Goal: Transaction & Acquisition: Book appointment/travel/reservation

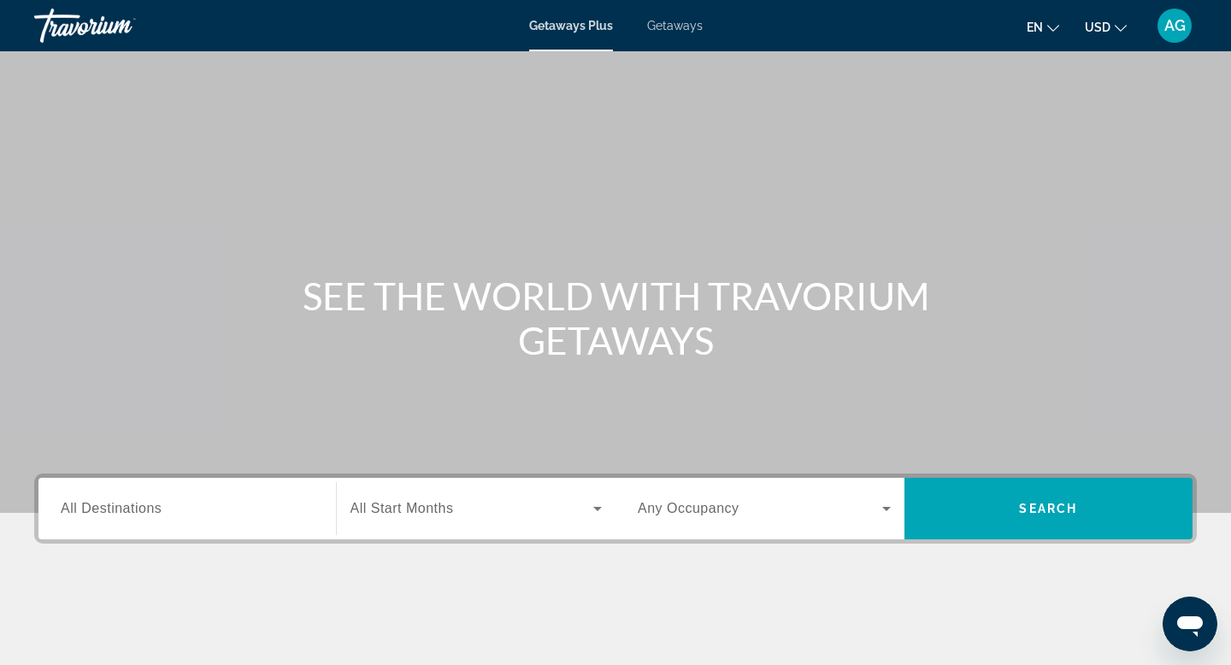
click at [133, 509] on span "All Destinations" at bounding box center [111, 508] width 101 height 15
click at [133, 509] on input "Destination All Destinations" at bounding box center [187, 509] width 253 height 21
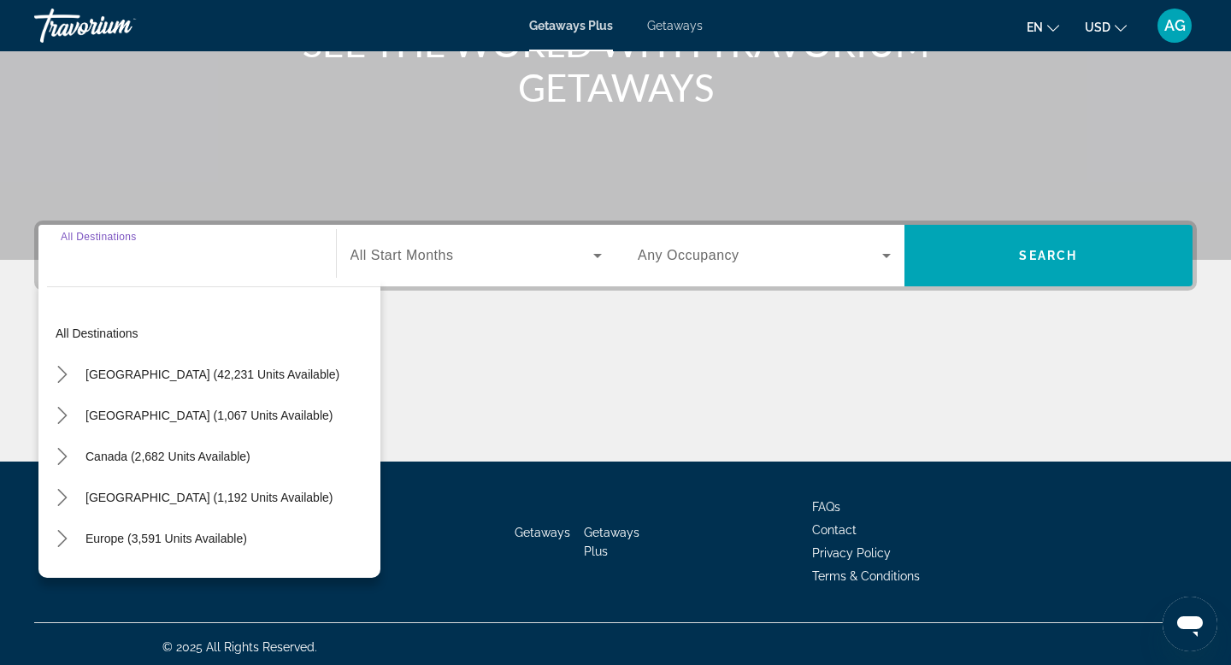
scroll to position [259, 0]
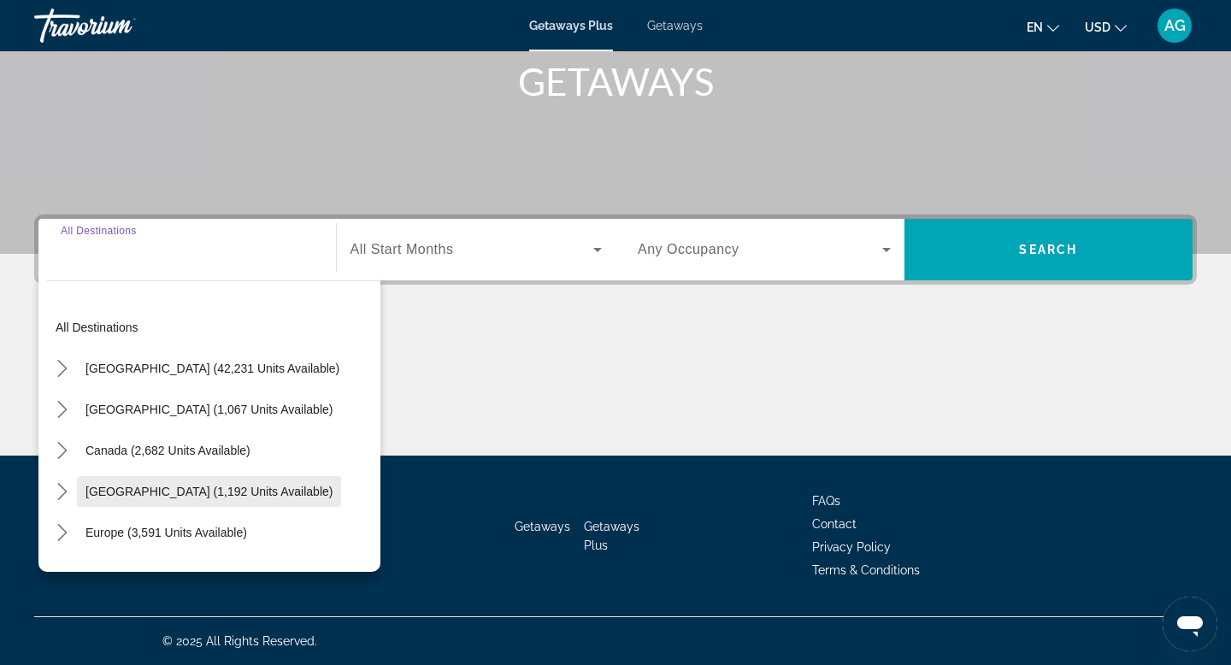
click at [90, 490] on span "[GEOGRAPHIC_DATA] (1,192 units available)" at bounding box center [208, 492] width 247 height 14
type input "**********"
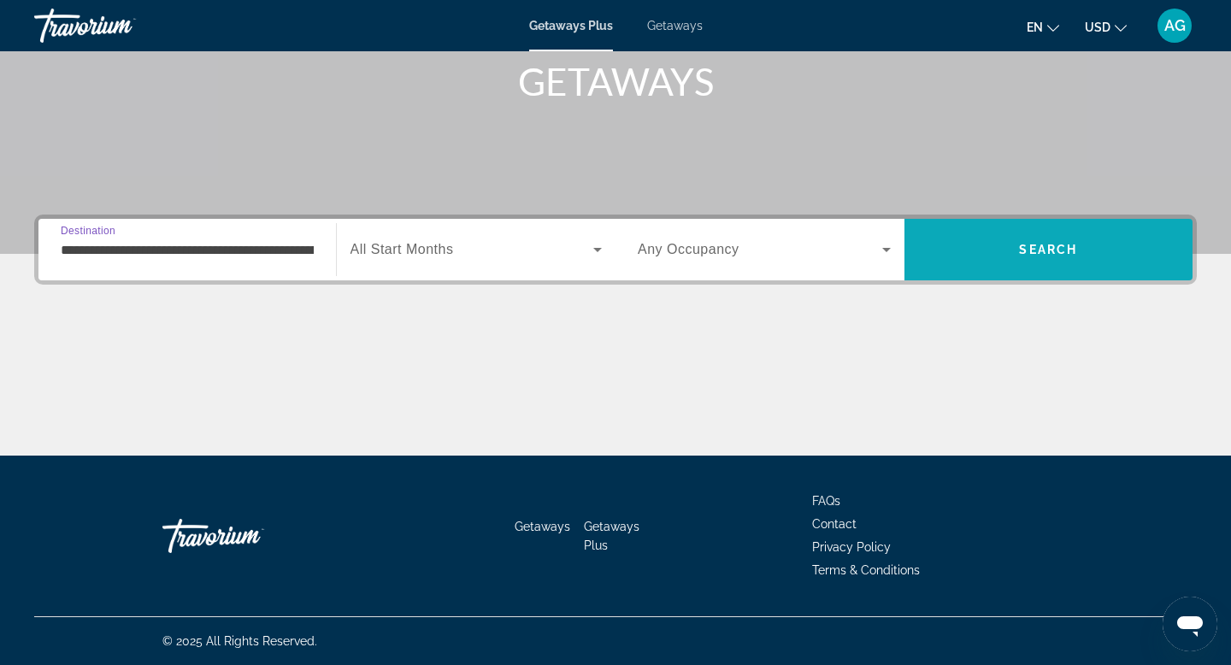
click at [958, 256] on span "Search" at bounding box center [1048, 249] width 289 height 41
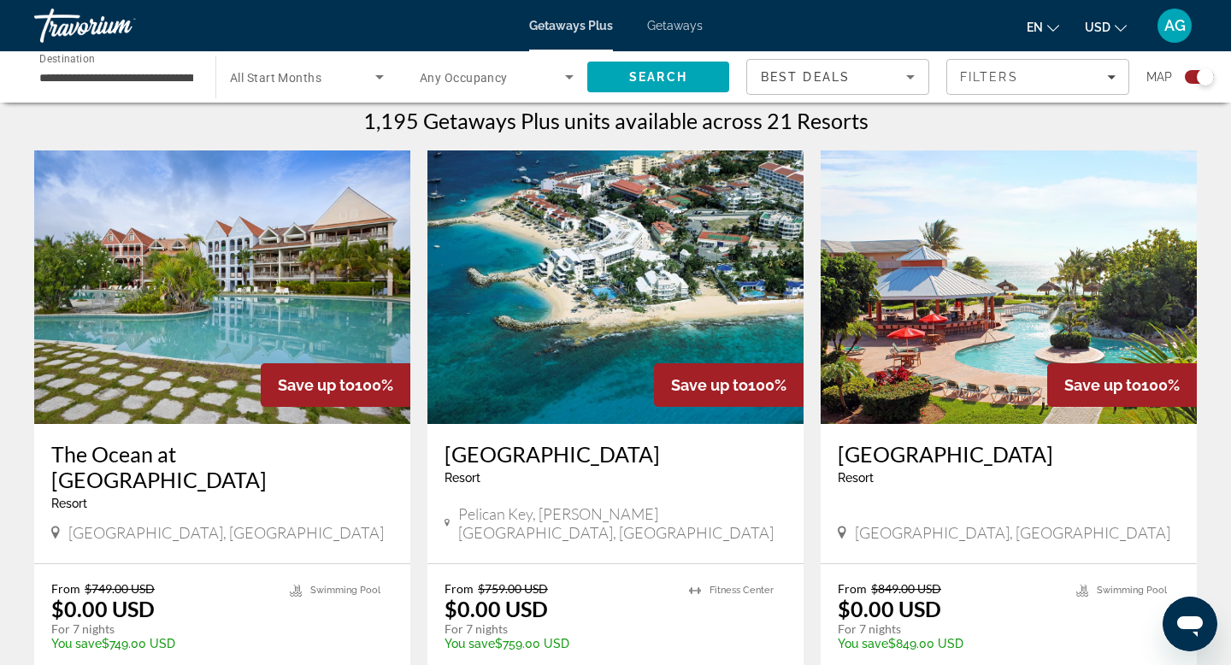
scroll to position [558, 0]
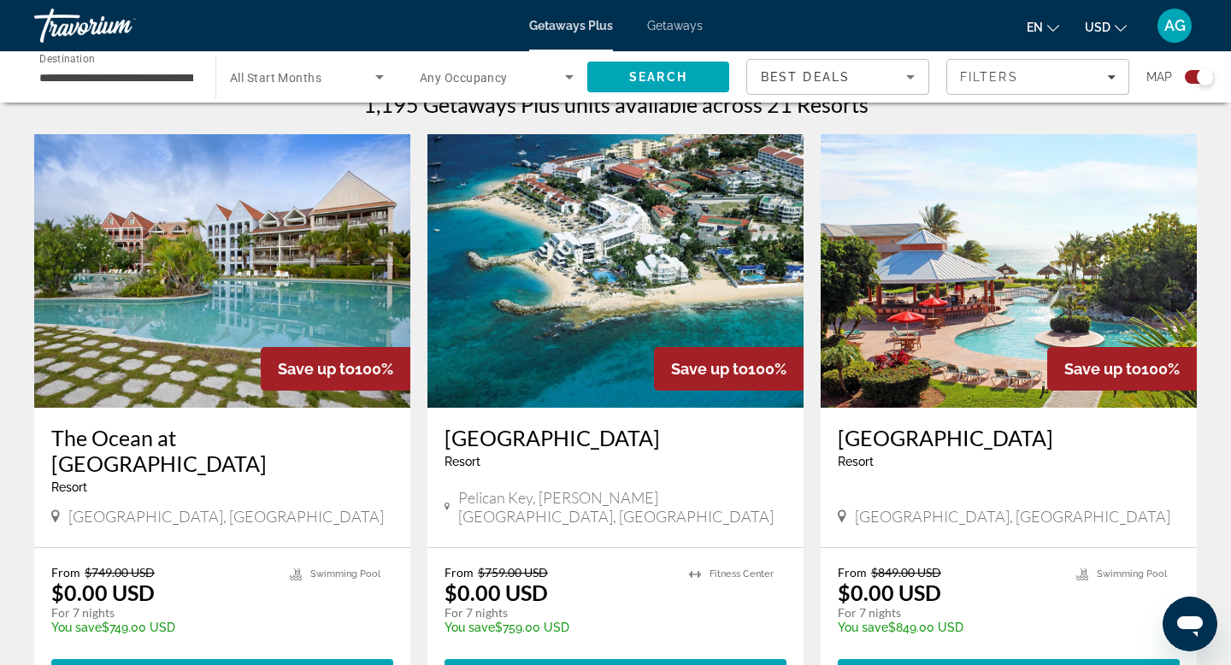
click at [634, 327] on img "Main content" at bounding box center [615, 270] width 376 height 273
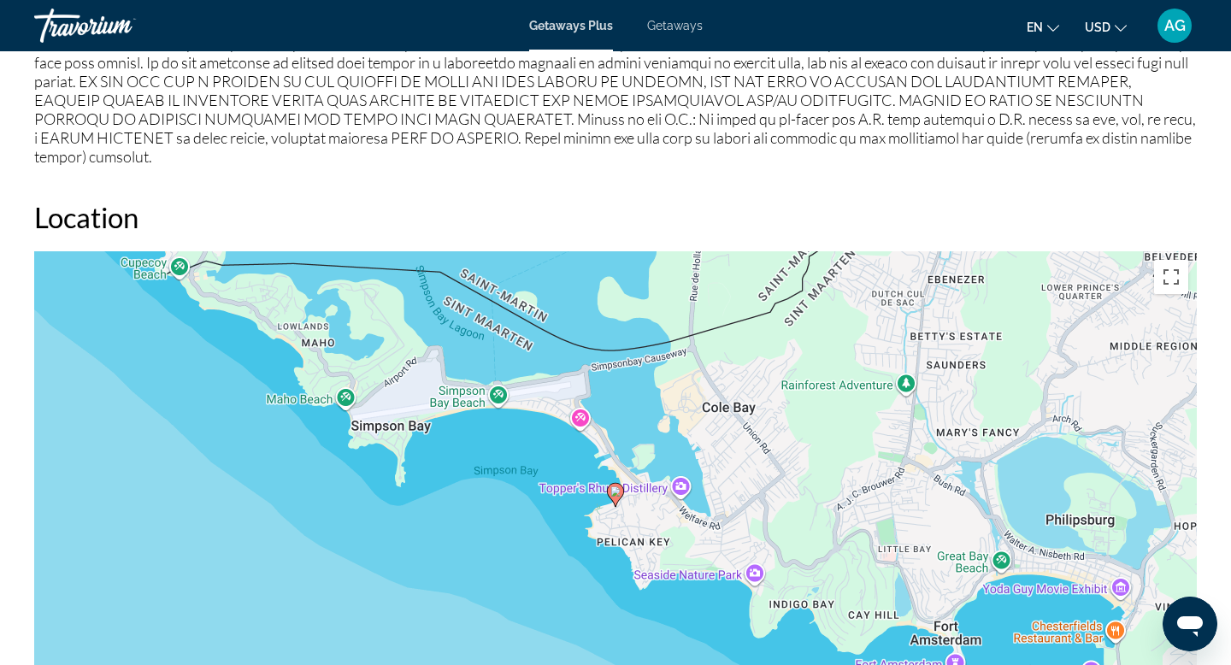
scroll to position [2002, 0]
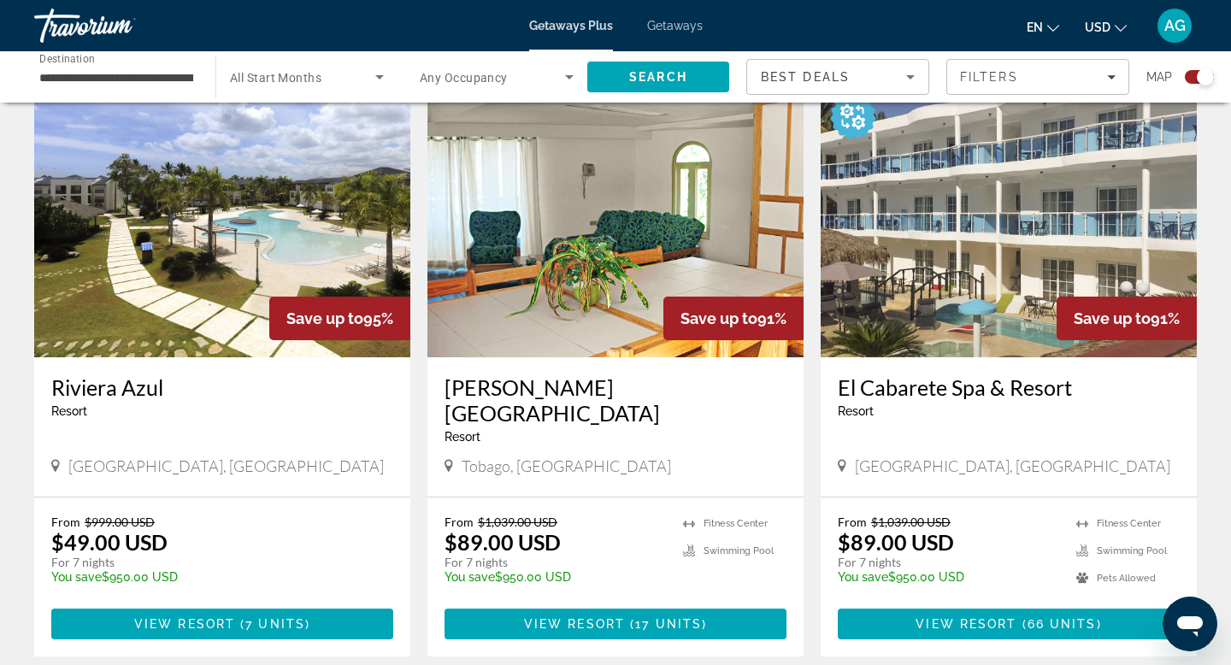
scroll to position [2350, 0]
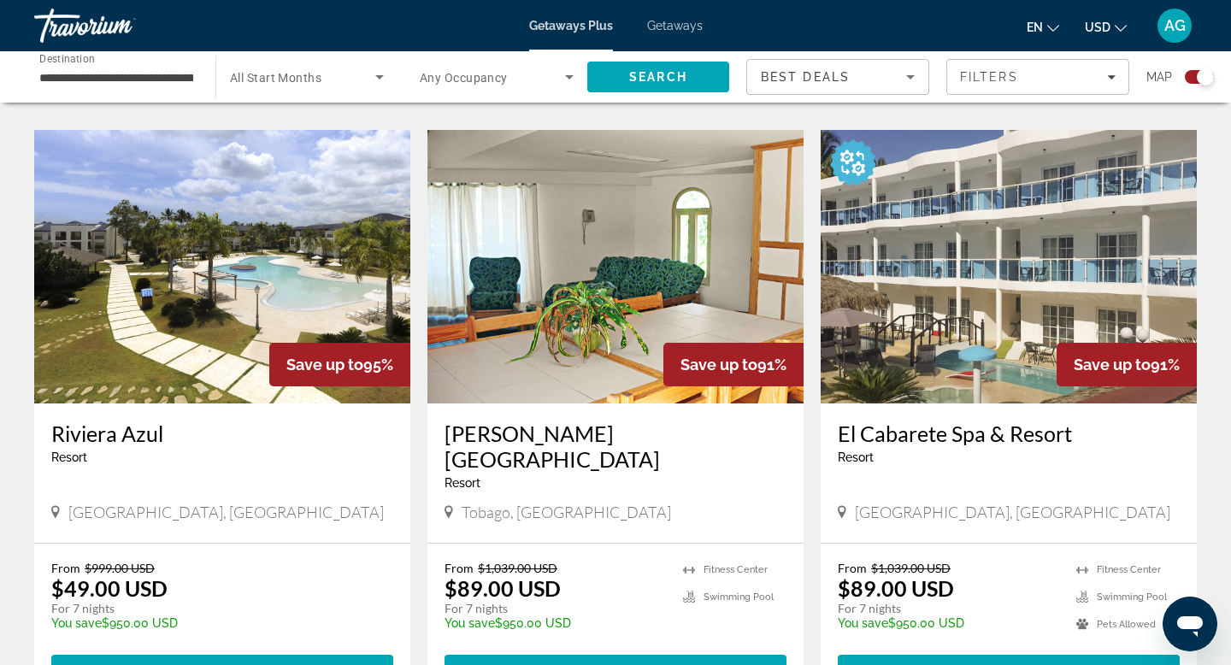
click at [669, 28] on span "Getaways" at bounding box center [675, 26] width 56 height 14
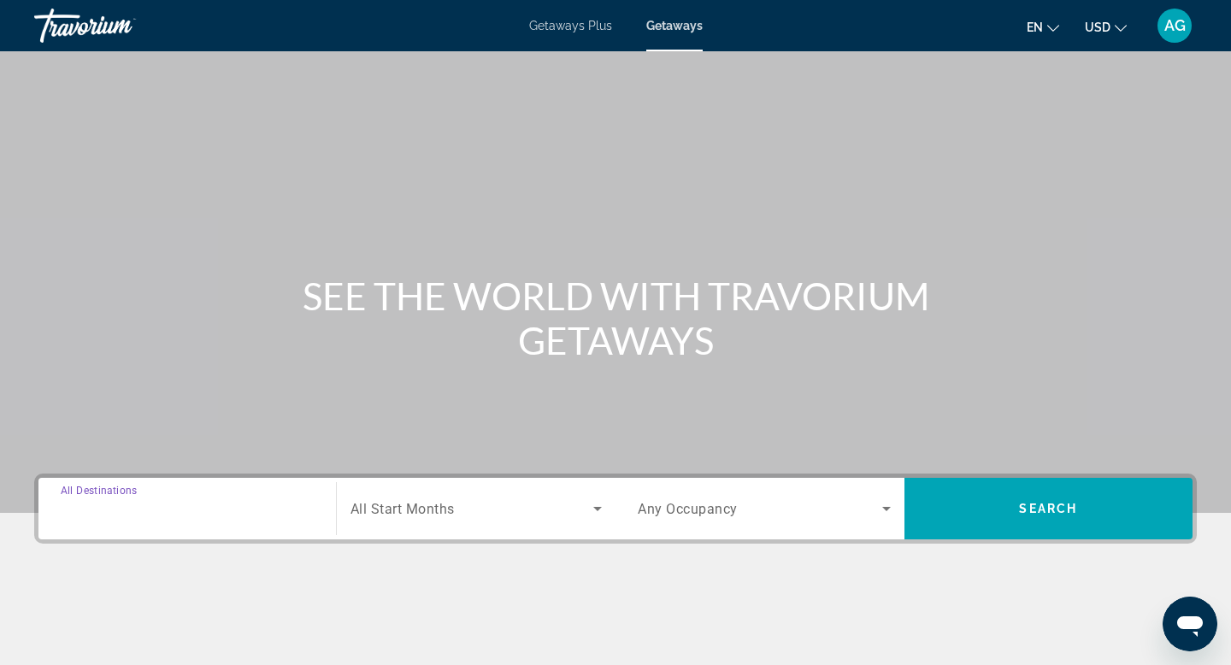
click at [103, 516] on div "Destination All Destinations" at bounding box center [187, 509] width 253 height 49
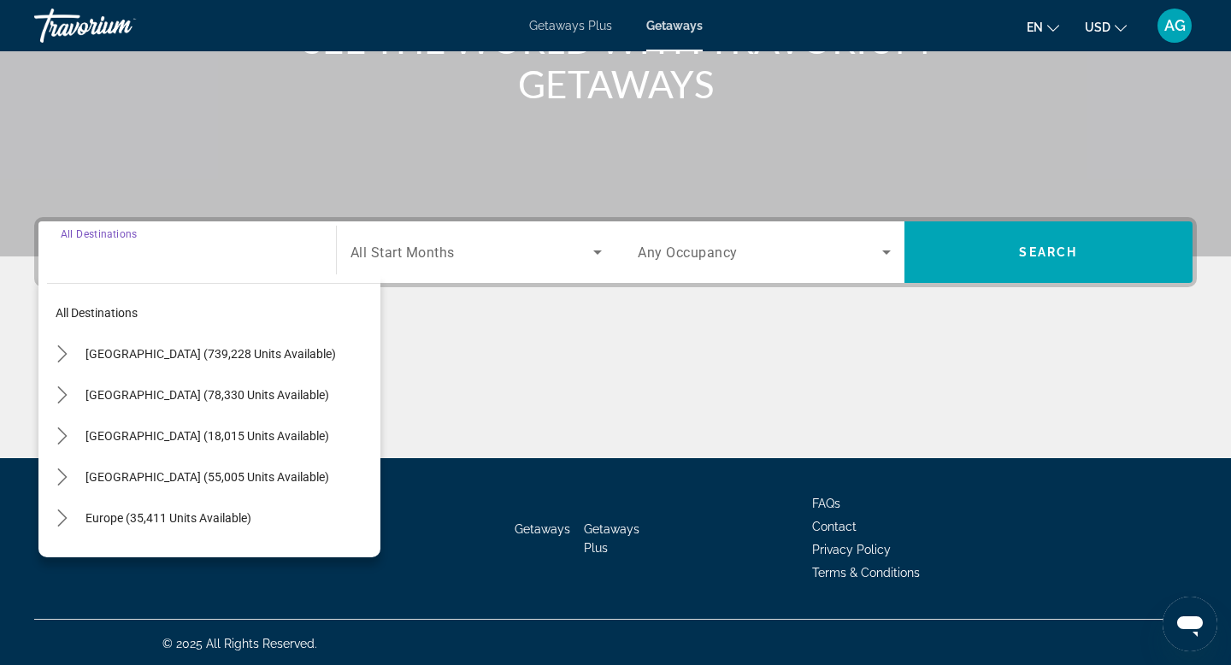
scroll to position [259, 0]
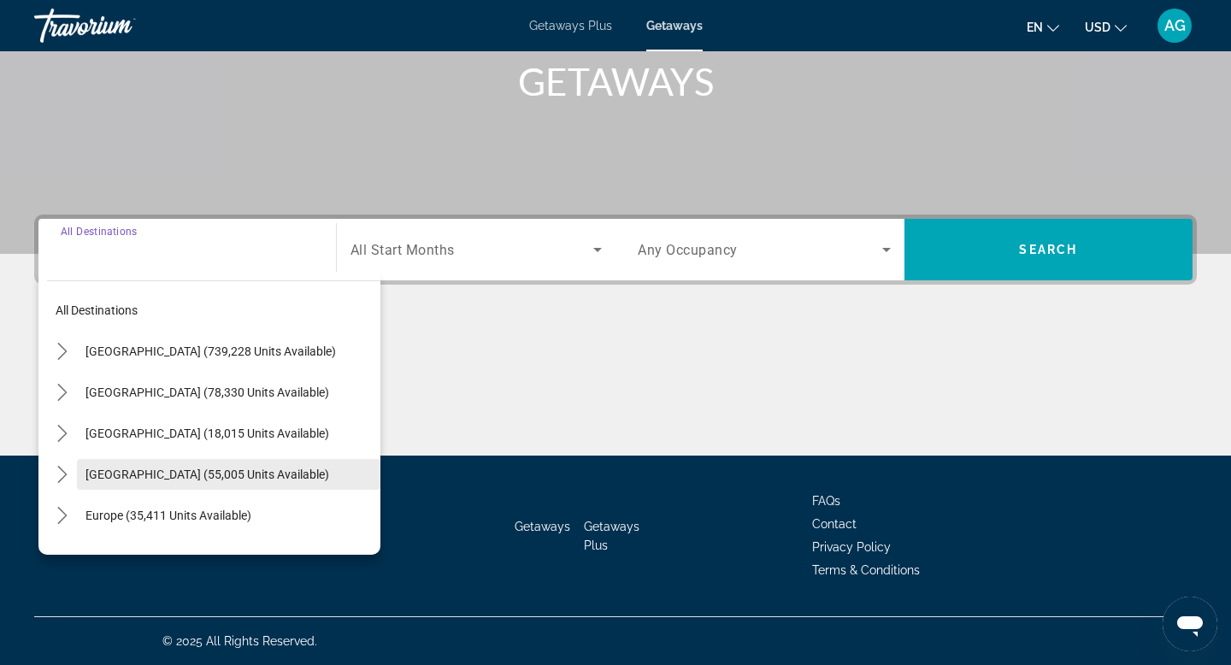
click at [129, 474] on span "[GEOGRAPHIC_DATA] (55,005 units available)" at bounding box center [207, 474] width 244 height 14
type input "**********"
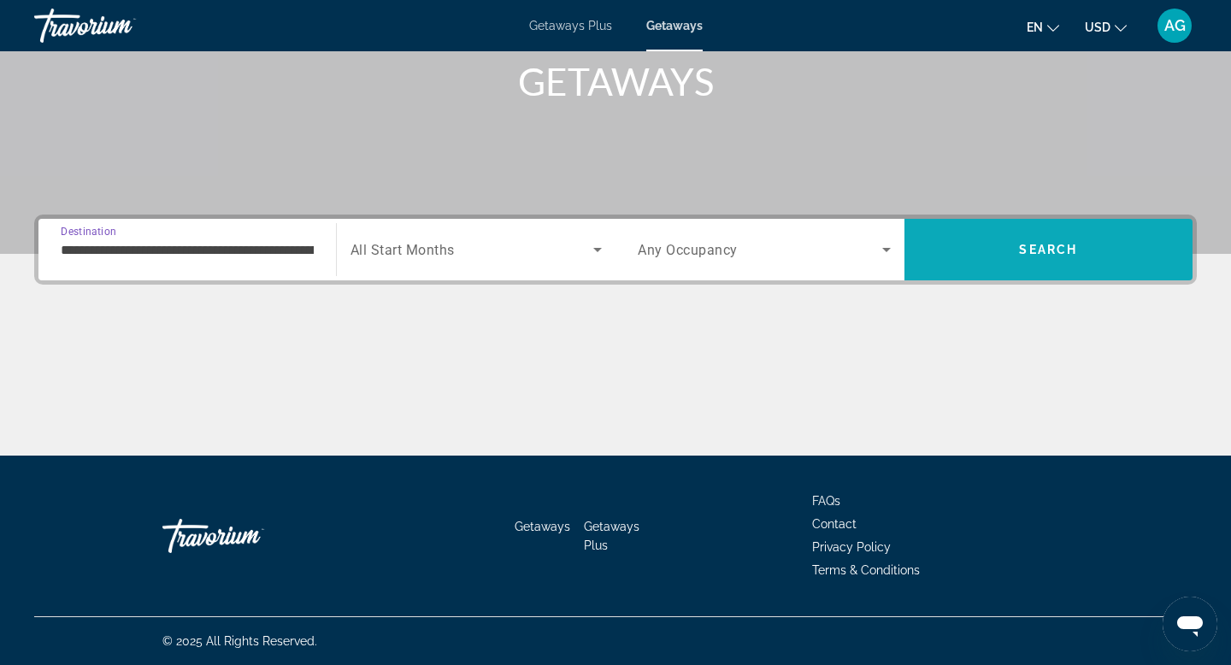
click at [1025, 239] on span "Search" at bounding box center [1048, 249] width 289 height 41
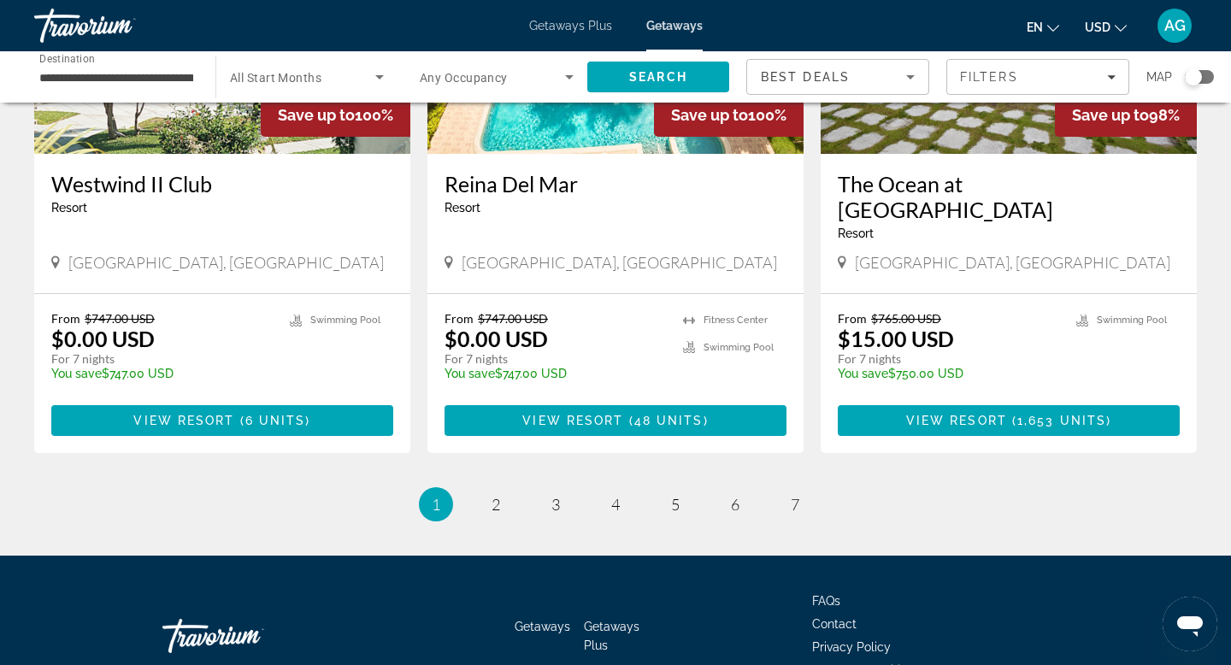
scroll to position [2177, 0]
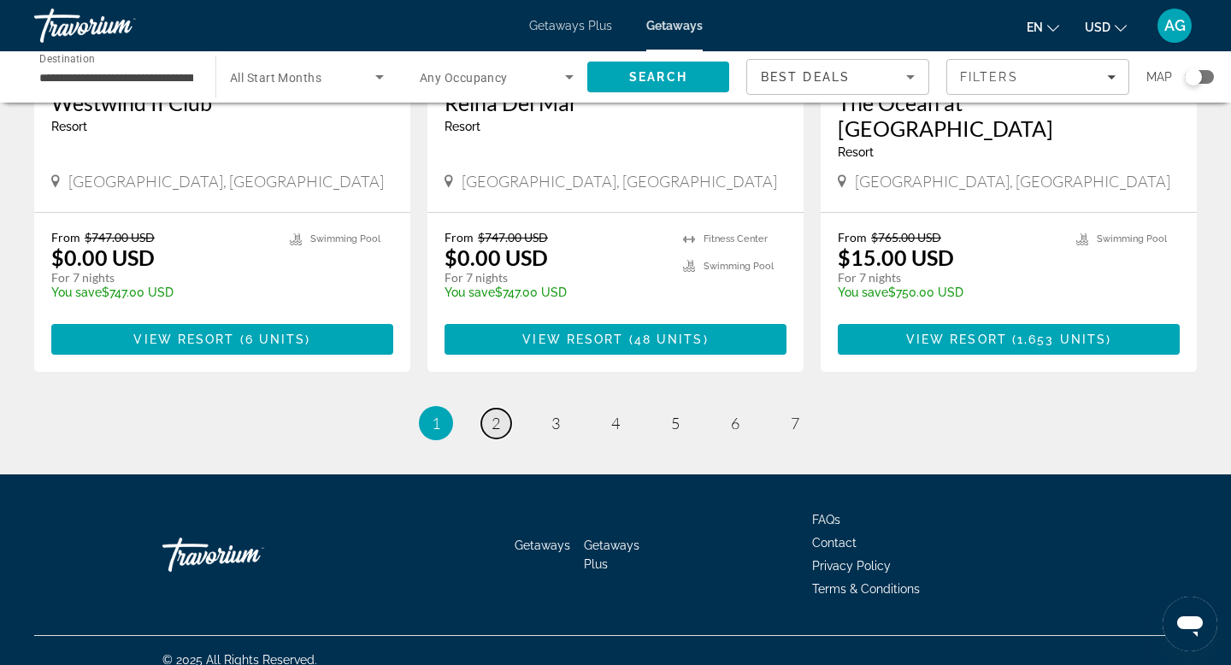
click at [487, 408] on link "page 2" at bounding box center [496, 423] width 30 height 30
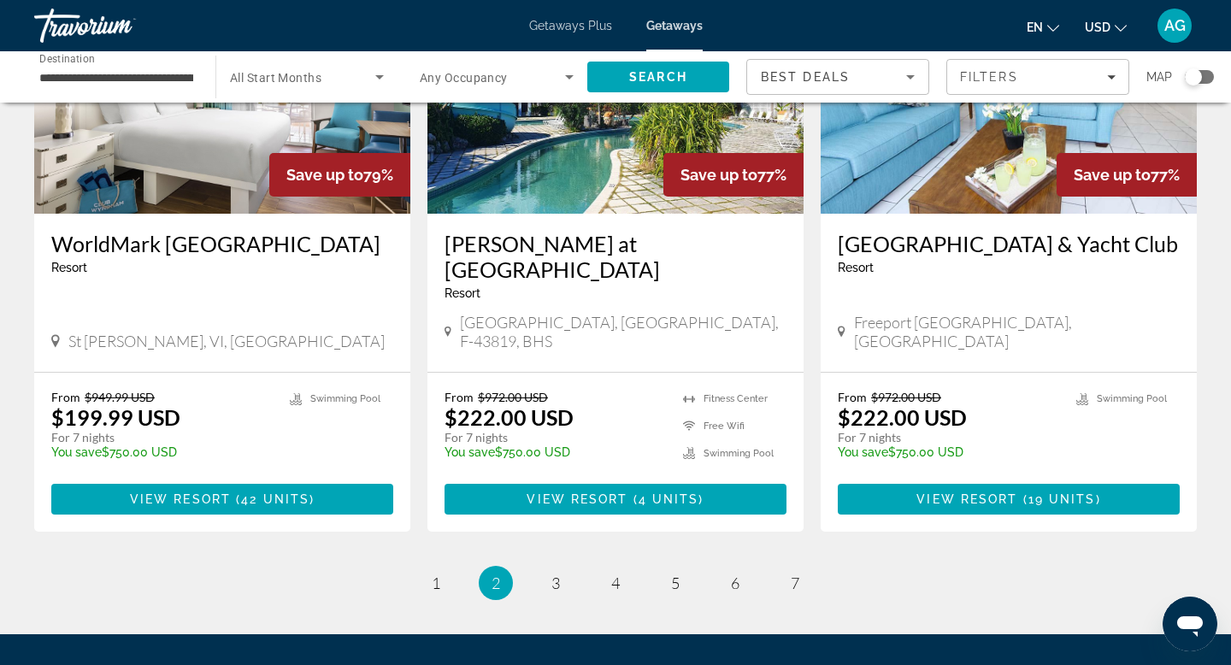
scroll to position [2044, 0]
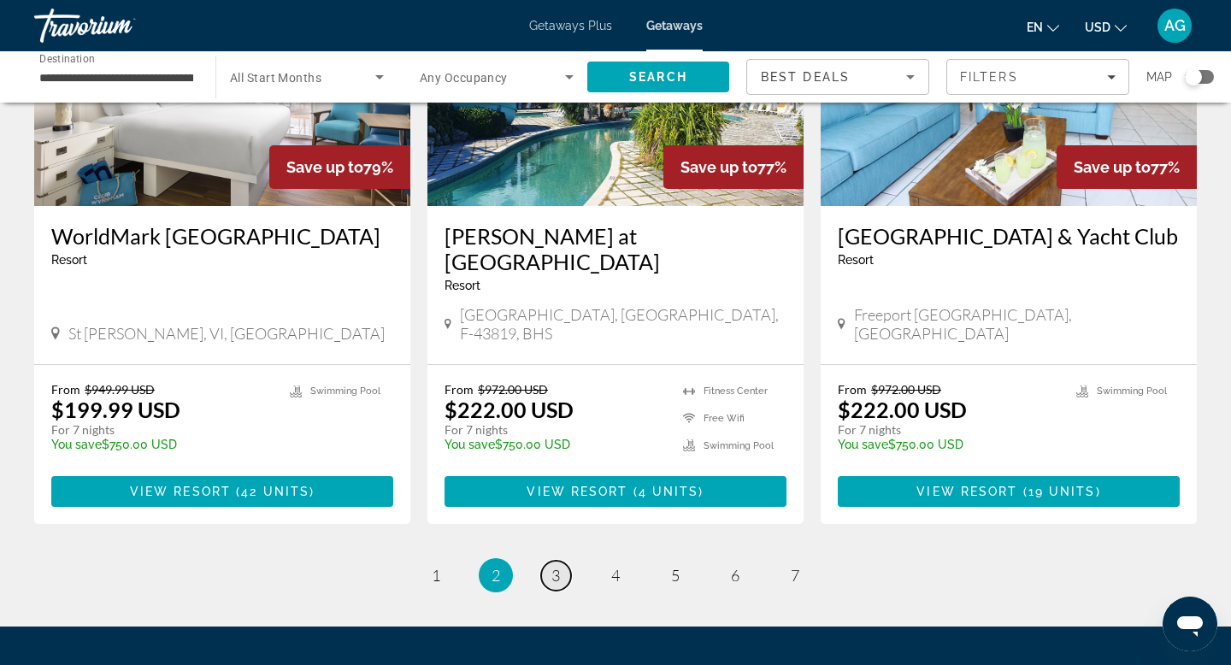
click at [567, 561] on link "page 3" at bounding box center [556, 576] width 30 height 30
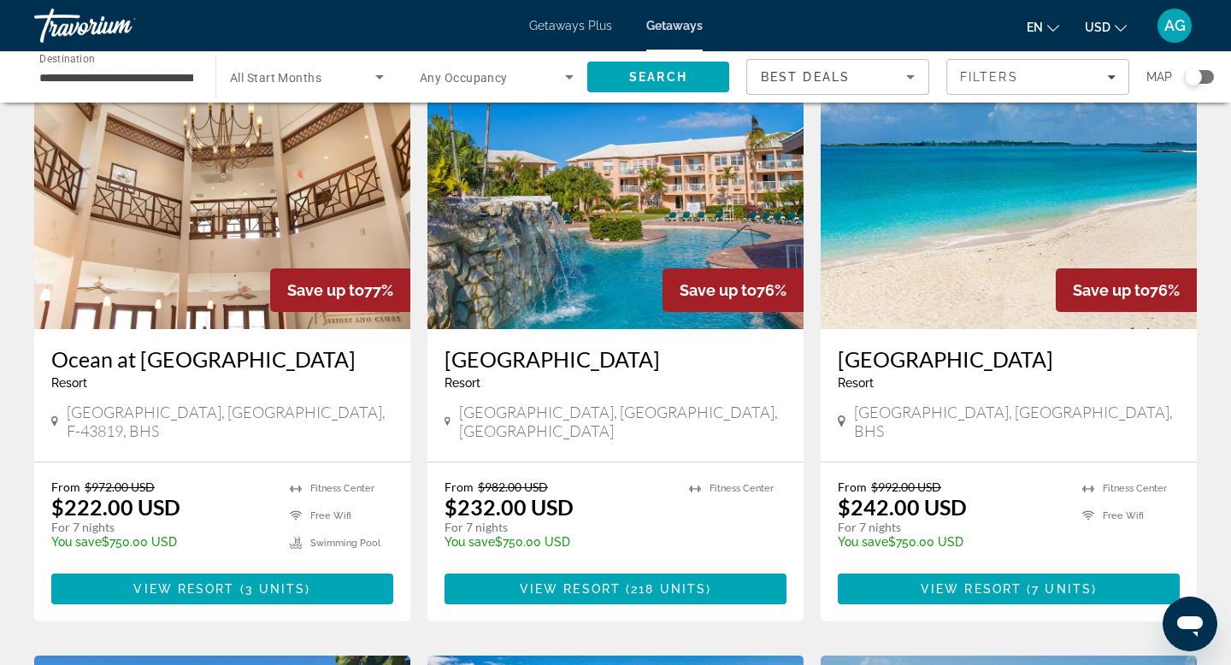
scroll to position [109, 0]
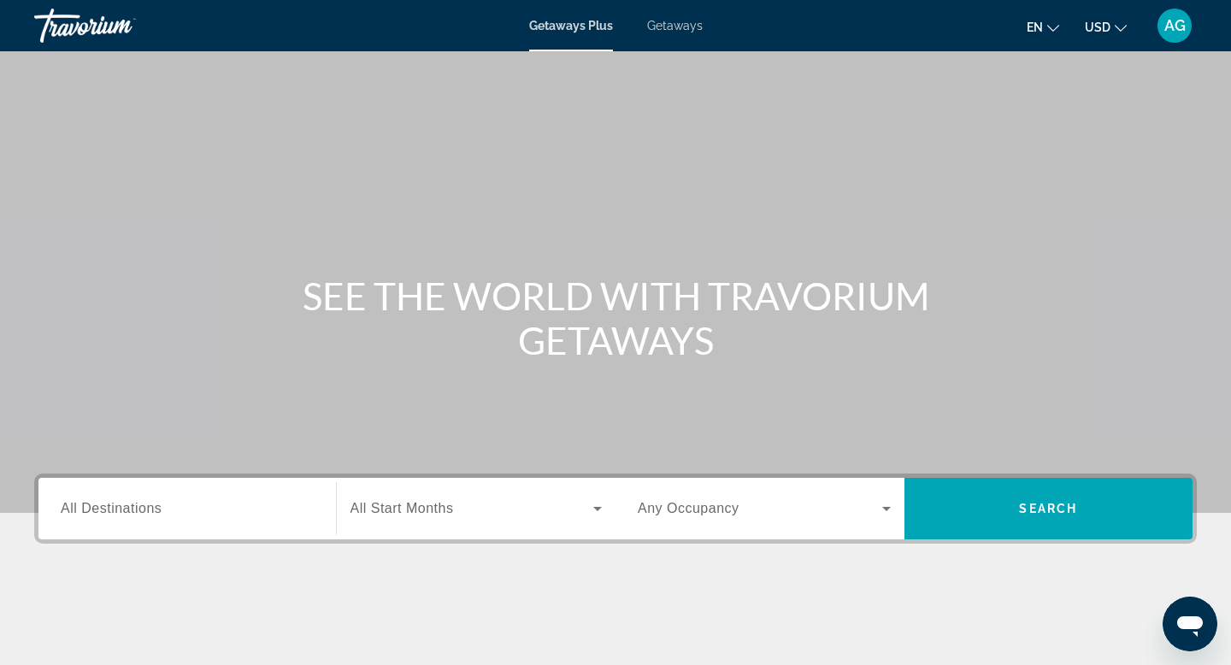
click at [73, 528] on div "Search widget" at bounding box center [187, 509] width 253 height 49
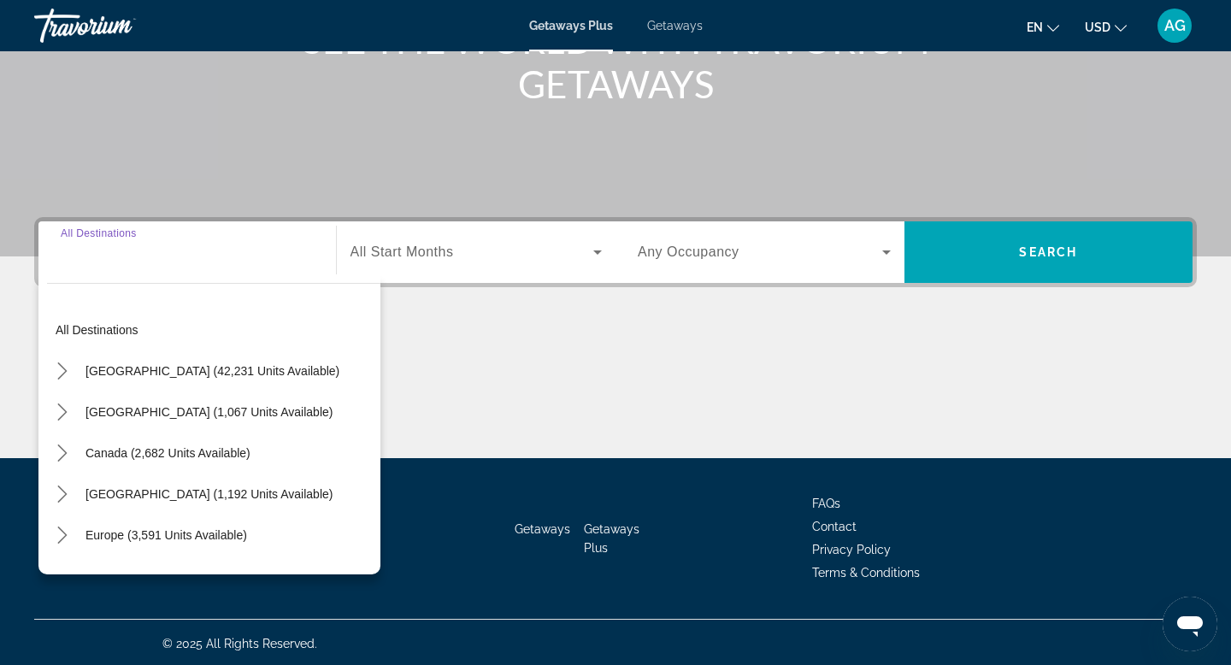
scroll to position [259, 0]
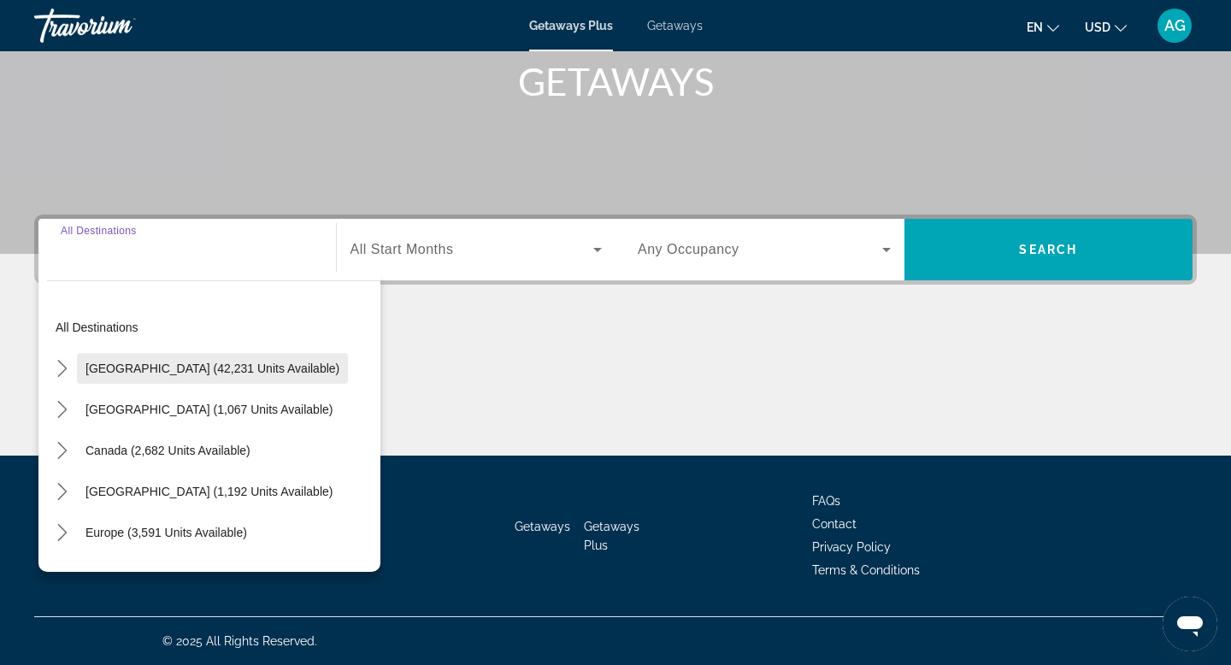
click at [116, 365] on span "[GEOGRAPHIC_DATA] (42,231 units available)" at bounding box center [212, 368] width 254 height 14
type input "**********"
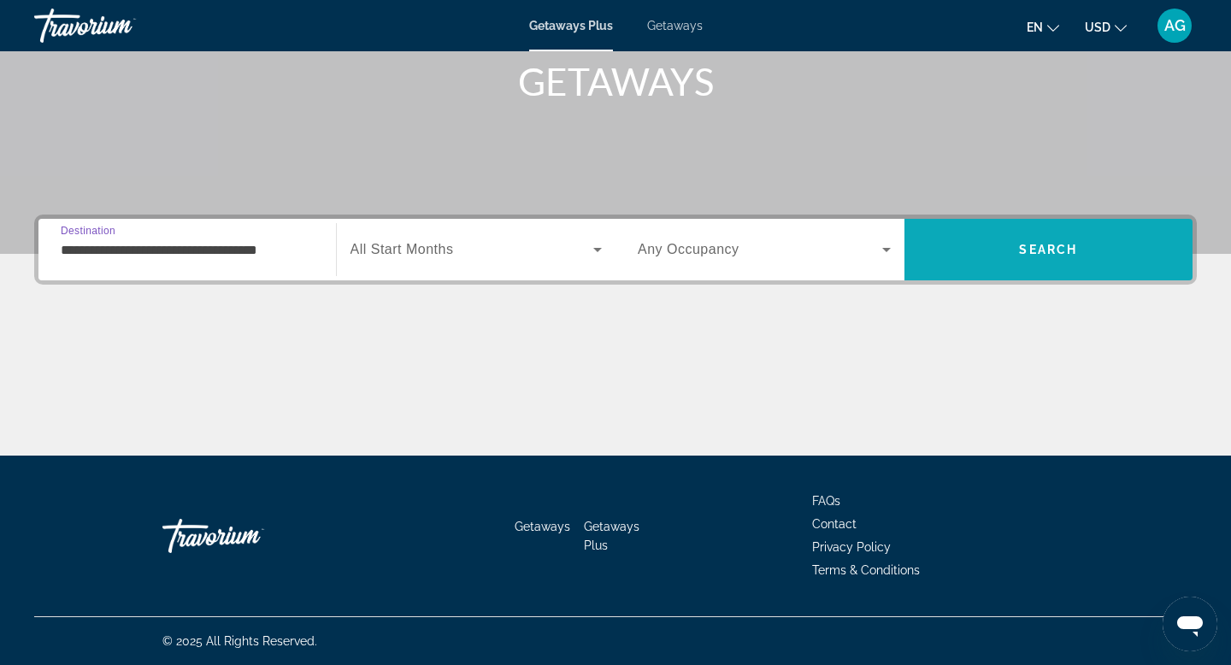
click at [1003, 252] on span "Search" at bounding box center [1048, 249] width 289 height 41
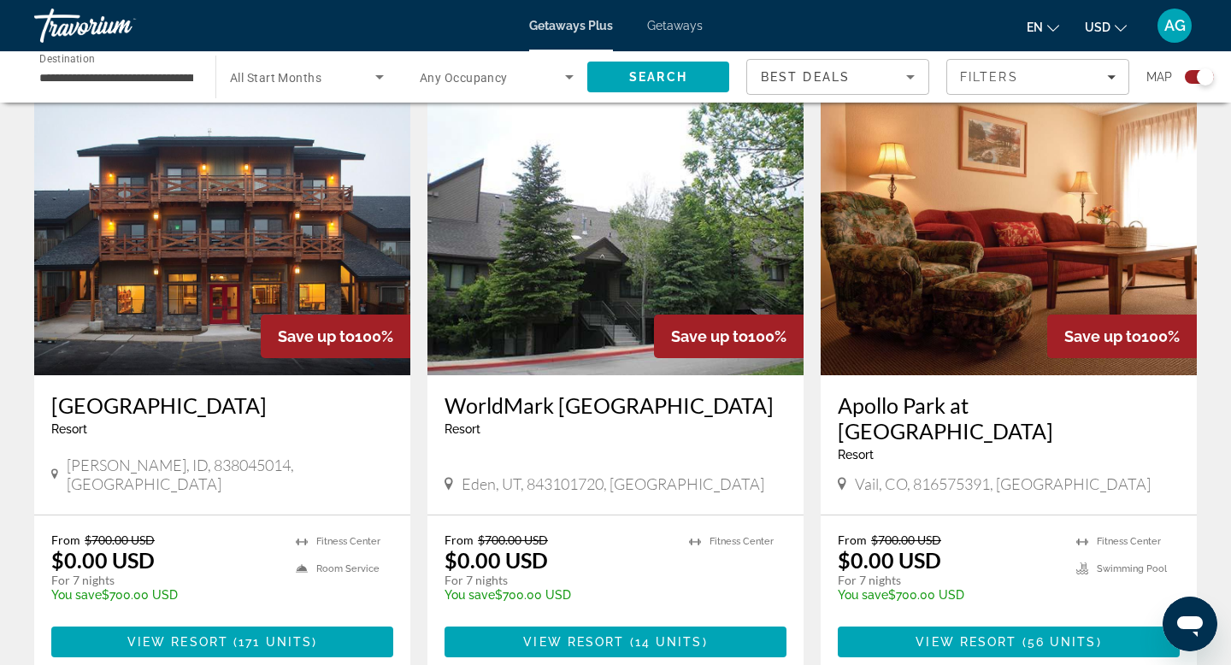
scroll to position [1795, 0]
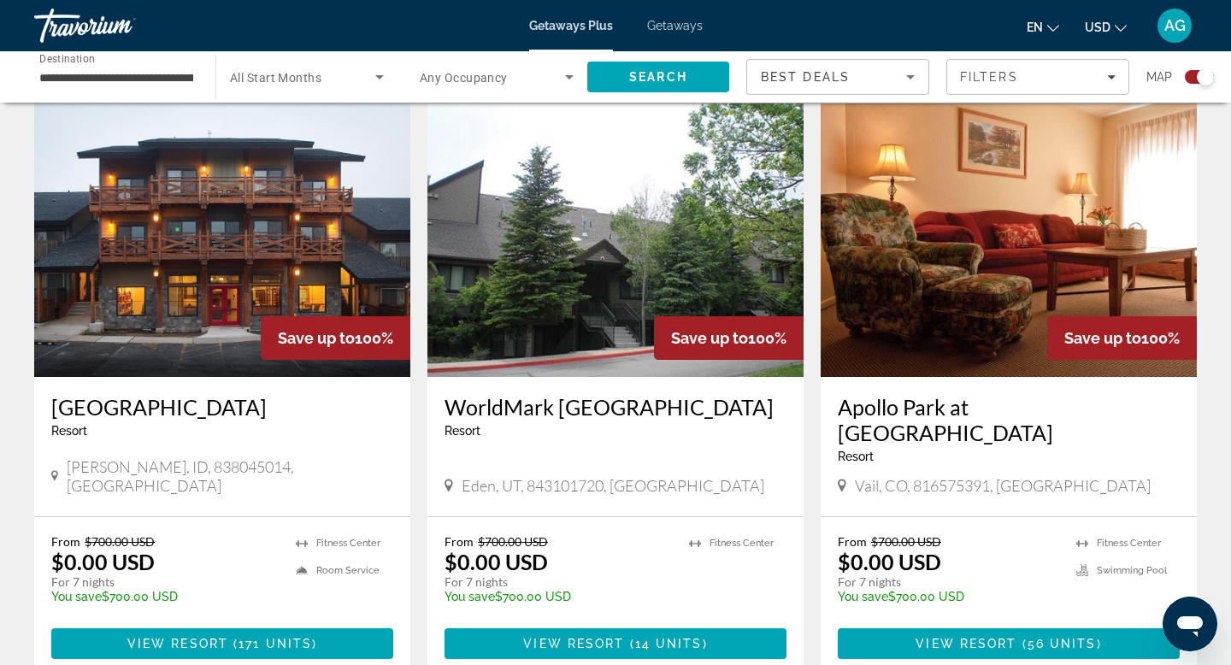
click at [928, 297] on img "Main content" at bounding box center [1008, 239] width 376 height 273
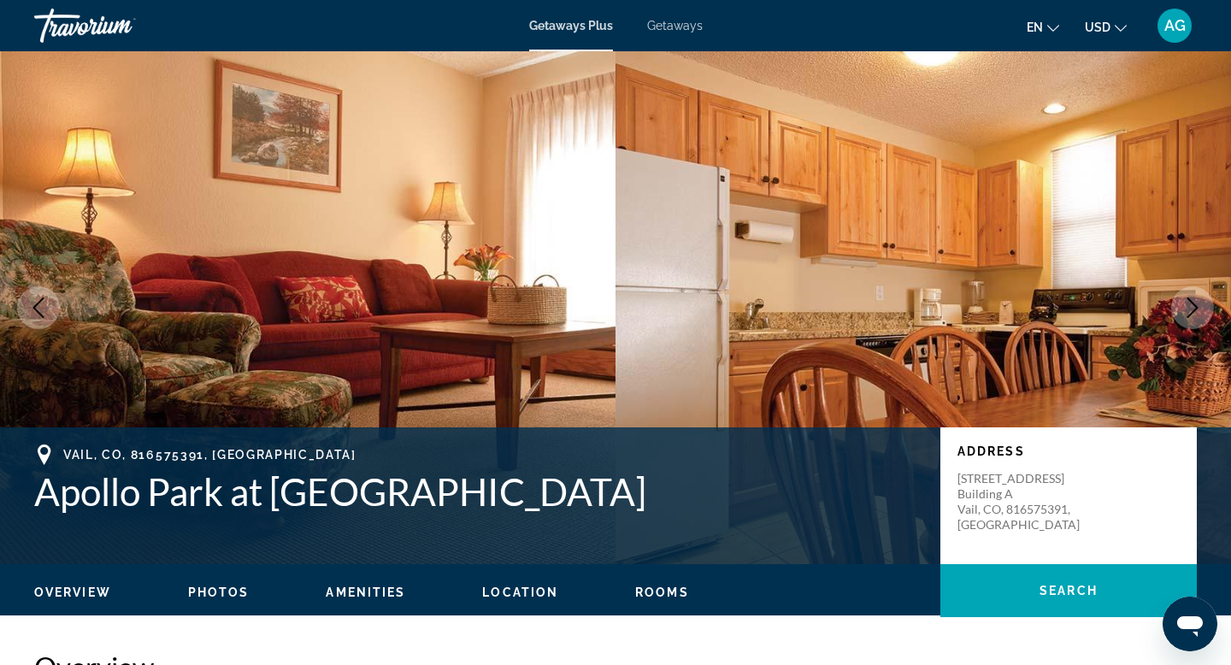
click at [1180, 305] on button "Next image" at bounding box center [1192, 307] width 43 height 43
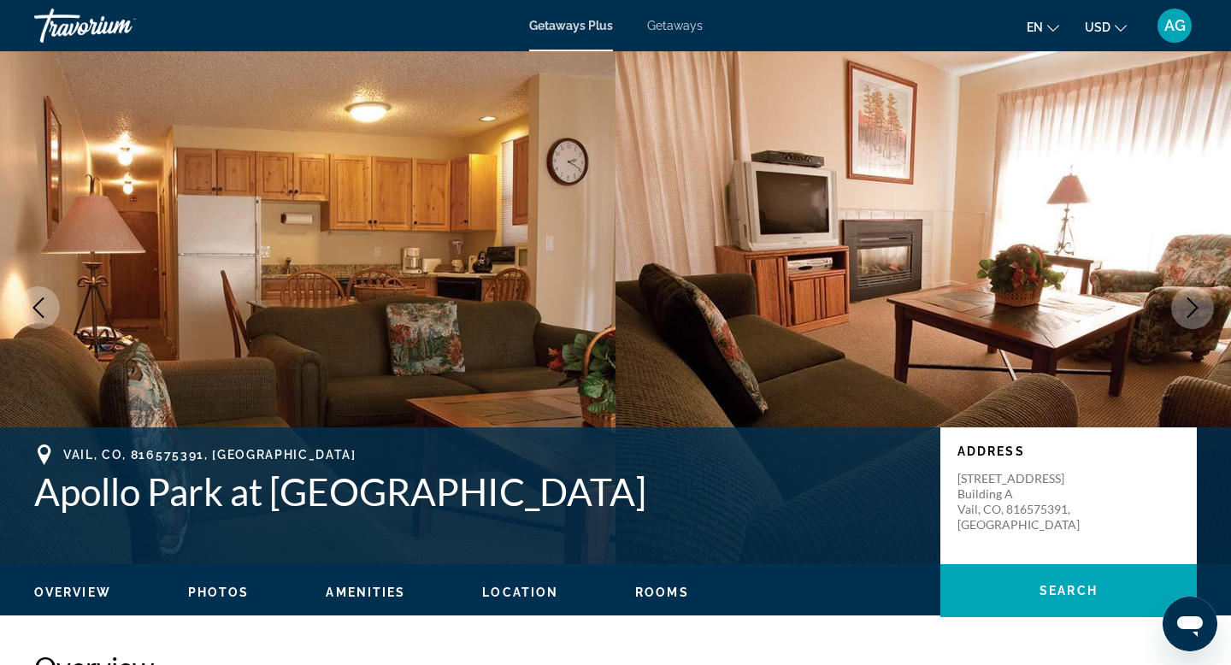
click at [1180, 305] on button "Next image" at bounding box center [1192, 307] width 43 height 43
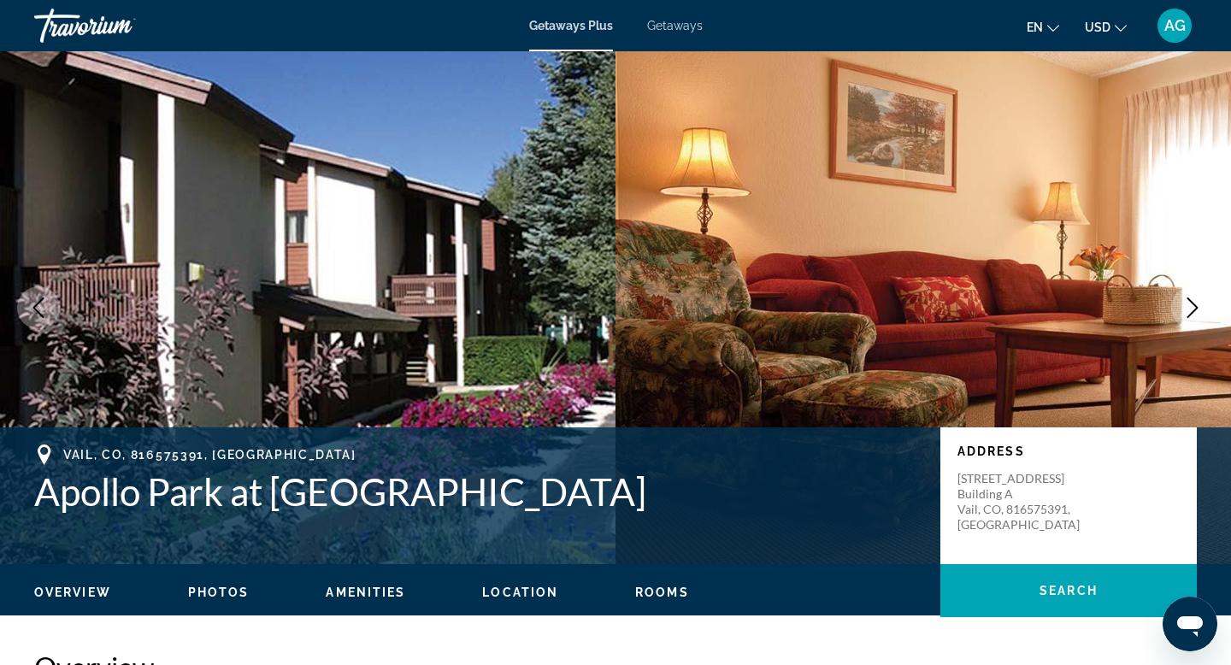
click at [1180, 305] on button "Next image" at bounding box center [1192, 307] width 43 height 43
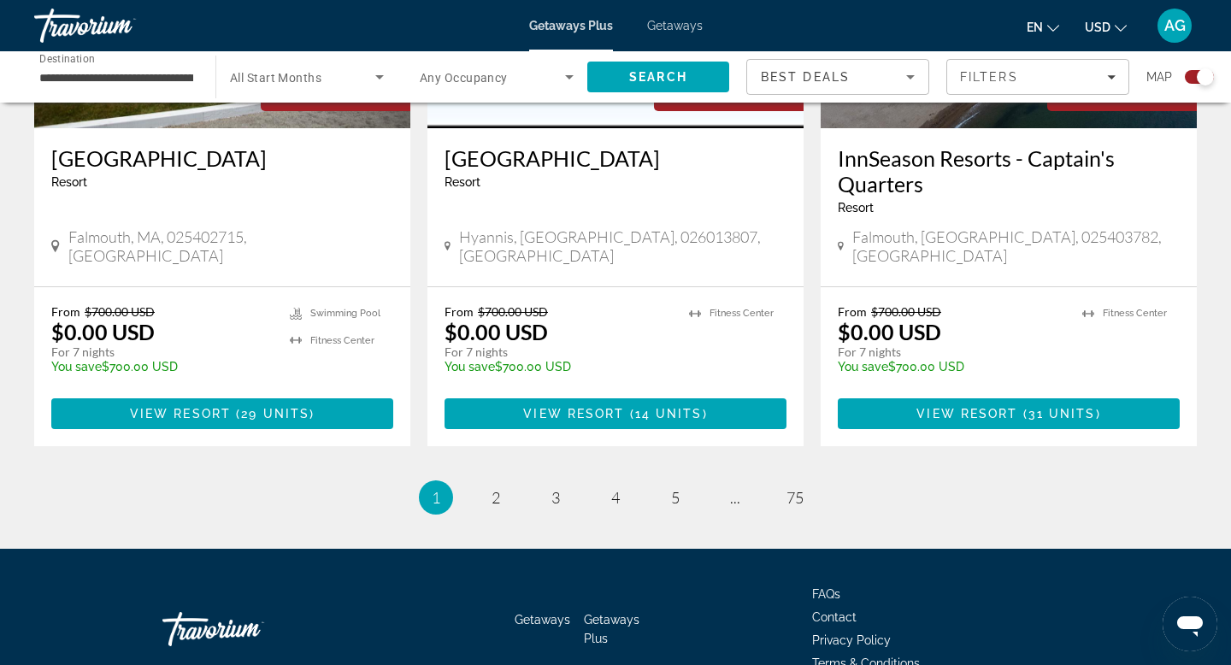
scroll to position [2681, 0]
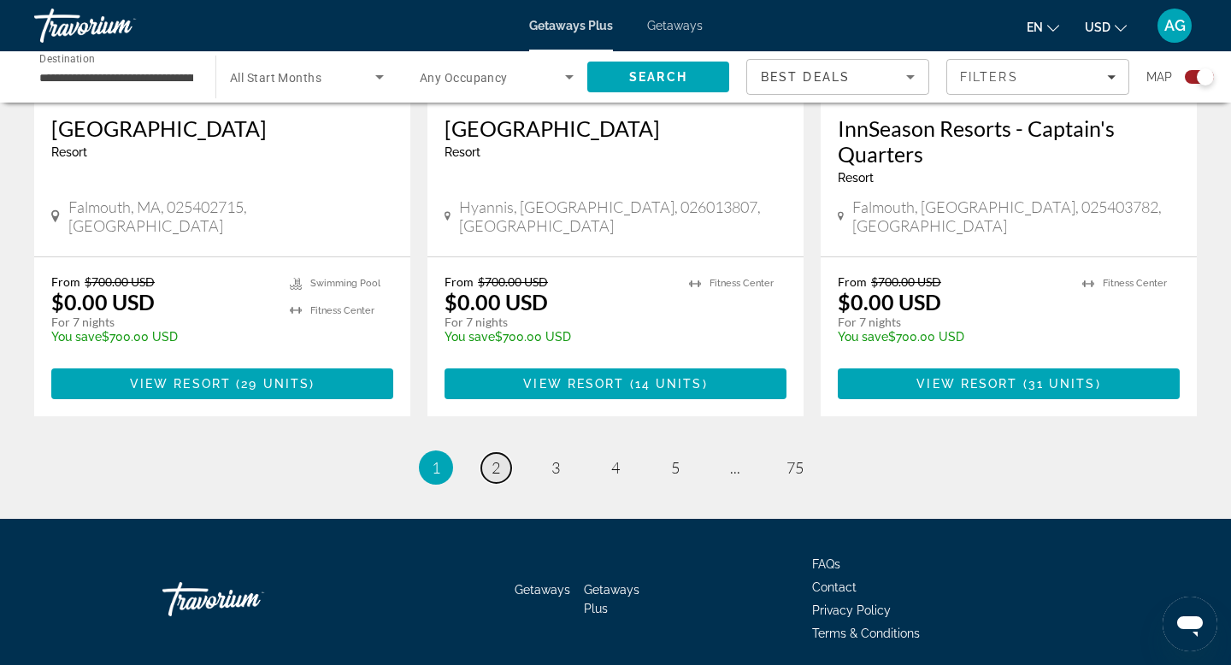
click at [485, 453] on link "page 2" at bounding box center [496, 468] width 30 height 30
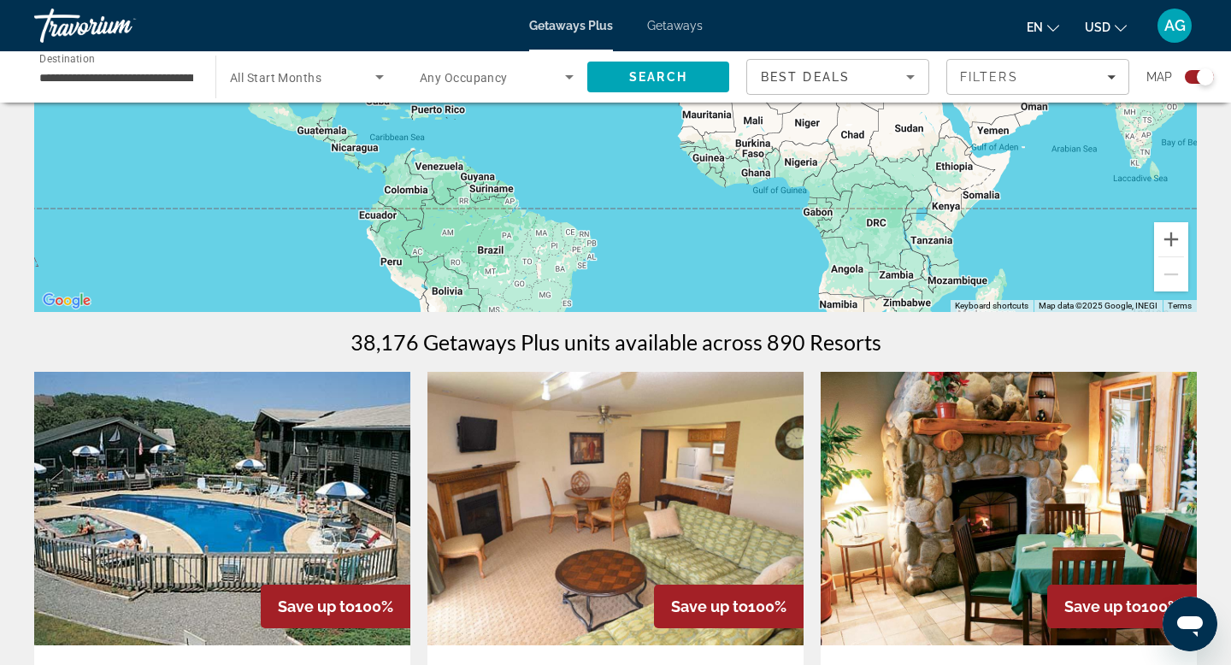
scroll to position [207, 0]
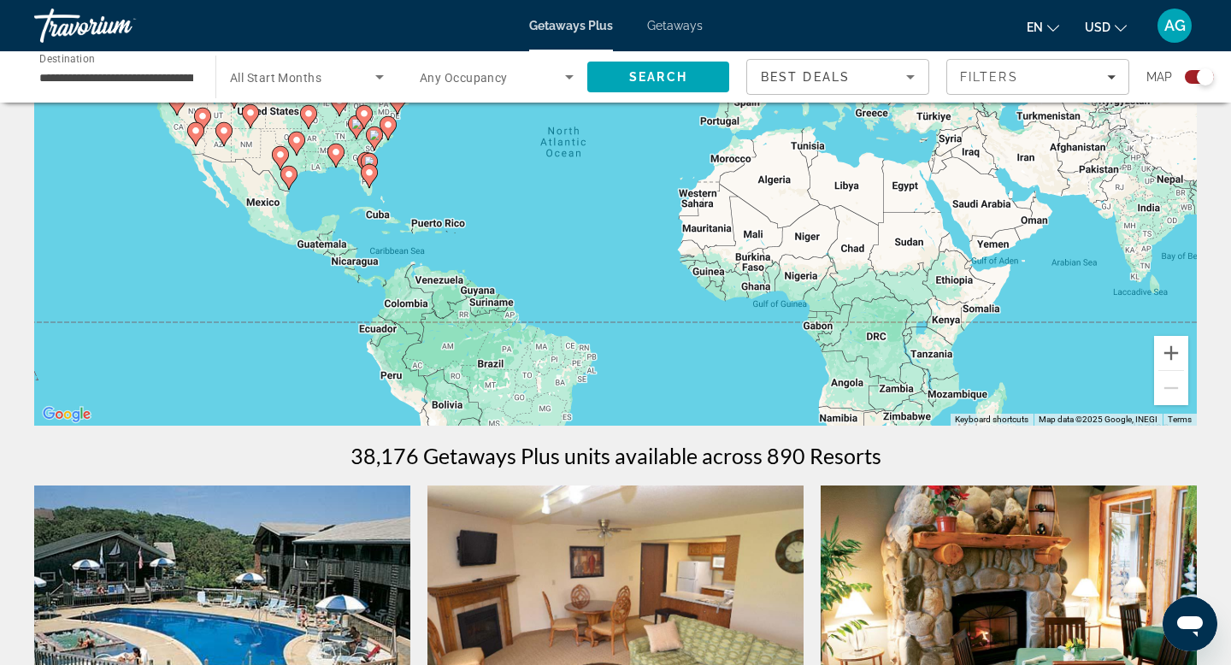
click at [128, 87] on div "**********" at bounding box center [116, 77] width 154 height 49
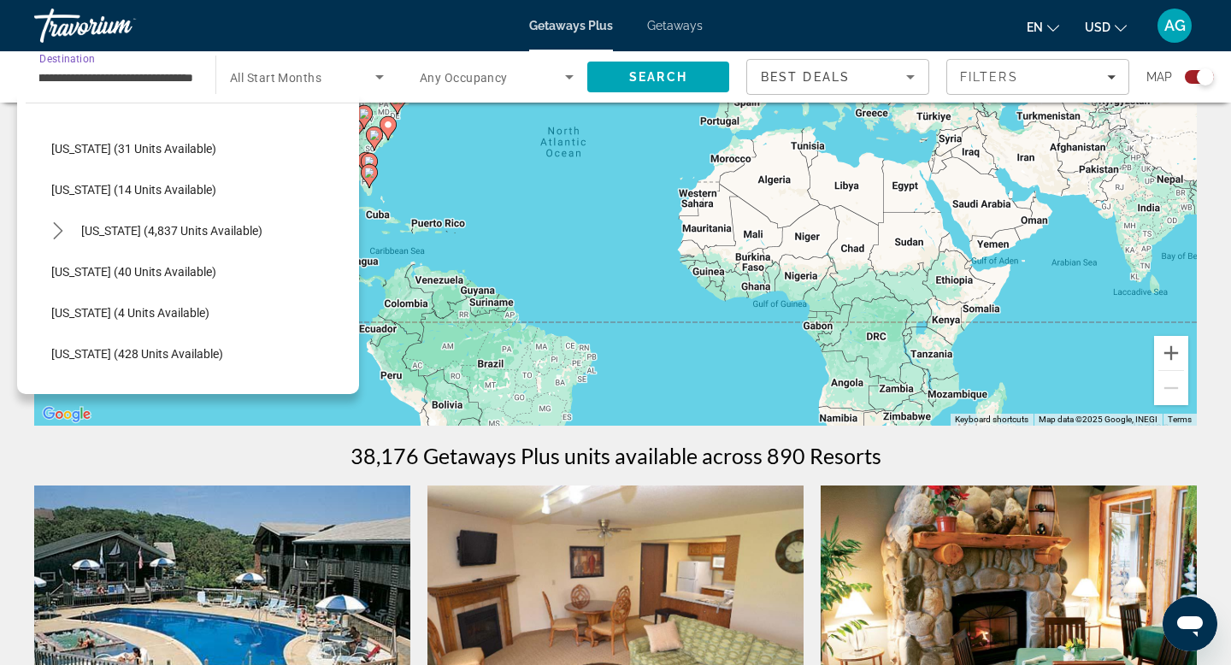
scroll to position [252, 0]
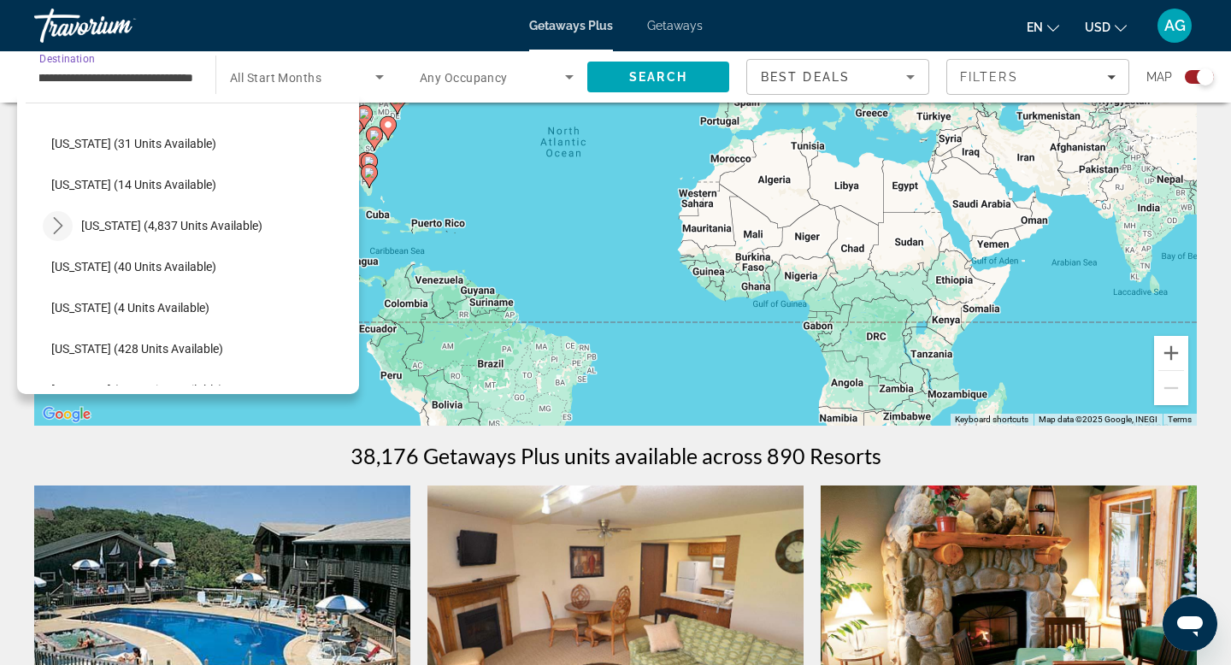
click at [60, 235] on mat-icon "Toggle Florida (4,837 units available) submenu" at bounding box center [58, 226] width 30 height 30
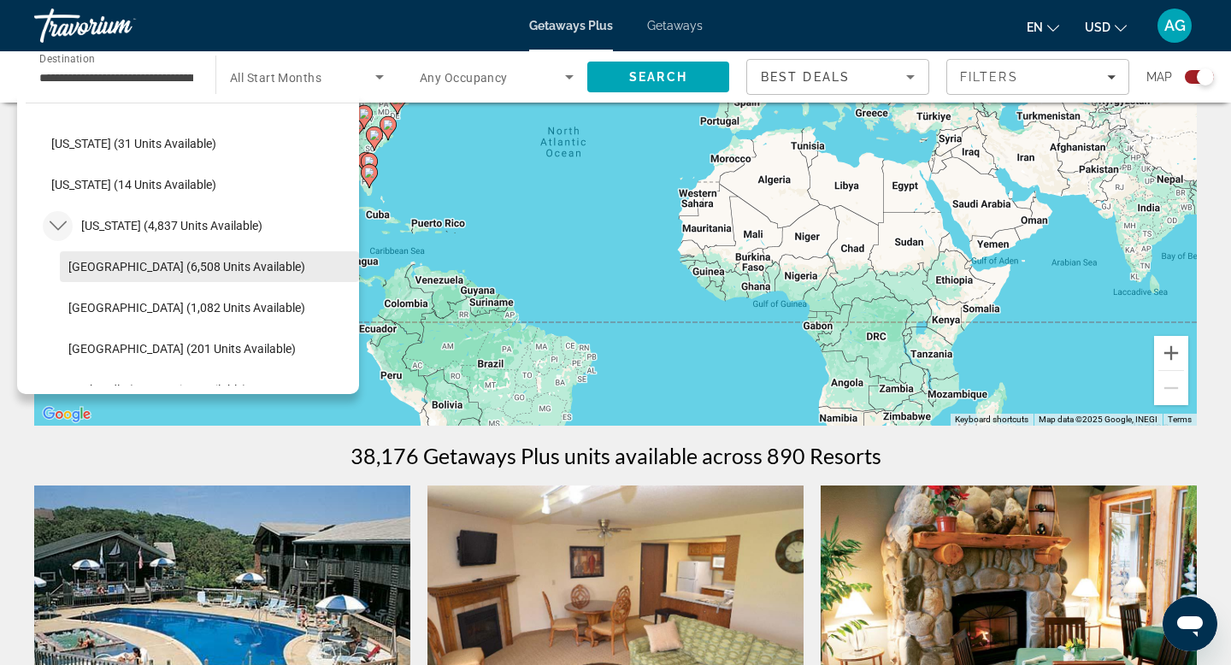
click at [86, 277] on span "Select destination: Orlando & Disney Area (6,508 units available)" at bounding box center [209, 266] width 299 height 41
type input "**********"
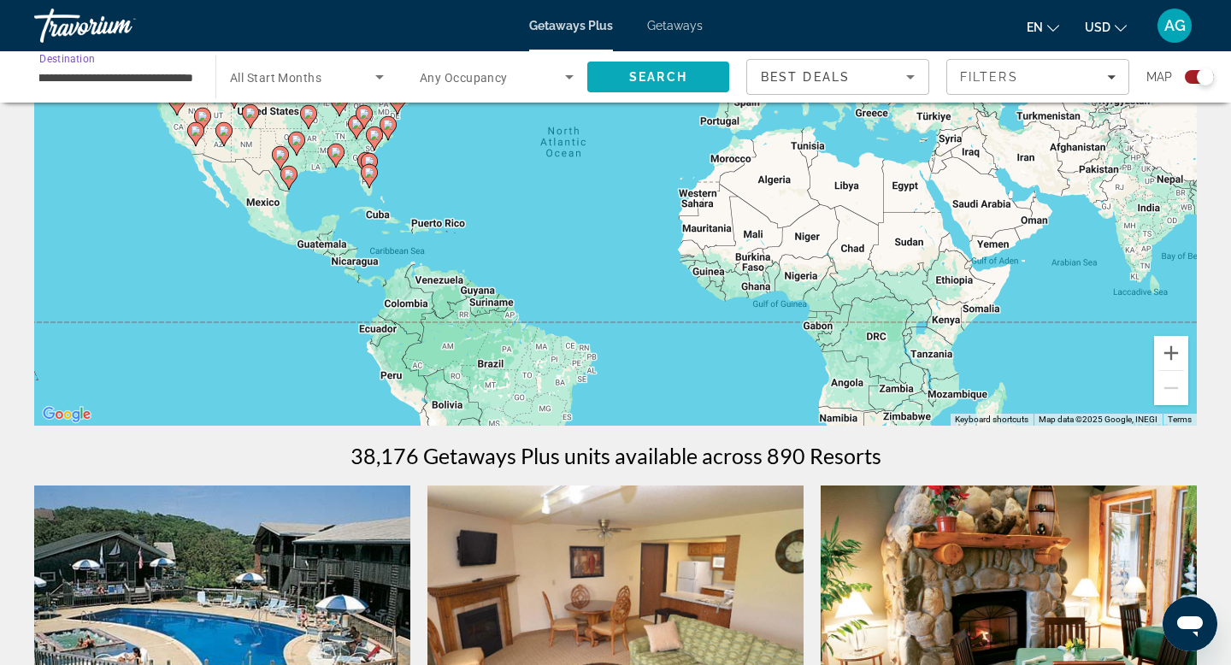
click at [697, 73] on span "Search" at bounding box center [658, 76] width 142 height 41
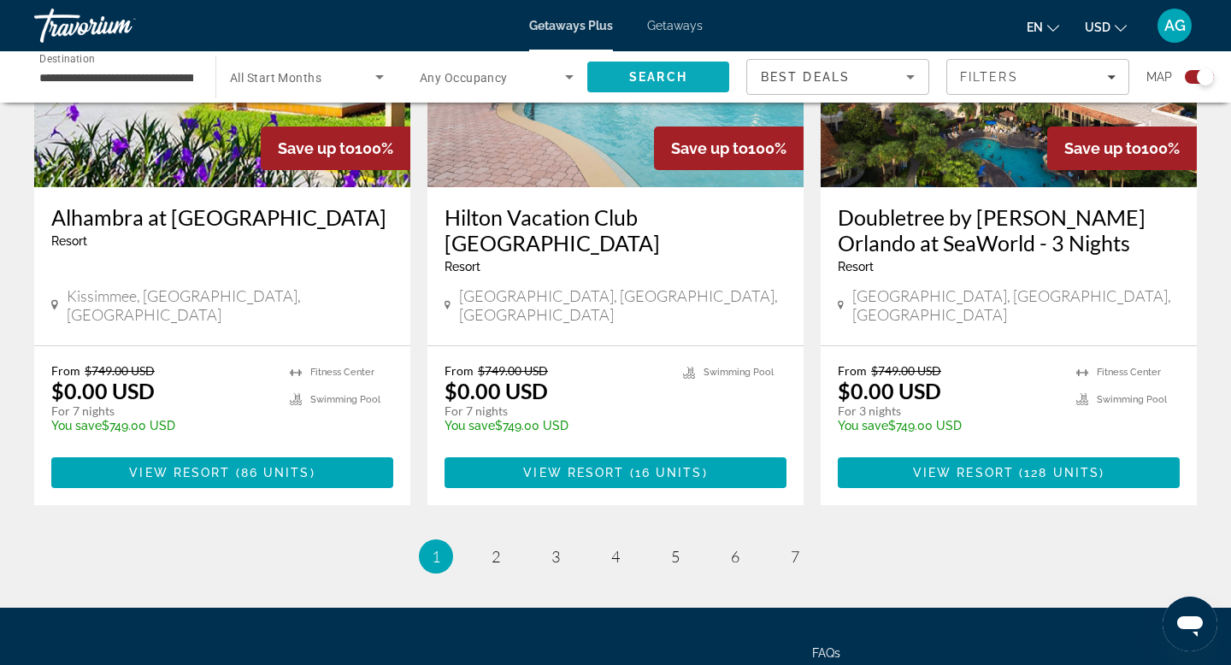
scroll to position [2754, 0]
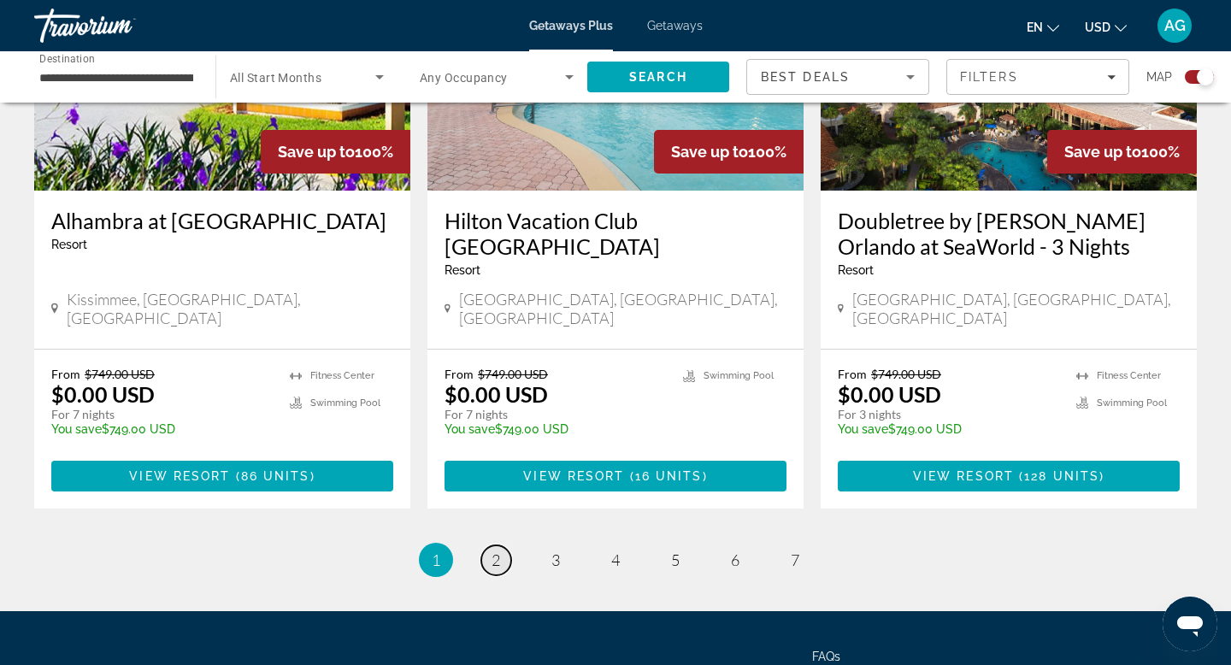
click at [493, 550] on span "2" at bounding box center [495, 559] width 9 height 19
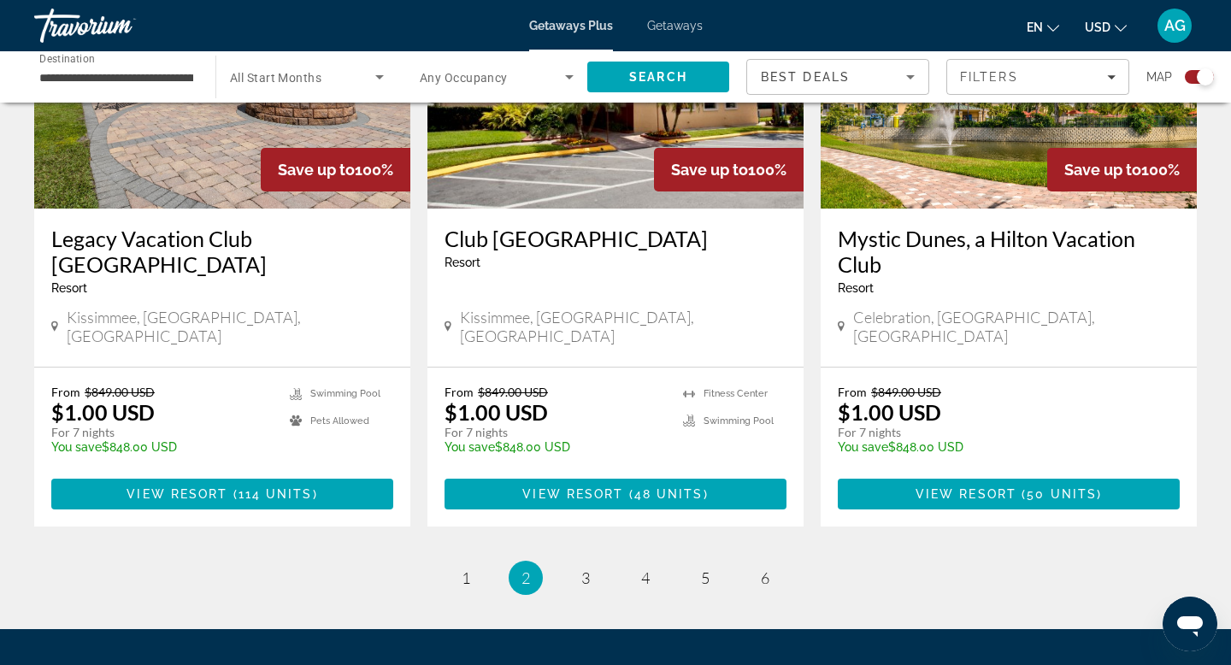
scroll to position [2732, 0]
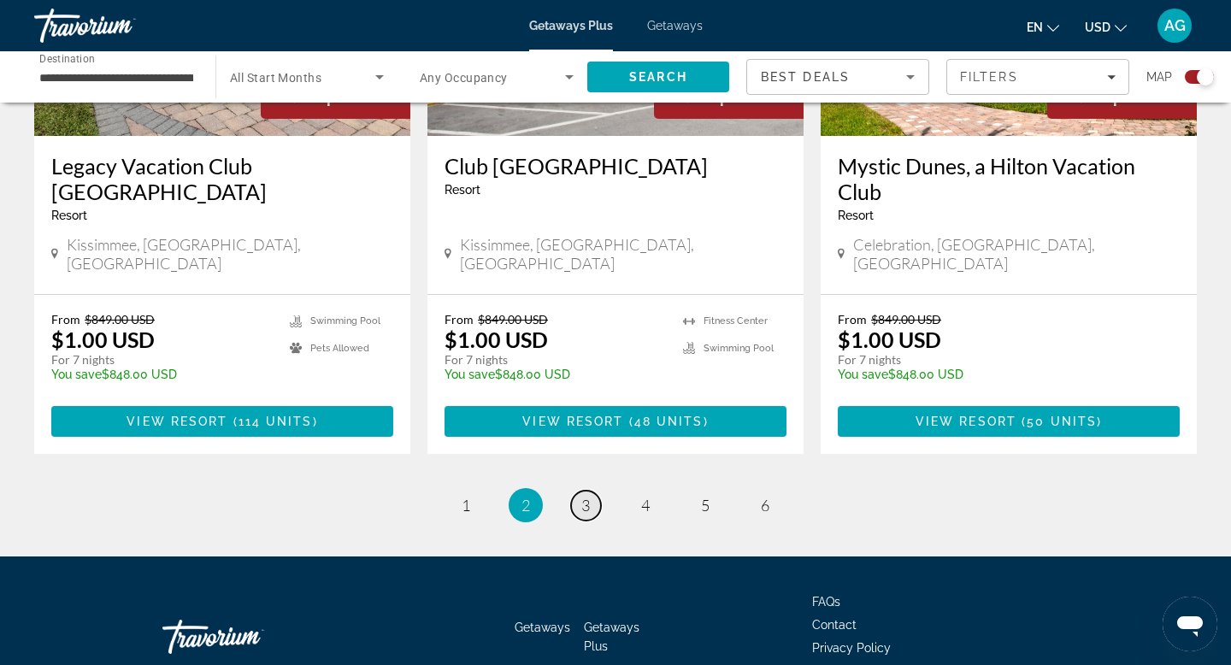
click at [578, 491] on link "page 3" at bounding box center [586, 506] width 30 height 30
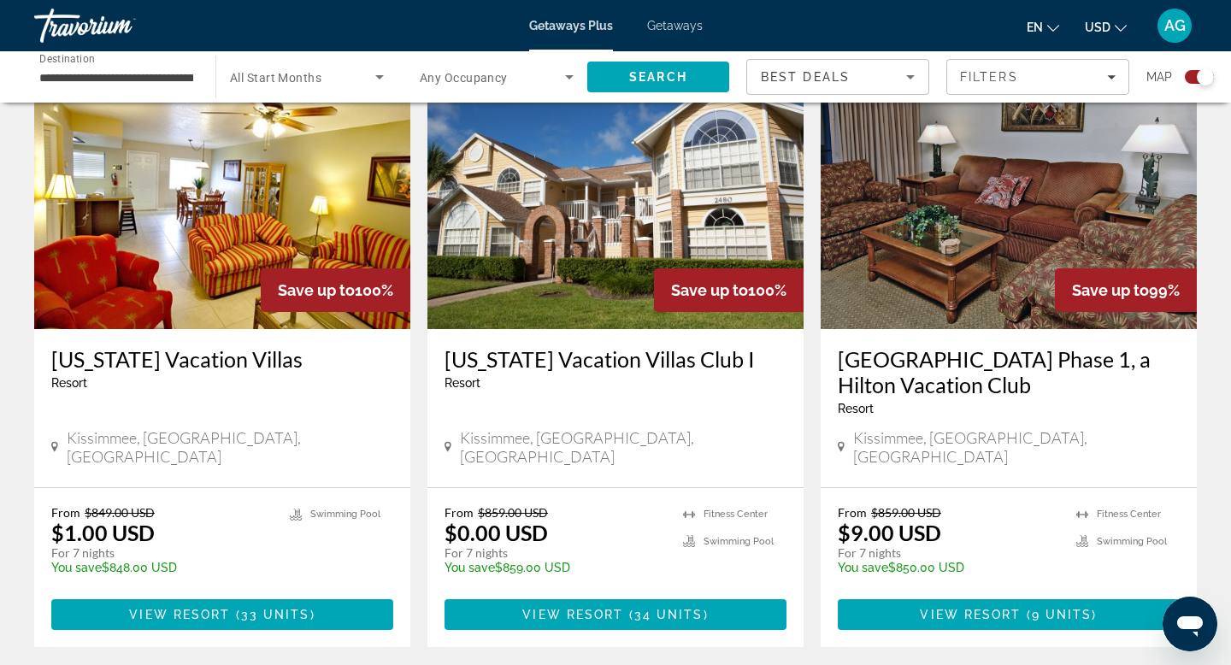
scroll to position [2706, 0]
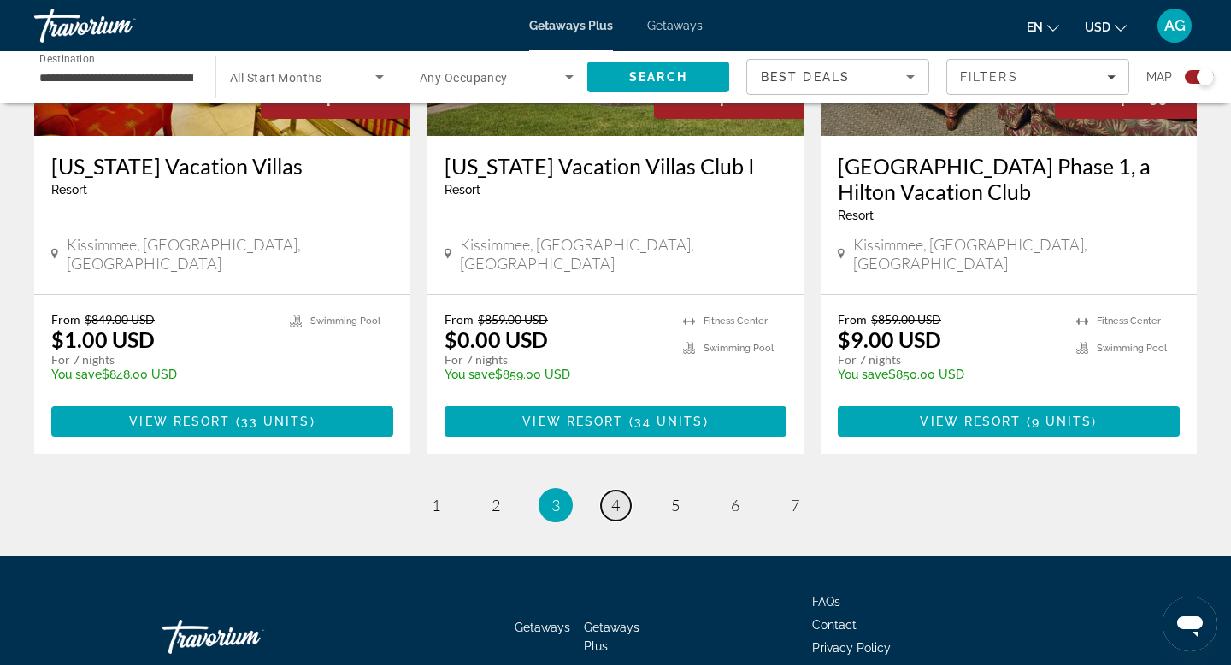
click at [614, 496] on span "4" at bounding box center [615, 505] width 9 height 19
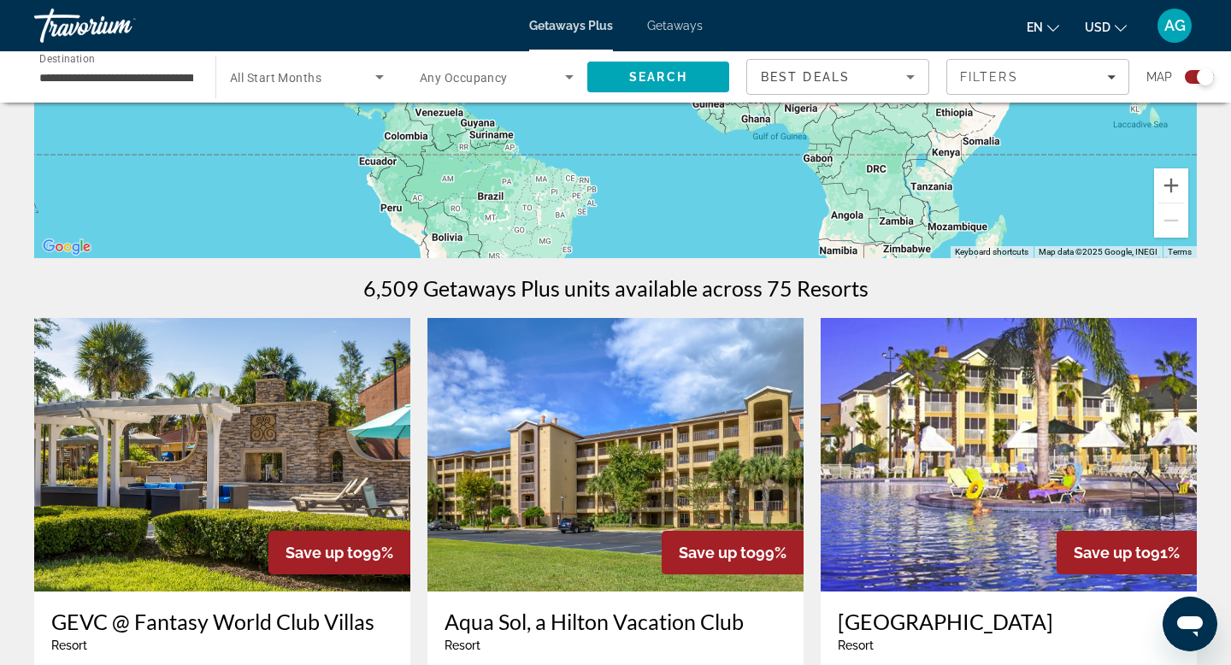
scroll to position [349, 0]
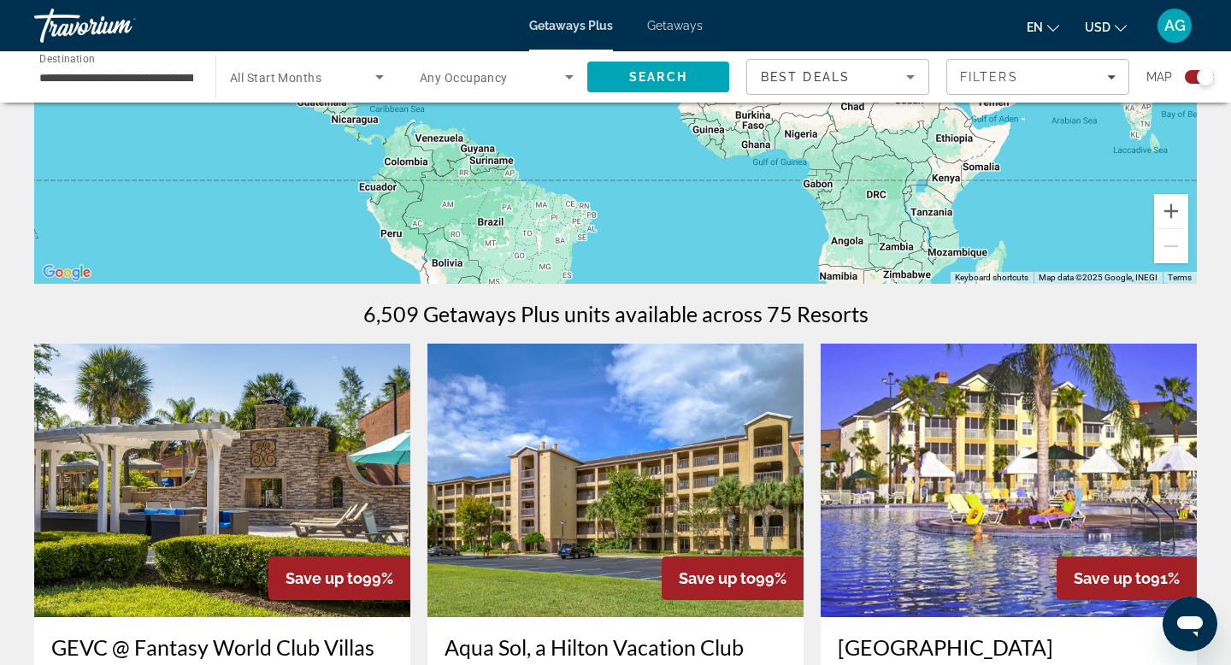
click at [686, 30] on span "Getaways" at bounding box center [675, 26] width 56 height 14
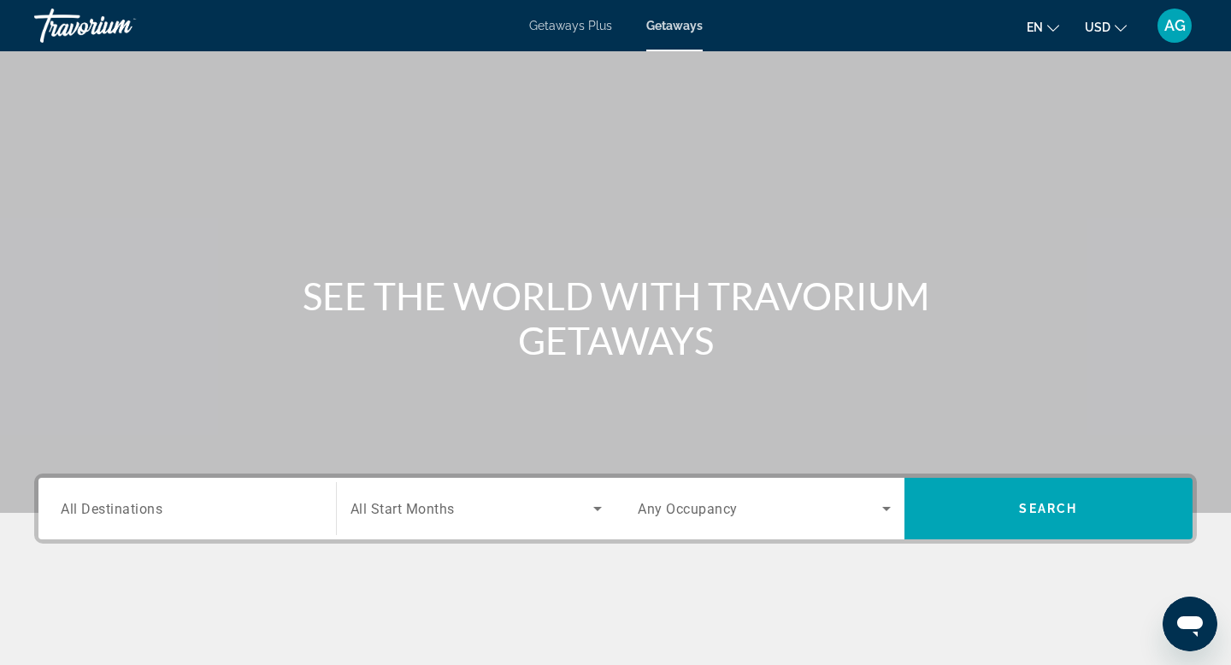
click at [112, 508] on span "All Destinations" at bounding box center [112, 508] width 102 height 16
click at [112, 508] on input "Destination All Destinations" at bounding box center [187, 509] width 253 height 21
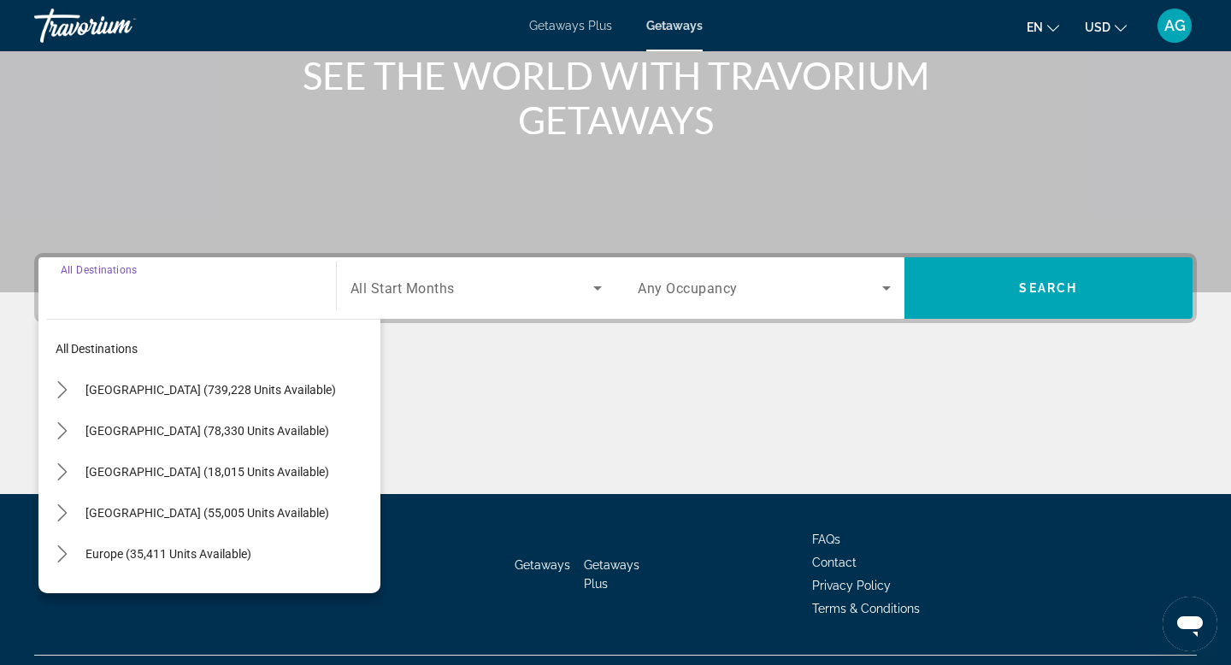
scroll to position [259, 0]
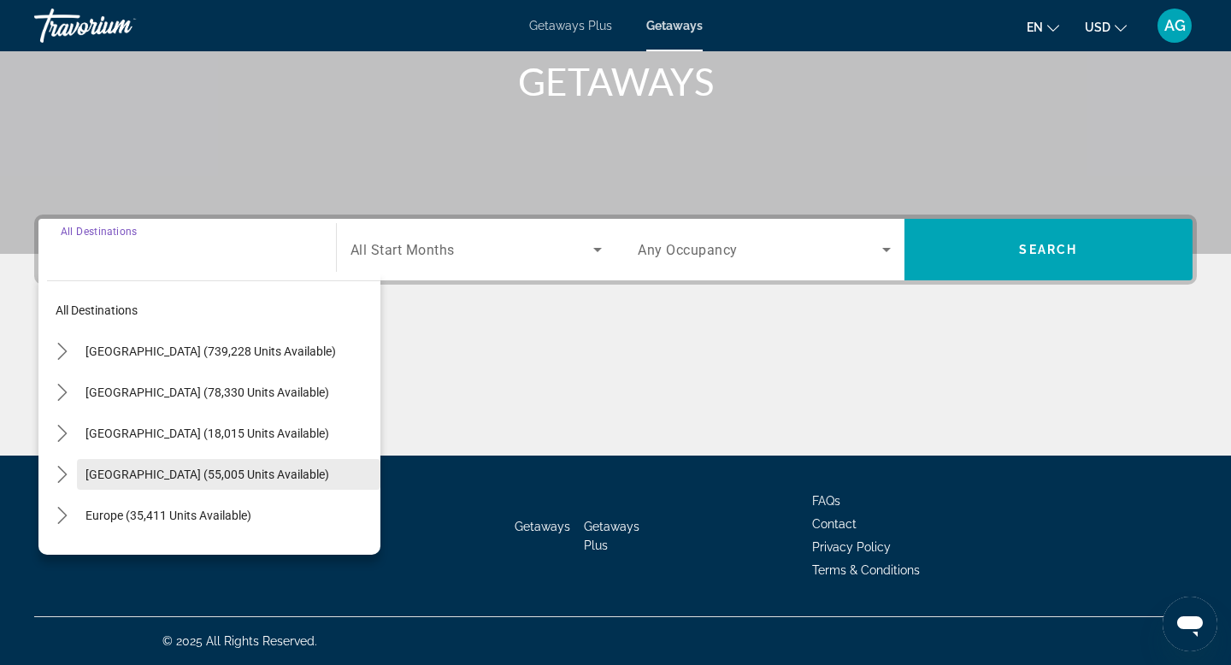
click at [115, 474] on span "[GEOGRAPHIC_DATA] (55,005 units available)" at bounding box center [207, 474] width 244 height 14
type input "**********"
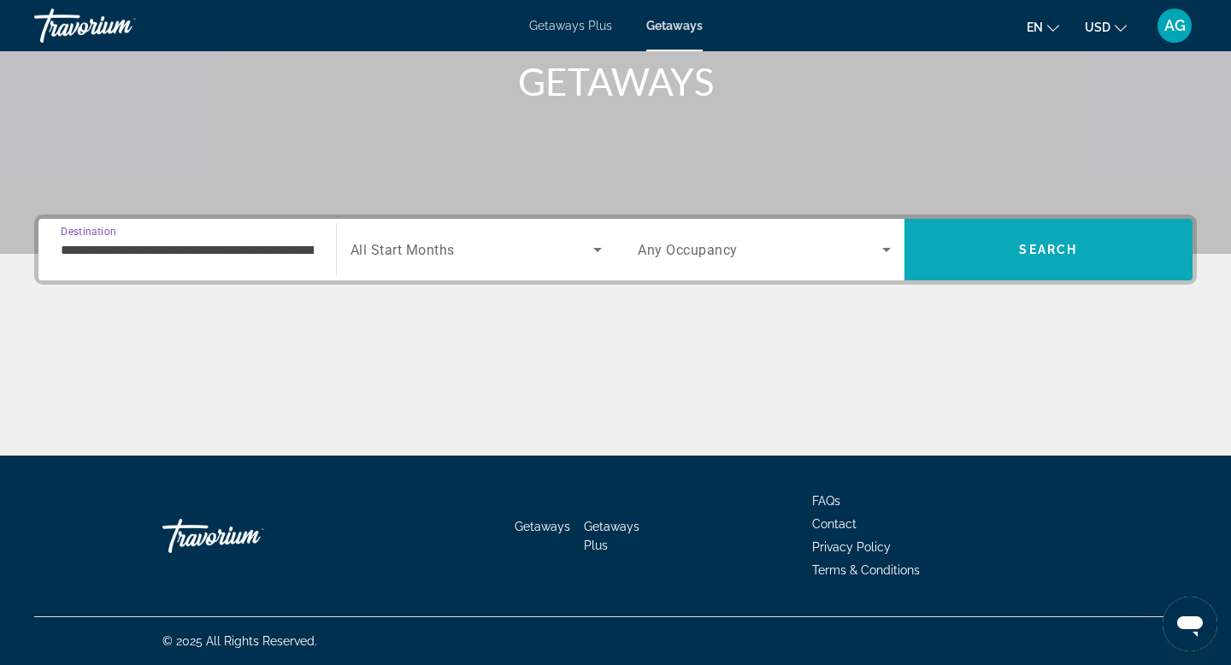
click at [1025, 253] on span "Search" at bounding box center [1048, 250] width 58 height 14
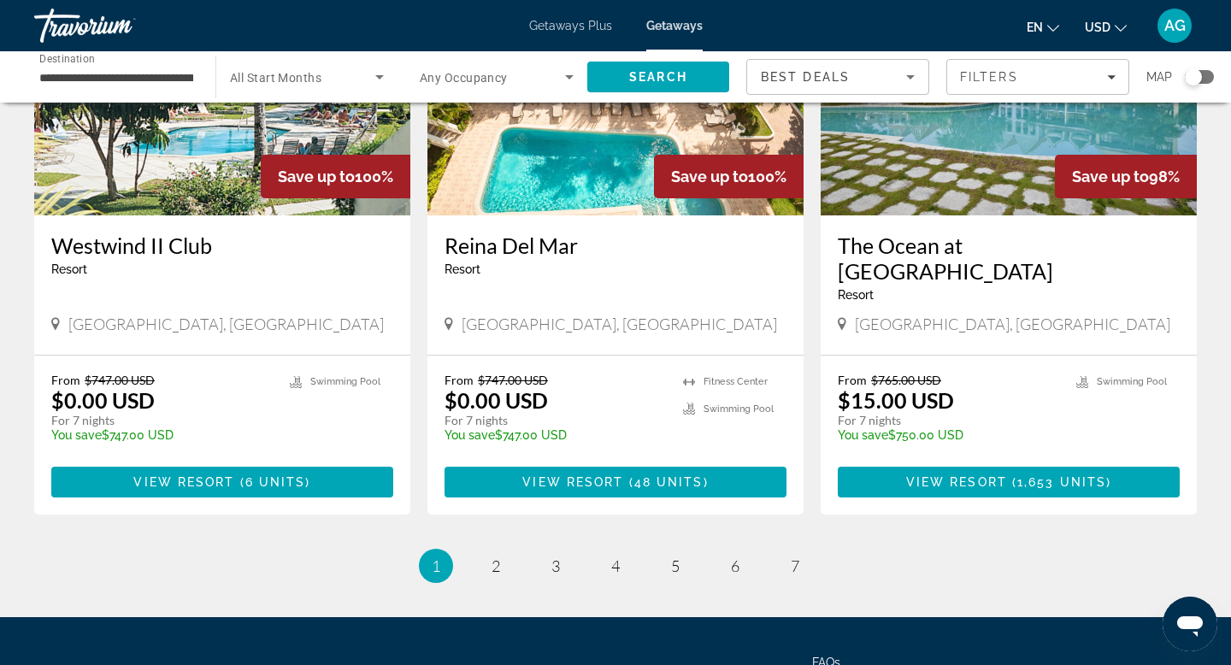
scroll to position [2033, 0]
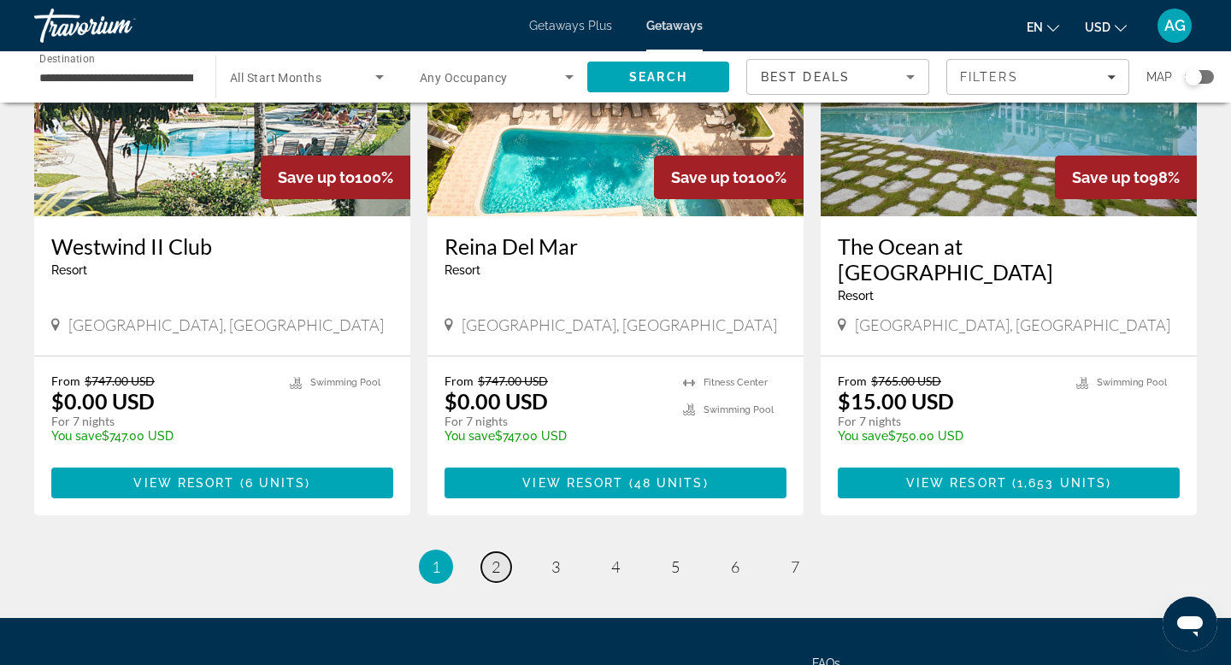
click at [503, 552] on link "page 2" at bounding box center [496, 567] width 30 height 30
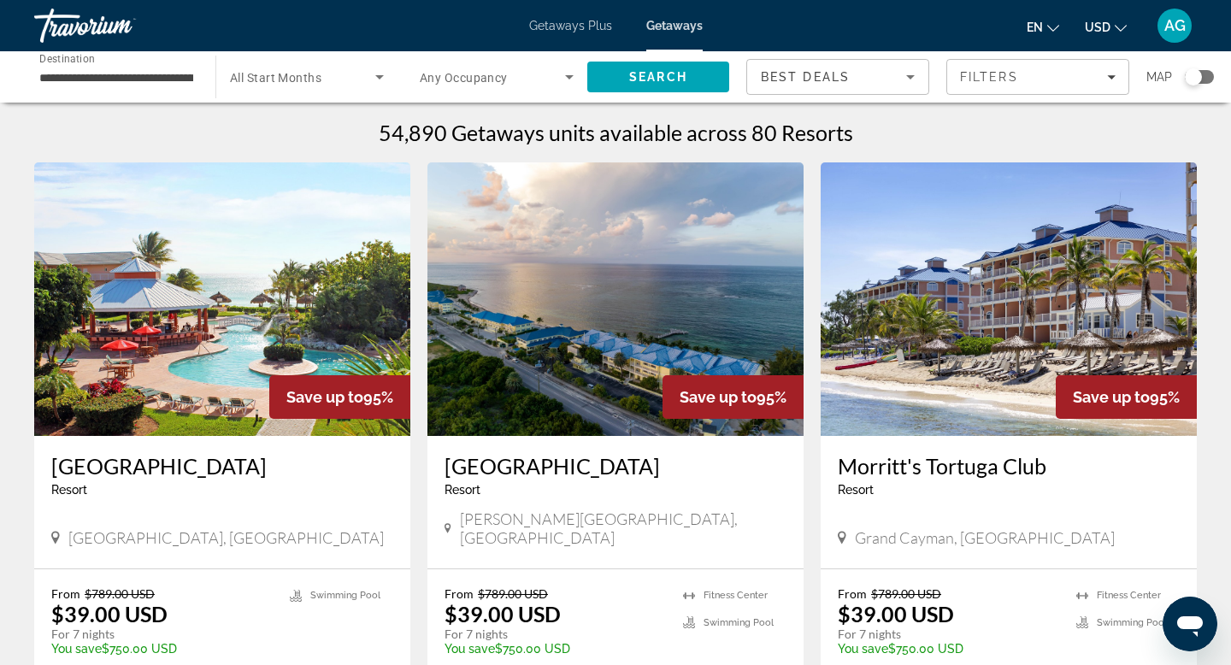
click at [144, 62] on div "**********" at bounding box center [116, 77] width 154 height 49
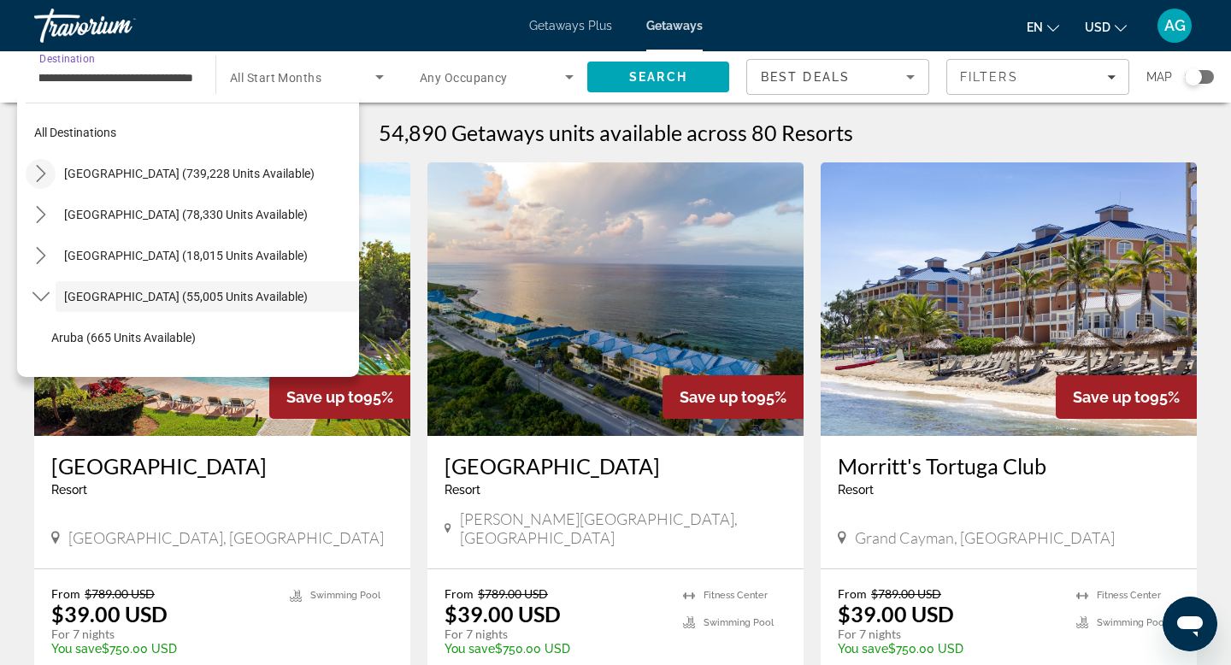
click at [49, 182] on mat-icon "Toggle United States (739,228 units available) submenu" at bounding box center [41, 174] width 30 height 30
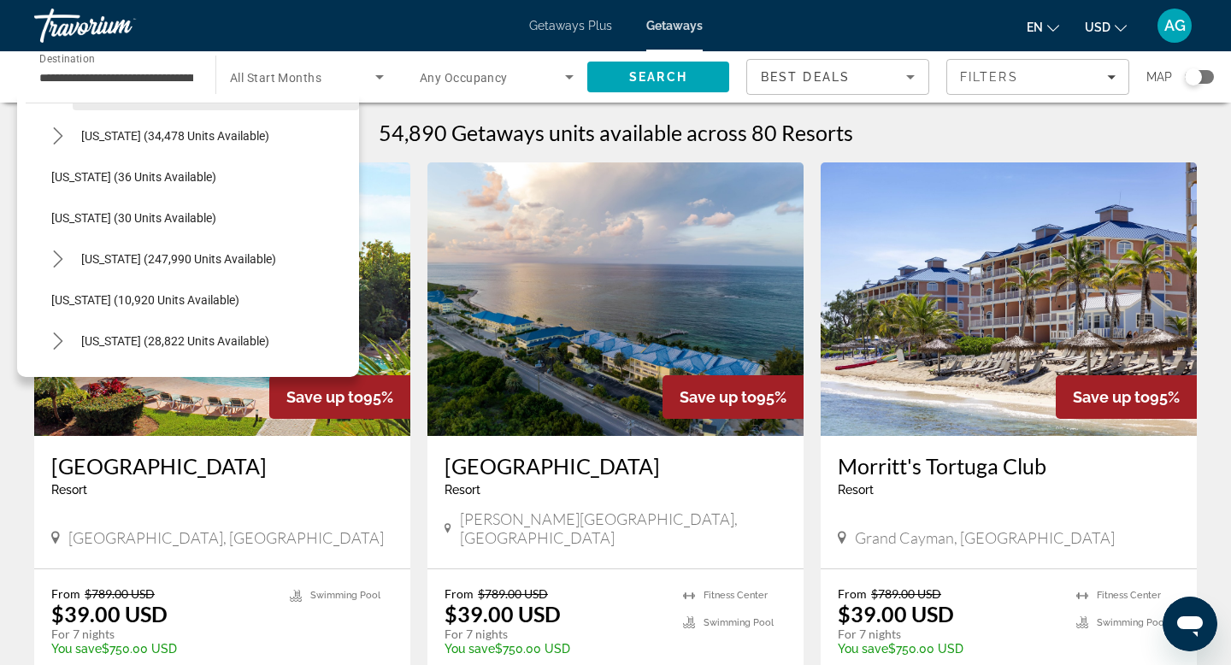
scroll to position [209, 0]
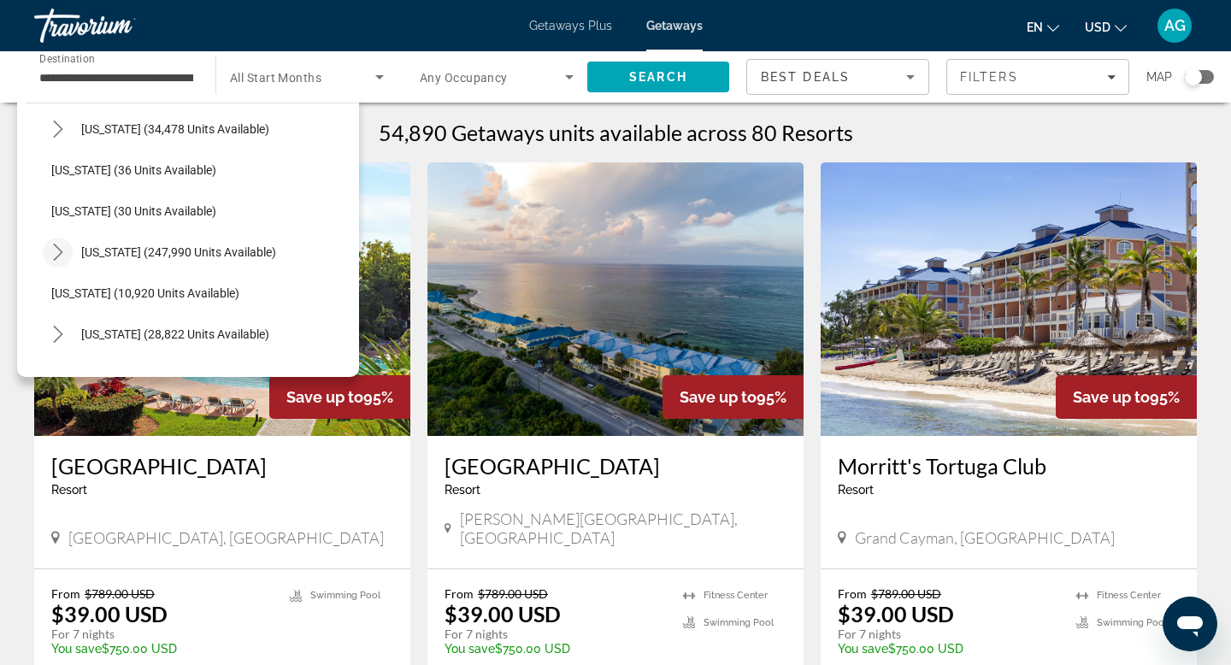
click at [59, 251] on icon "Toggle Florida (247,990 units available) submenu" at bounding box center [58, 252] width 17 height 17
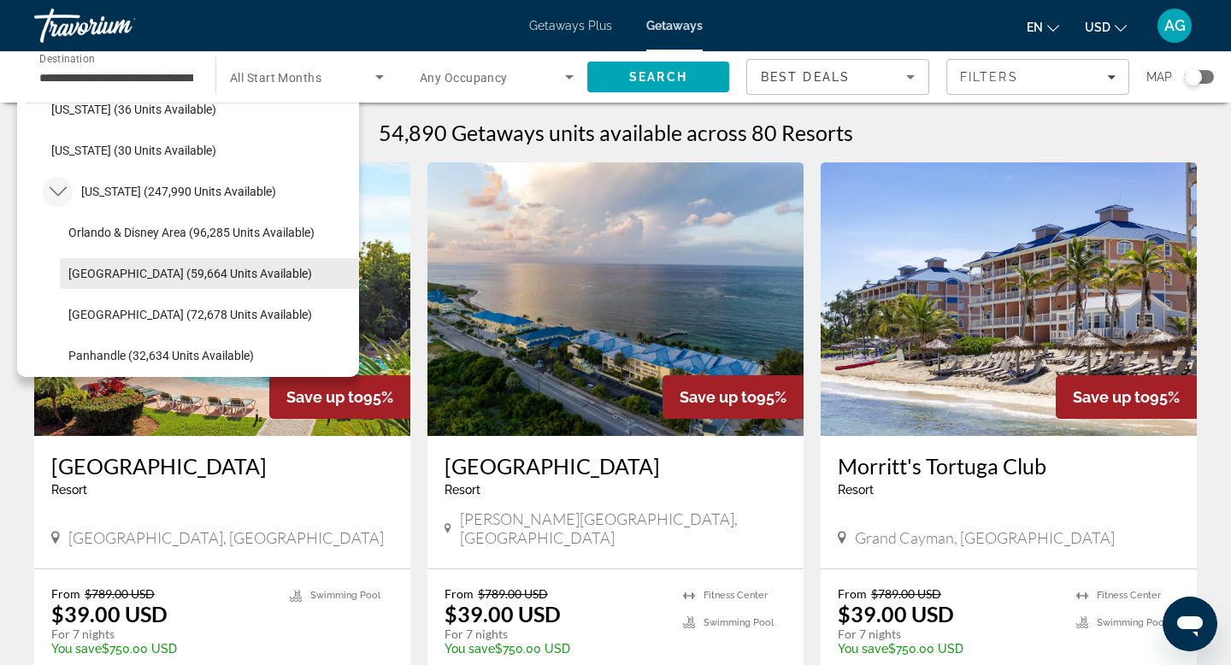
scroll to position [277, 0]
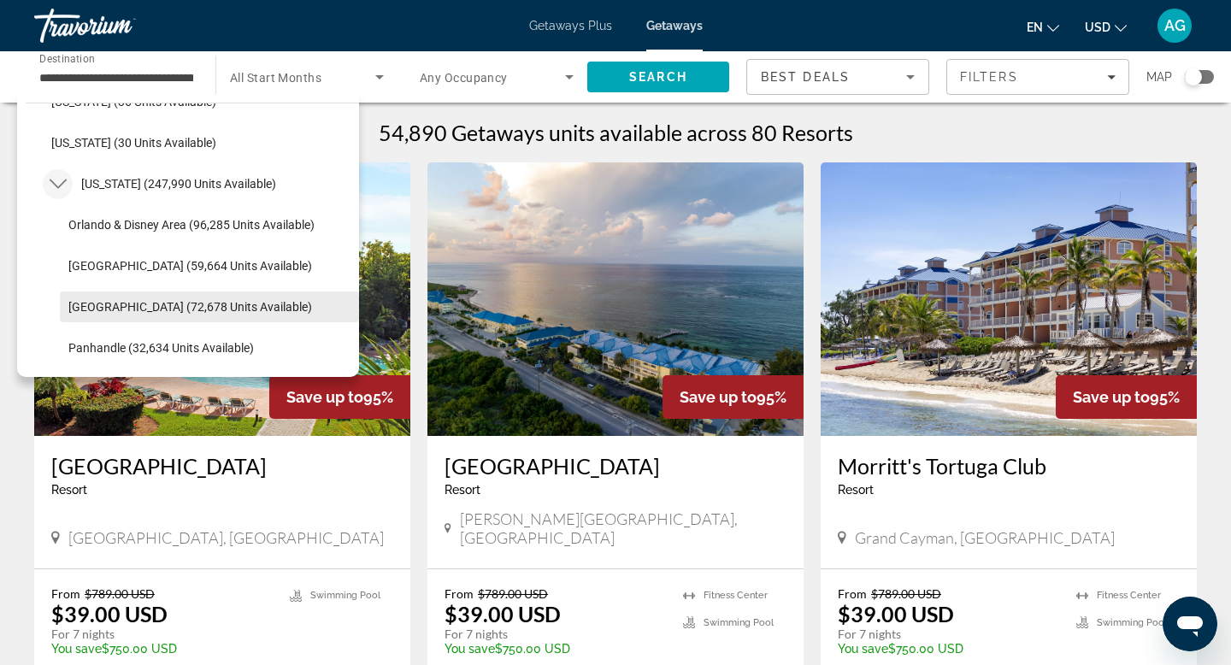
click at [118, 310] on span "West Coast (72,678 units available)" at bounding box center [190, 307] width 244 height 14
type input "**********"
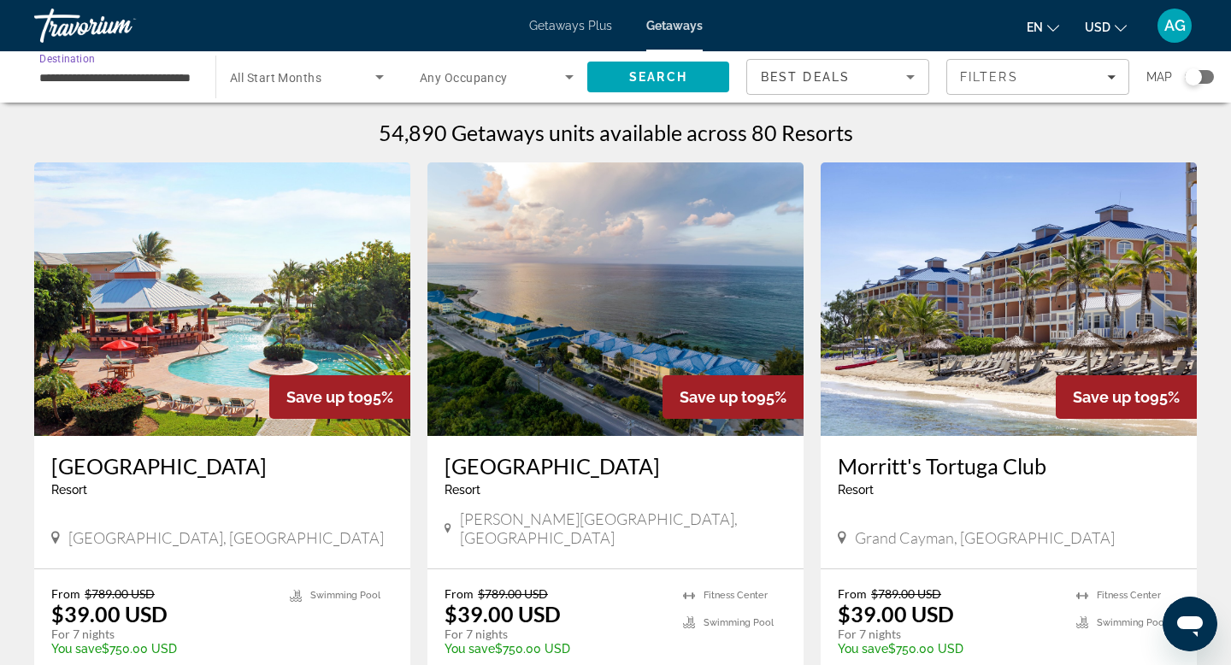
scroll to position [0, 46]
click at [667, 80] on span "Search" at bounding box center [658, 77] width 58 height 14
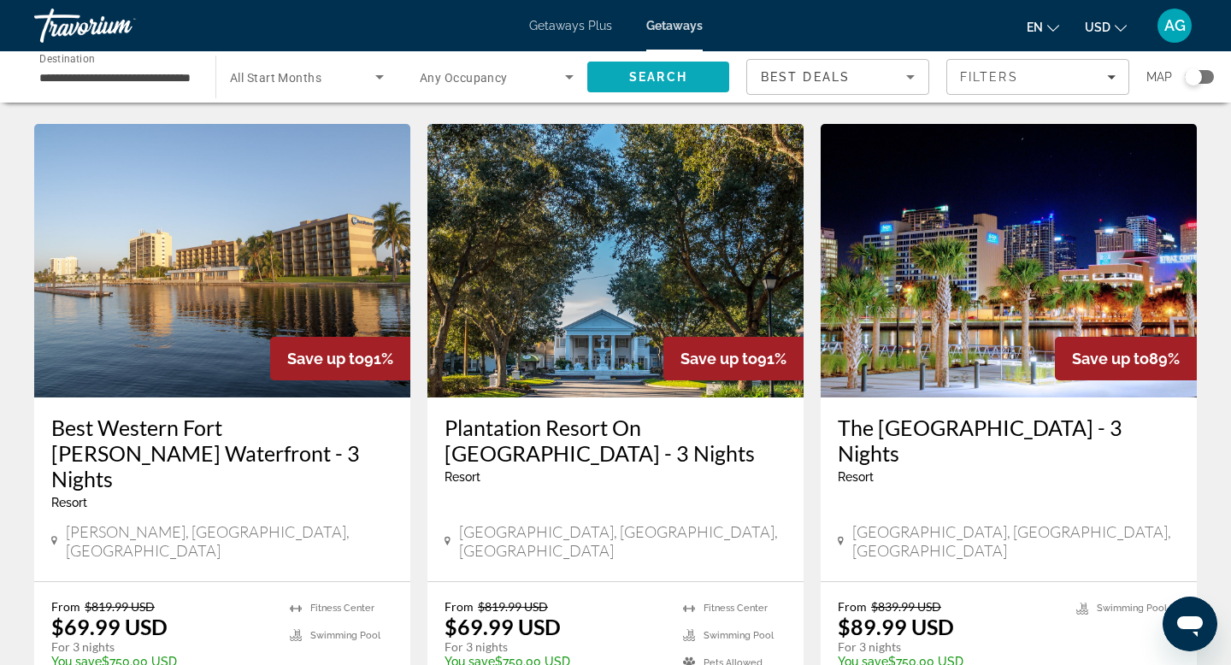
scroll to position [1283, 0]
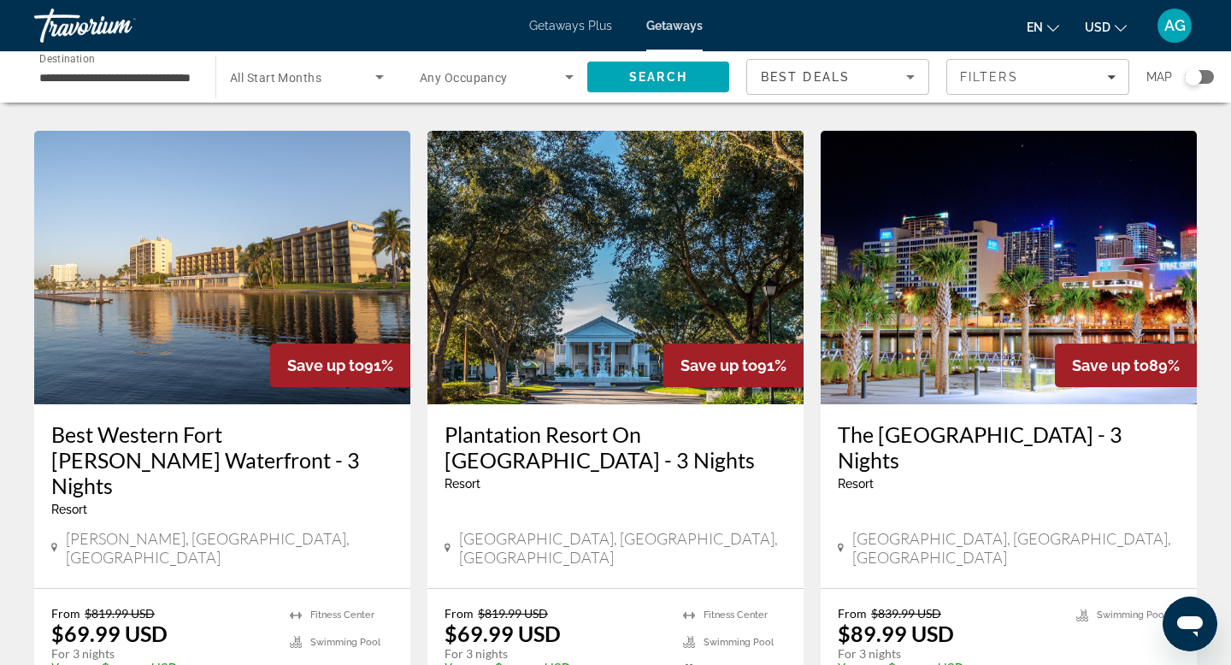
click at [878, 203] on img "Main content" at bounding box center [1008, 267] width 376 height 273
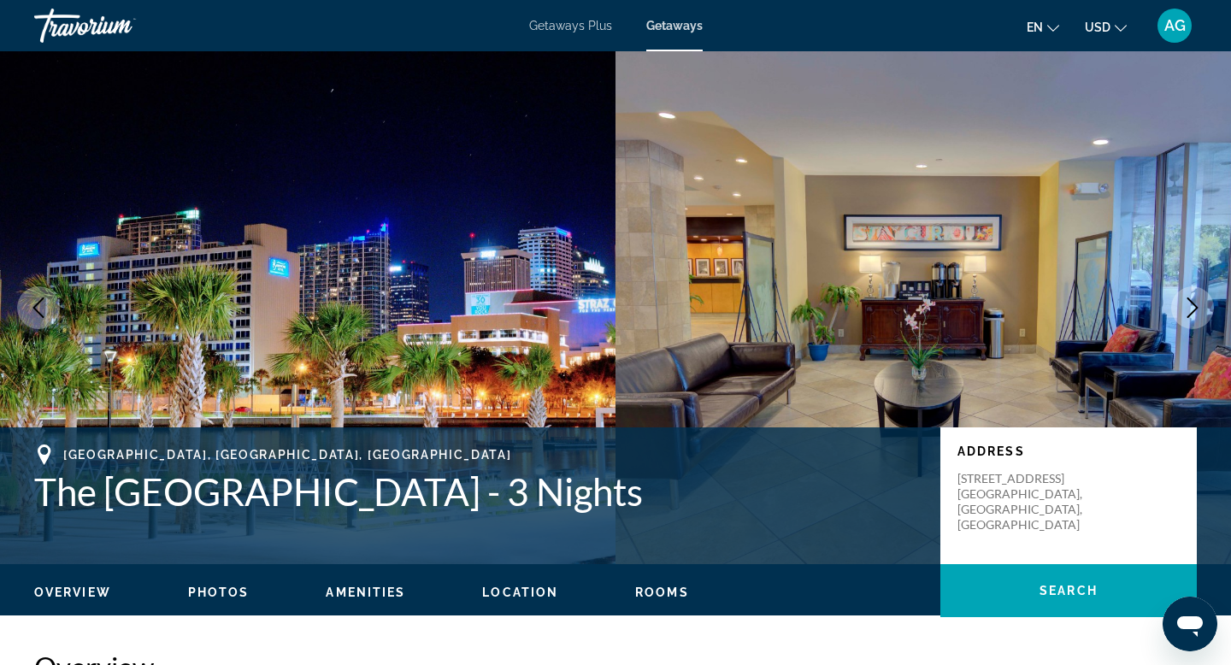
click at [1187, 293] on button "Next image" at bounding box center [1192, 307] width 43 height 43
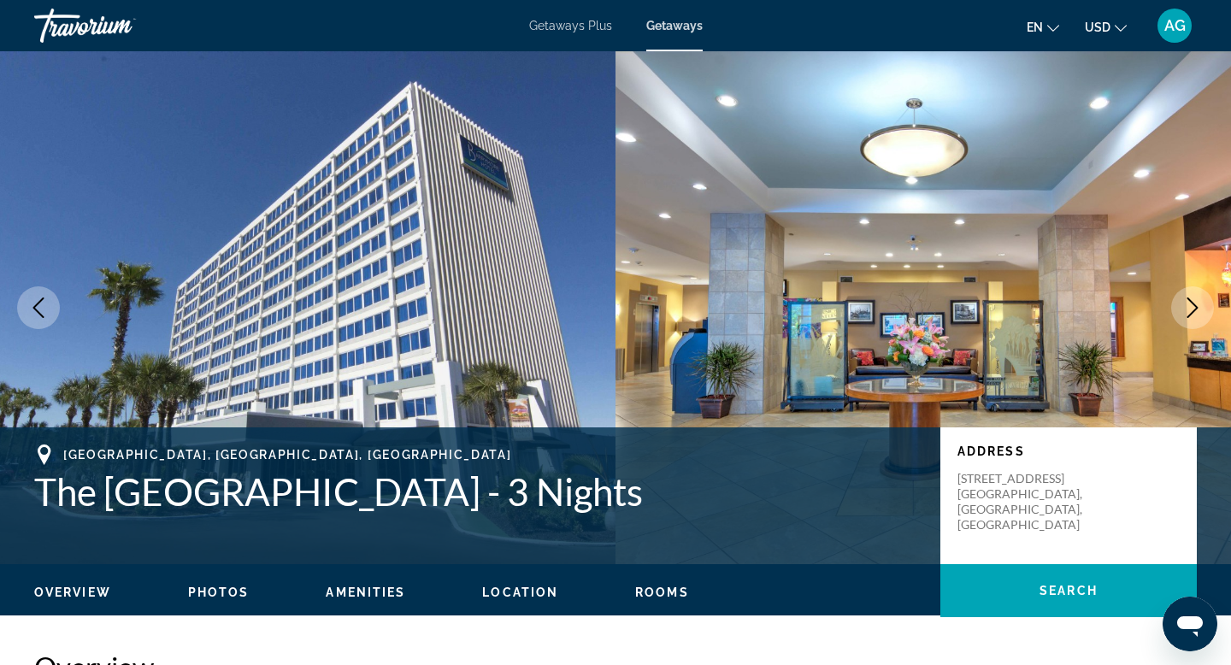
click at [1187, 294] on button "Next image" at bounding box center [1192, 307] width 43 height 43
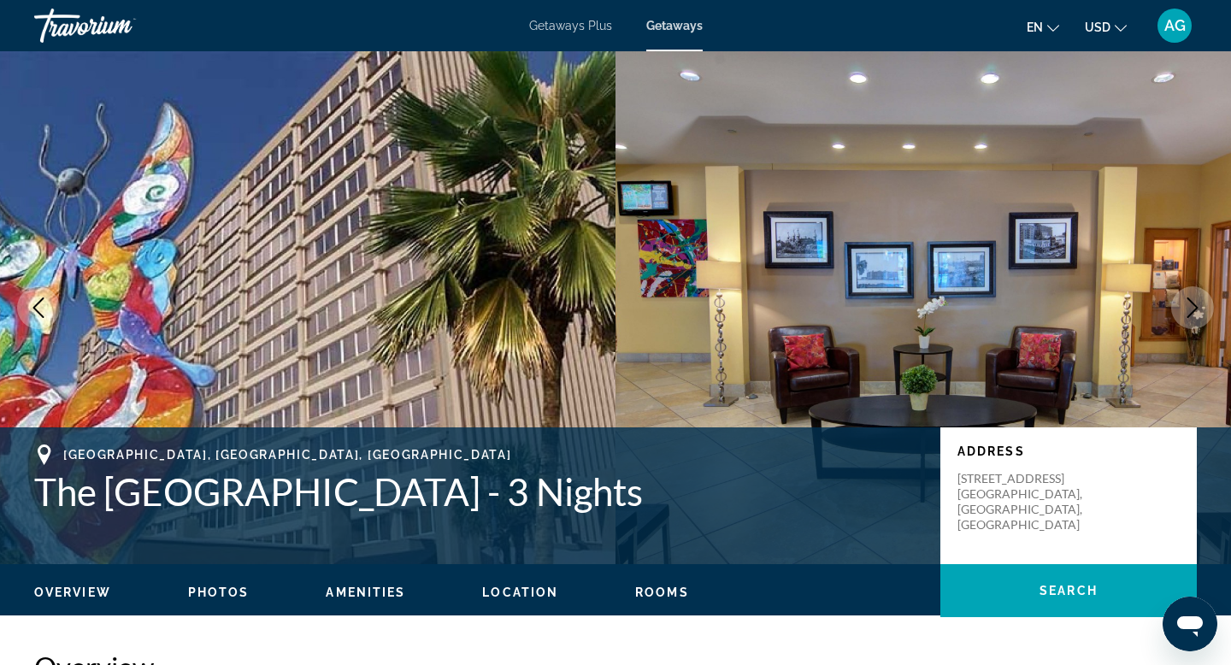
click at [1187, 294] on button "Next image" at bounding box center [1192, 307] width 43 height 43
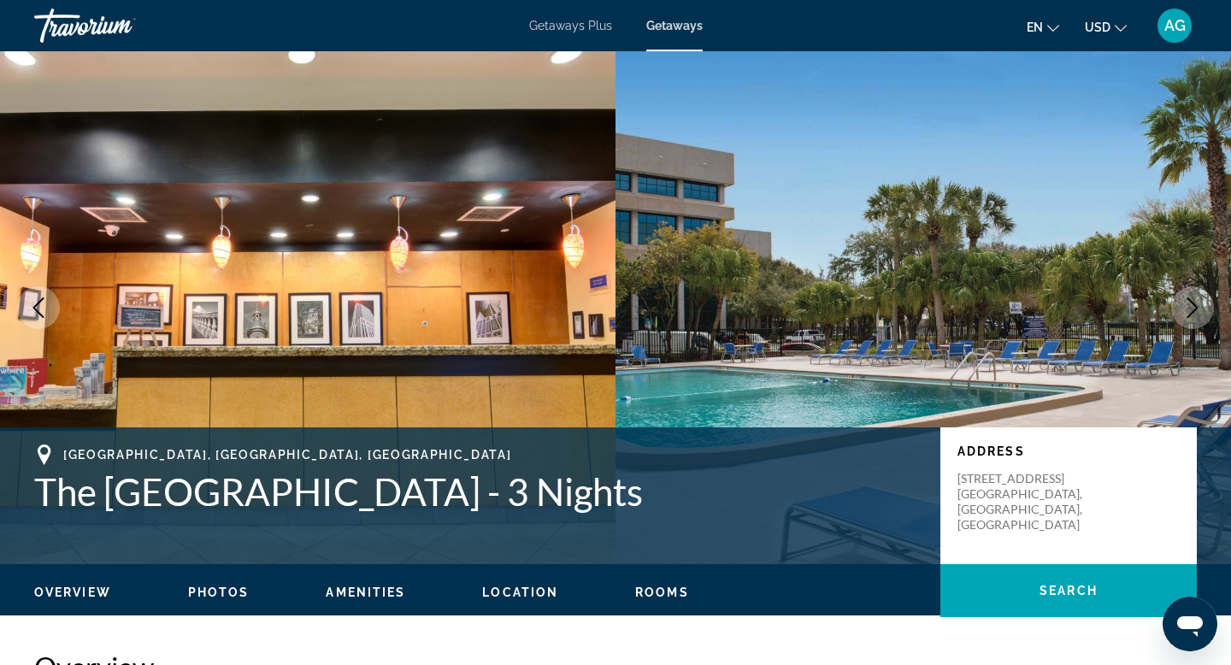
click at [1189, 314] on icon "Next image" at bounding box center [1192, 307] width 11 height 21
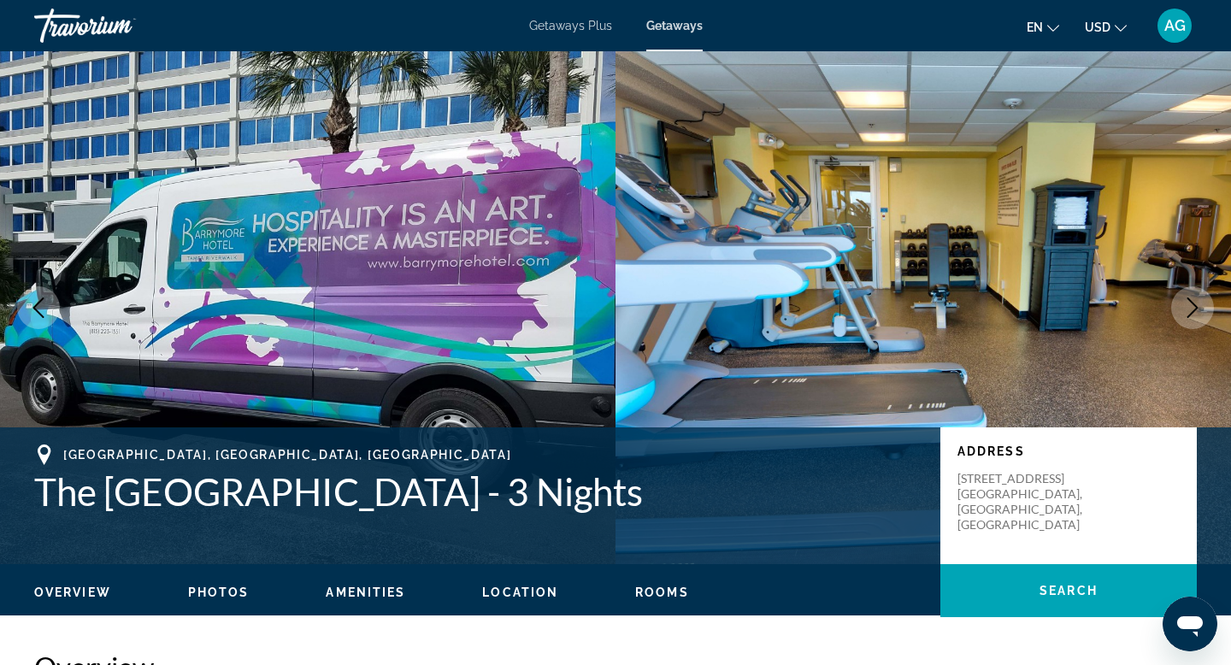
click at [1189, 314] on icon "Next image" at bounding box center [1192, 307] width 11 height 21
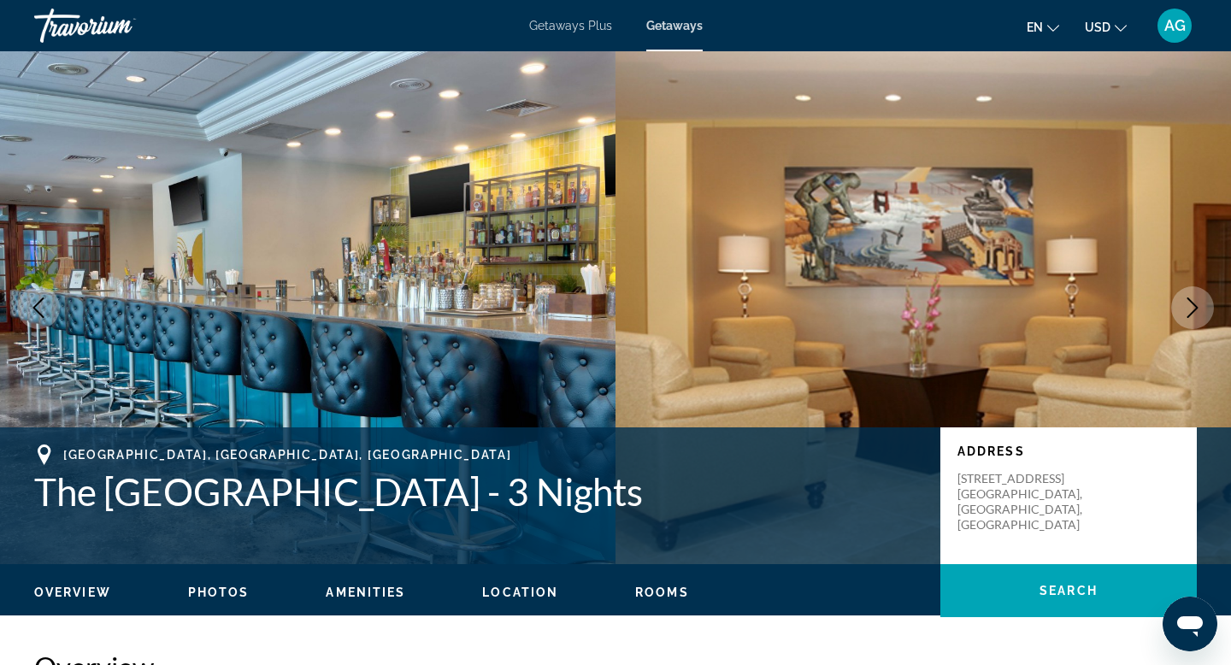
click at [1189, 314] on icon "Next image" at bounding box center [1192, 307] width 11 height 21
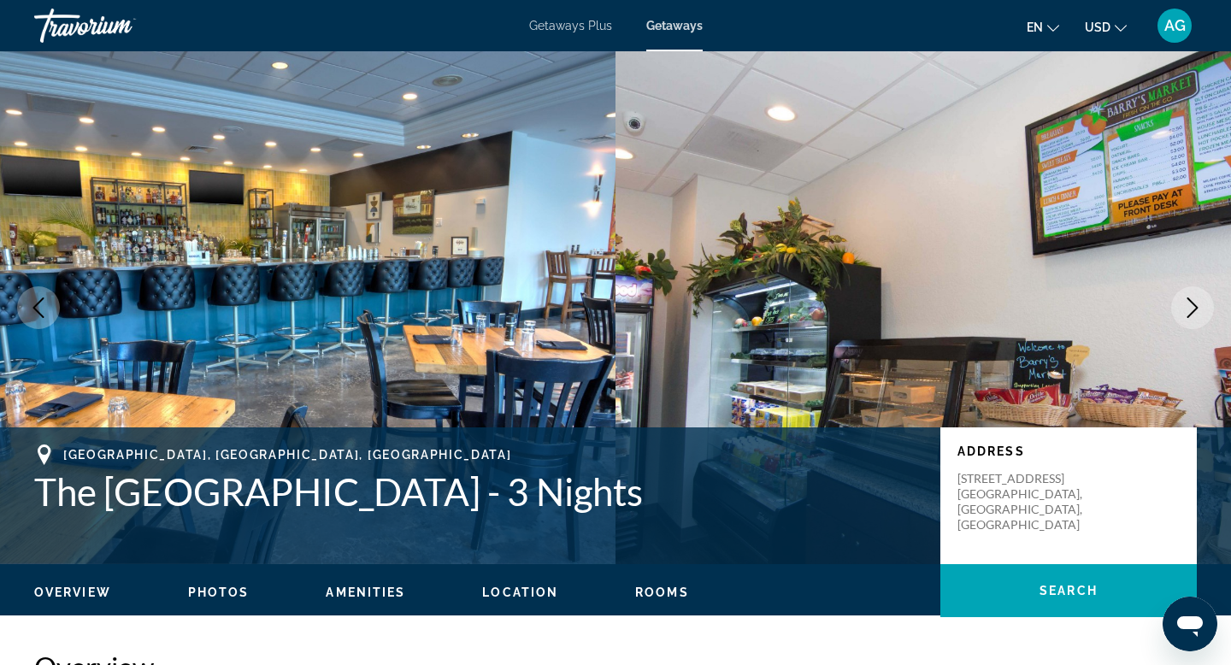
click at [1189, 314] on icon "Next image" at bounding box center [1192, 307] width 11 height 21
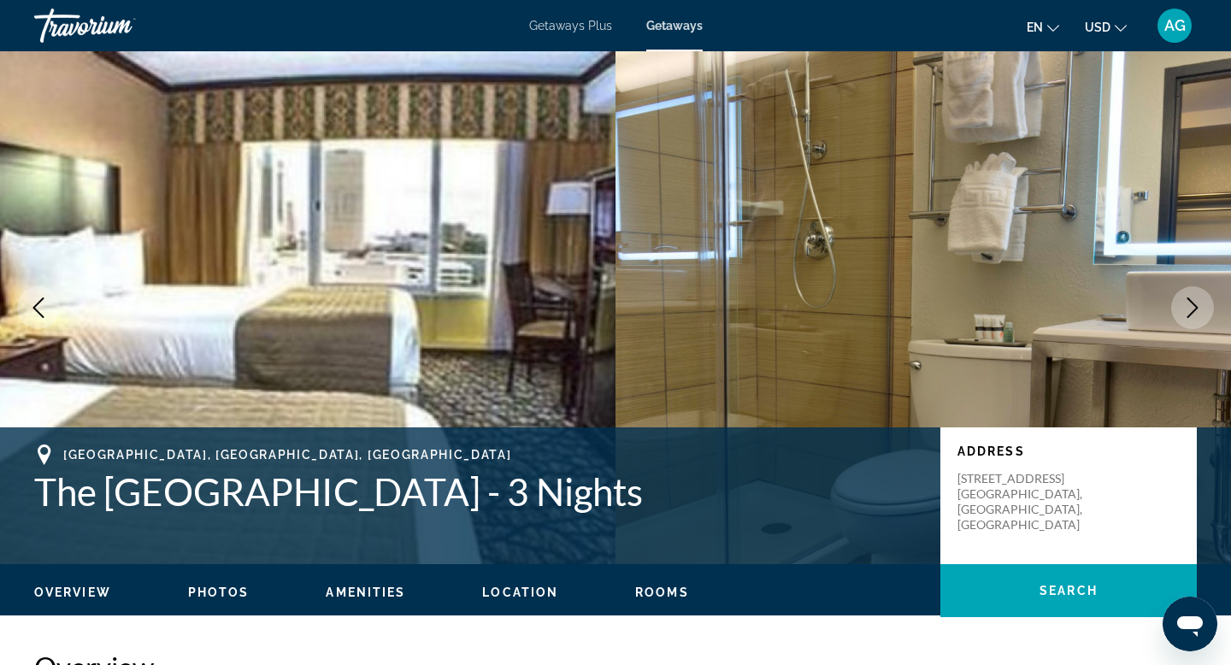
click at [1189, 314] on icon "Next image" at bounding box center [1192, 307] width 11 height 21
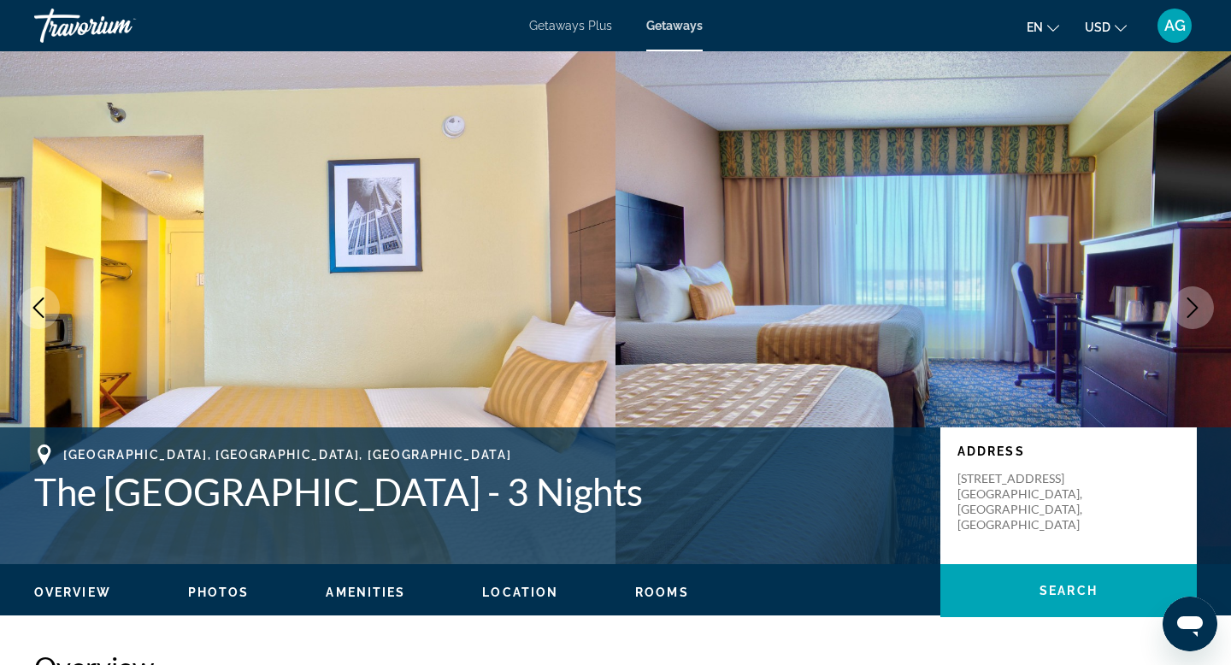
click at [1189, 314] on icon "Next image" at bounding box center [1192, 307] width 11 height 21
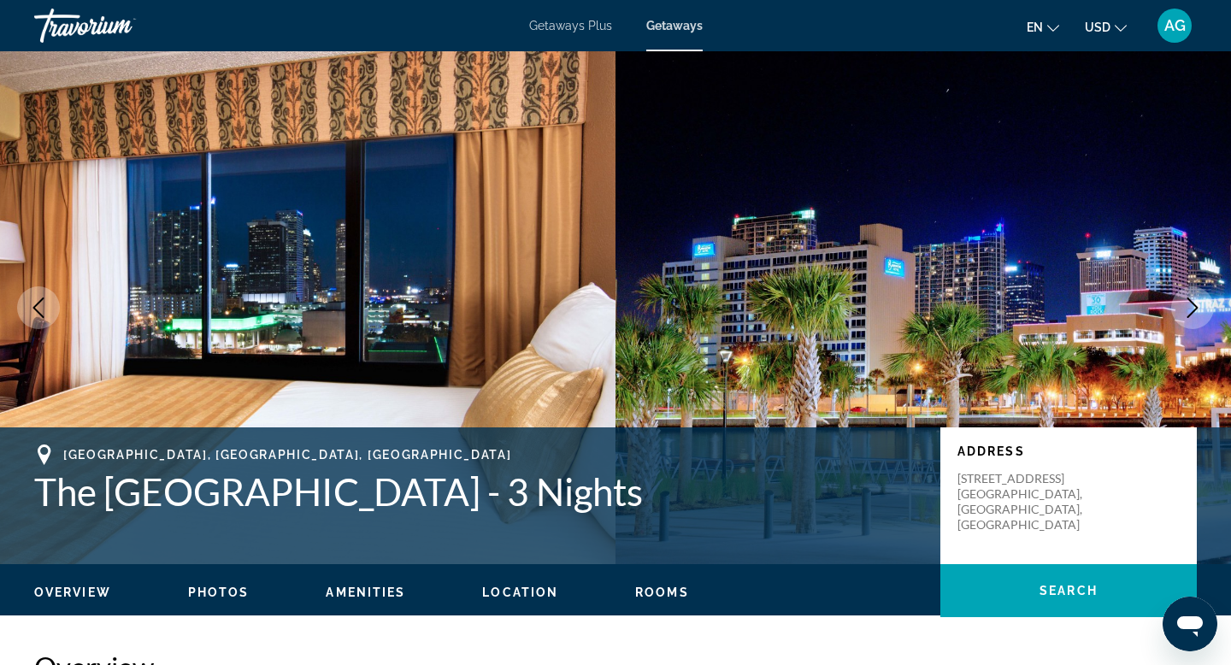
click at [1189, 314] on icon "Next image" at bounding box center [1192, 307] width 11 height 21
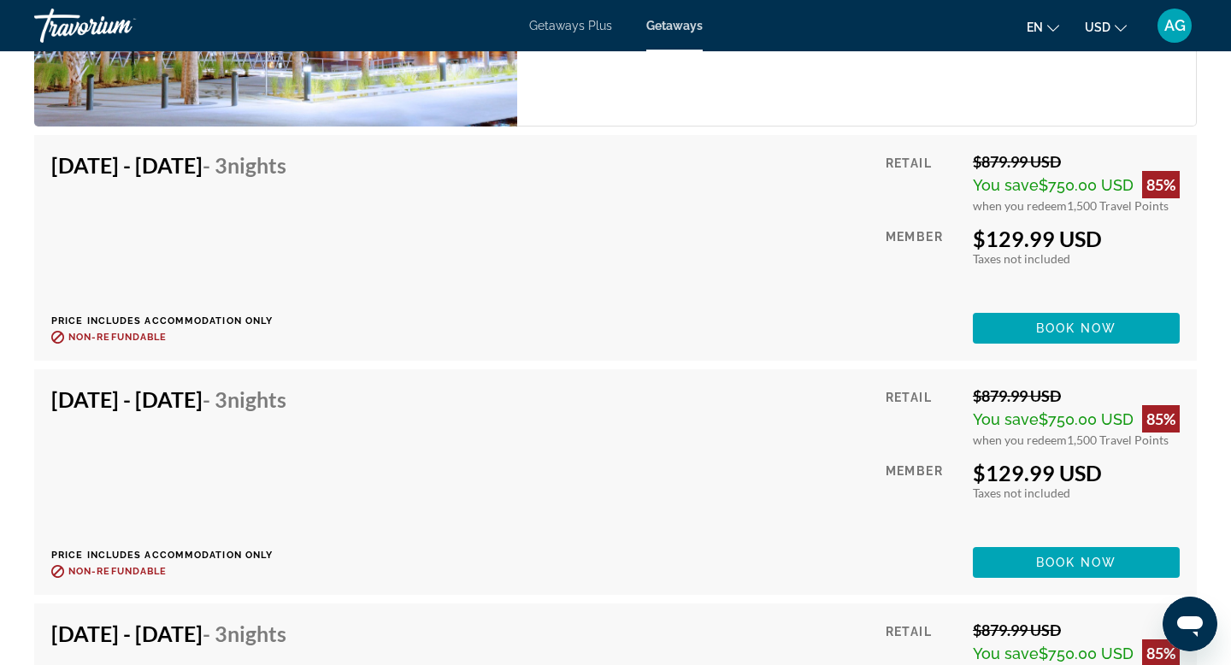
scroll to position [2817, 0]
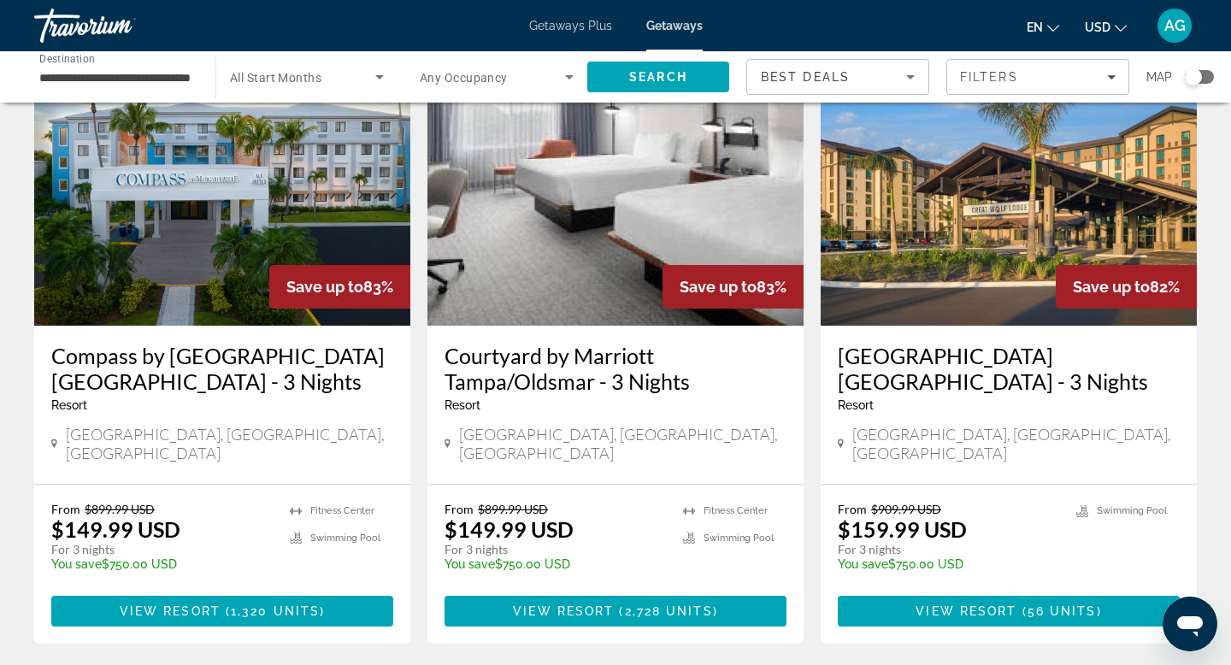
scroll to position [2177, 0]
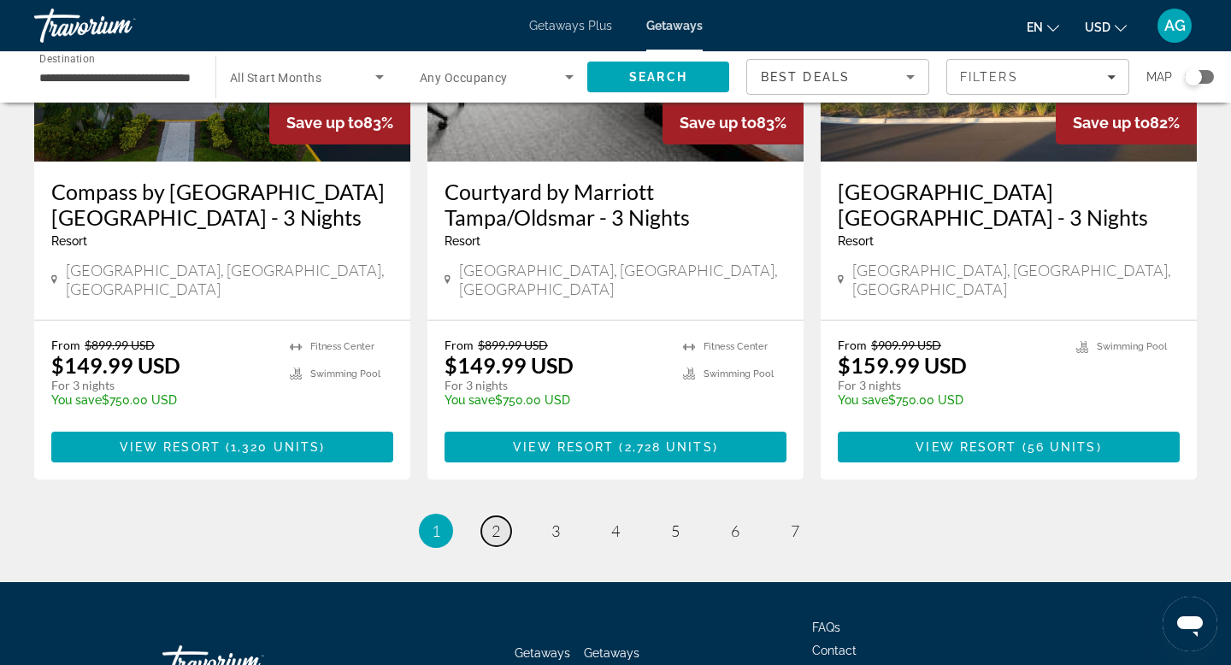
click at [491, 521] on span "2" at bounding box center [495, 530] width 9 height 19
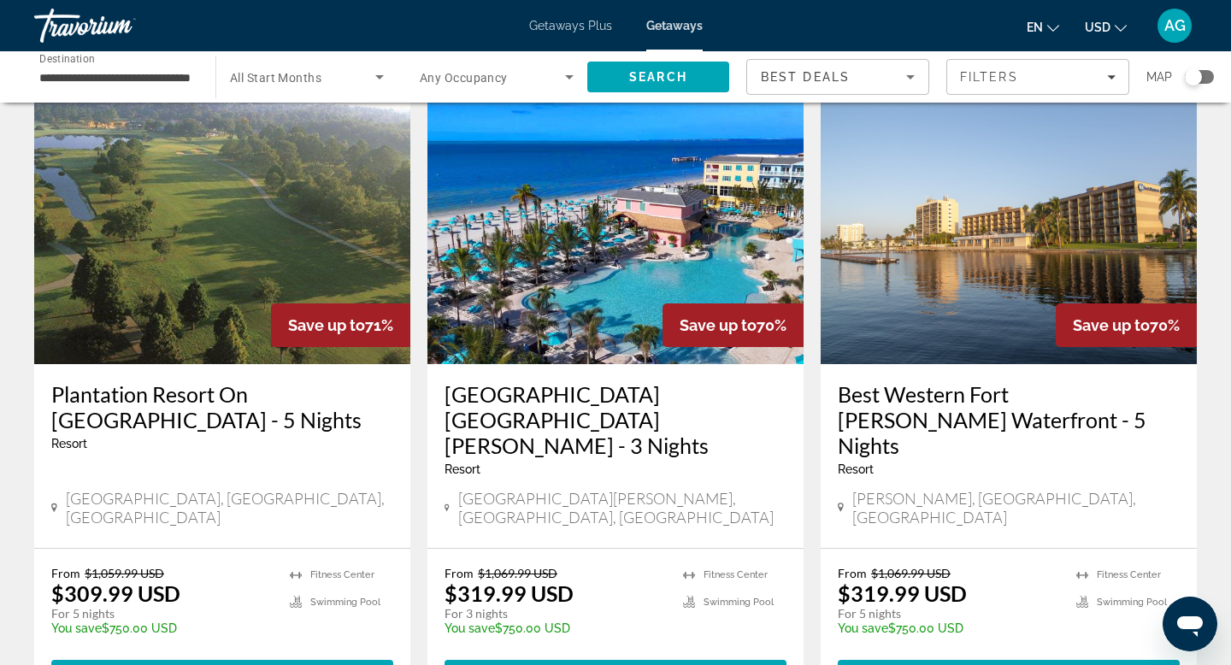
scroll to position [1860, 0]
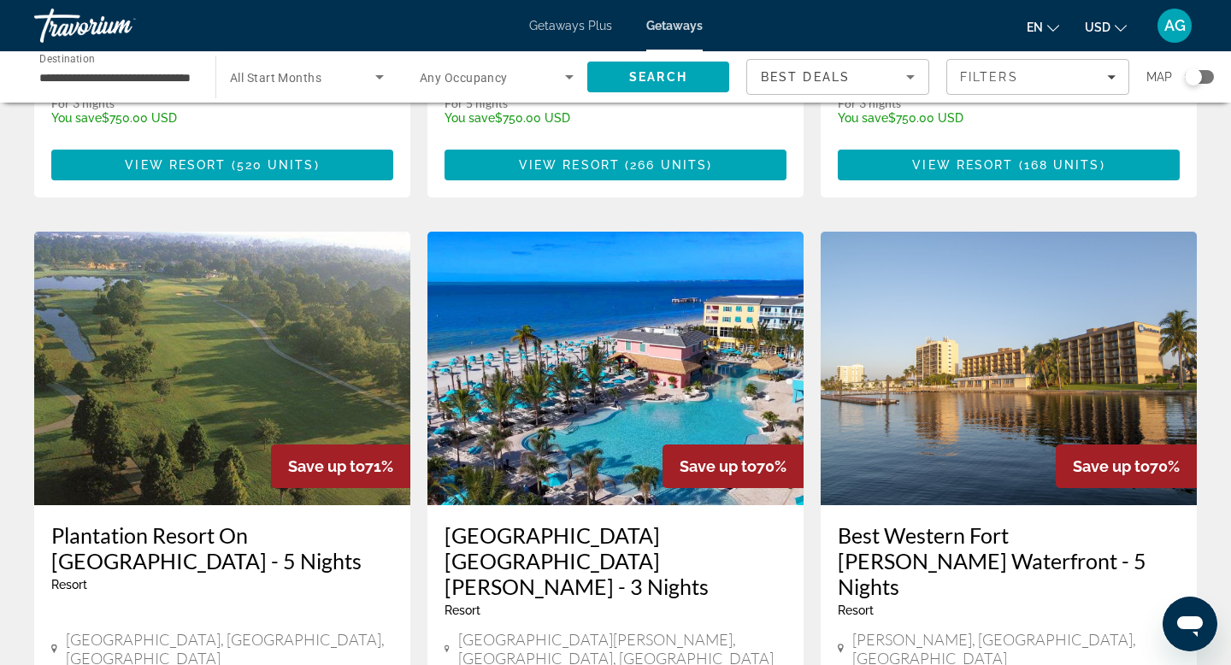
click at [665, 308] on img "Main content" at bounding box center [615, 368] width 376 height 273
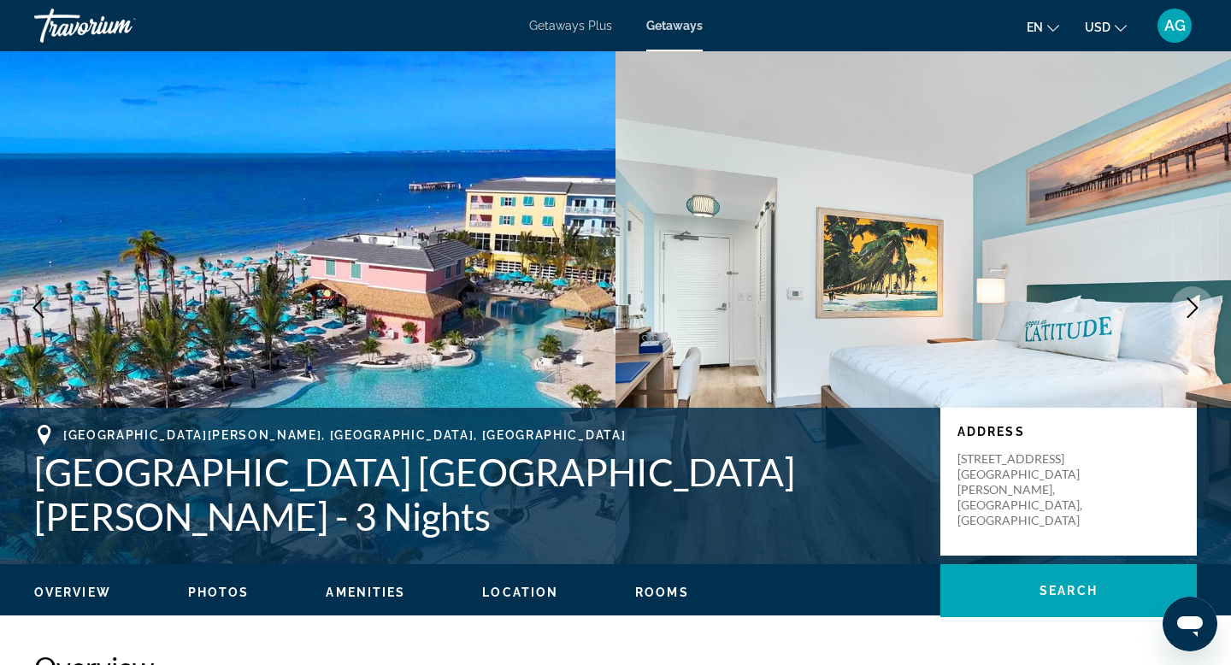
click at [1190, 308] on icon "Next image" at bounding box center [1192, 307] width 21 height 21
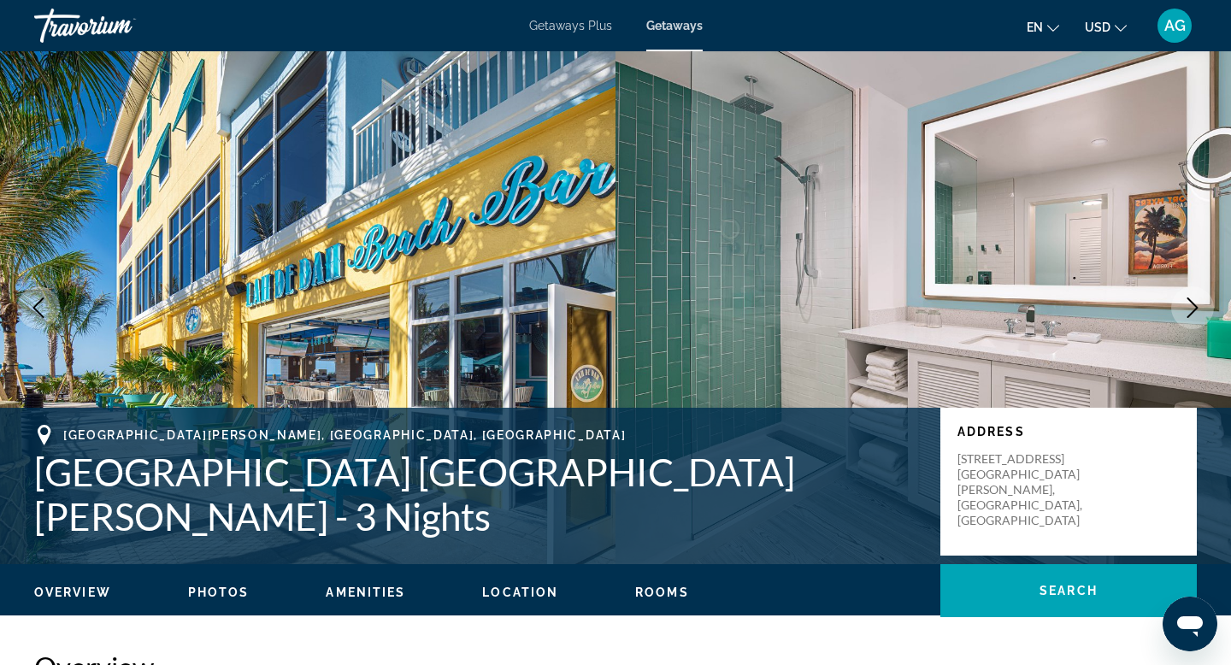
click at [1190, 308] on icon "Next image" at bounding box center [1192, 307] width 21 height 21
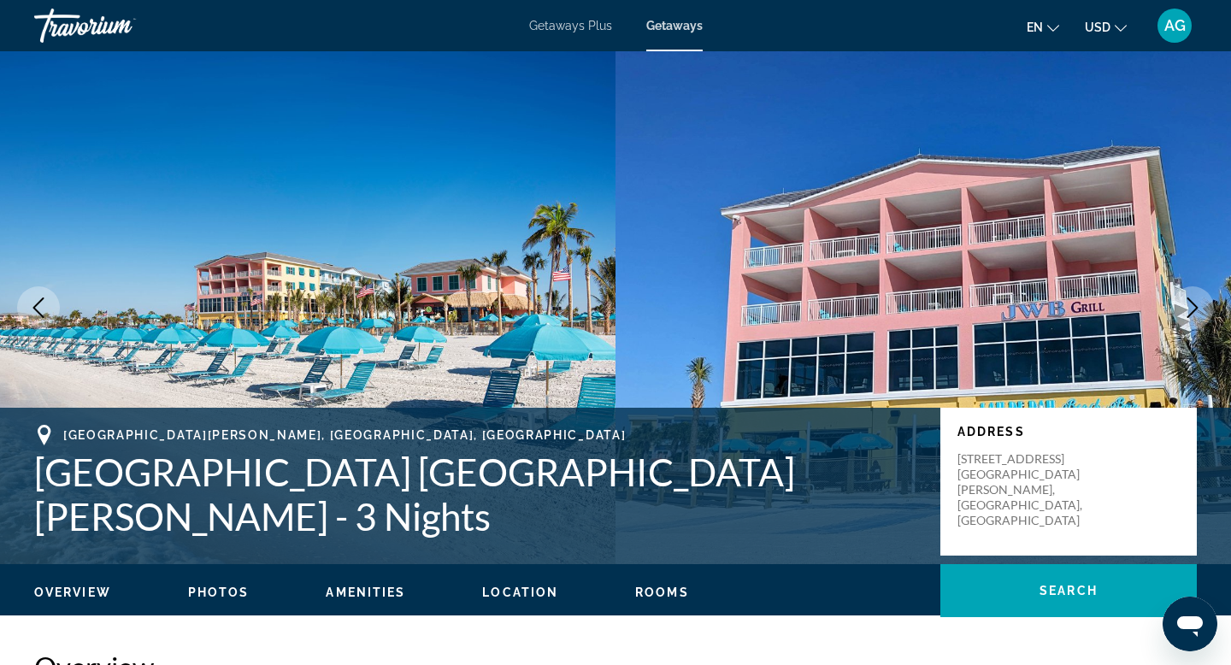
click at [1190, 308] on icon "Next image" at bounding box center [1192, 307] width 21 height 21
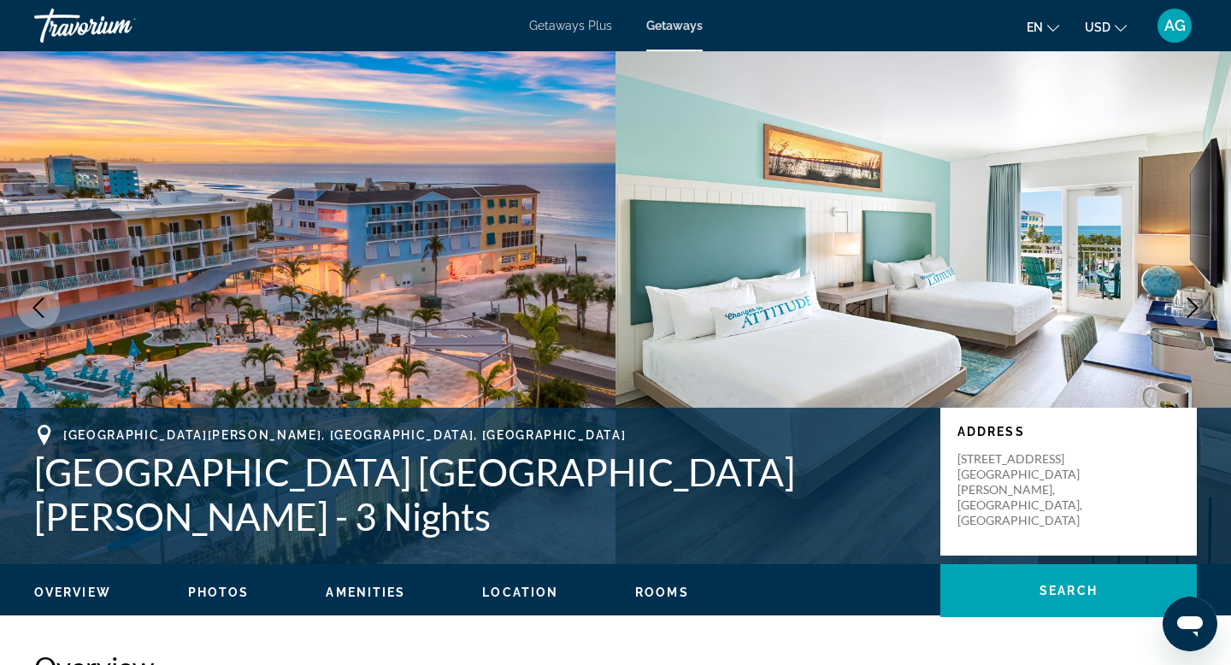
click at [1190, 308] on icon "Next image" at bounding box center [1192, 307] width 21 height 21
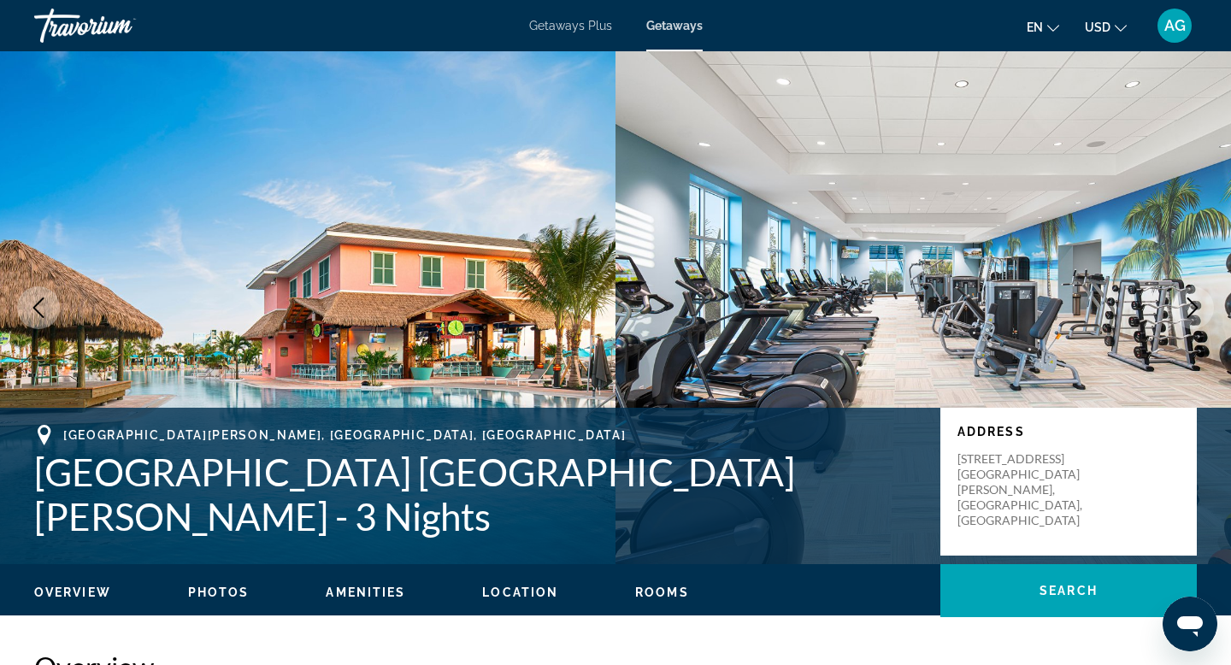
click at [1190, 308] on icon "Next image" at bounding box center [1192, 307] width 21 height 21
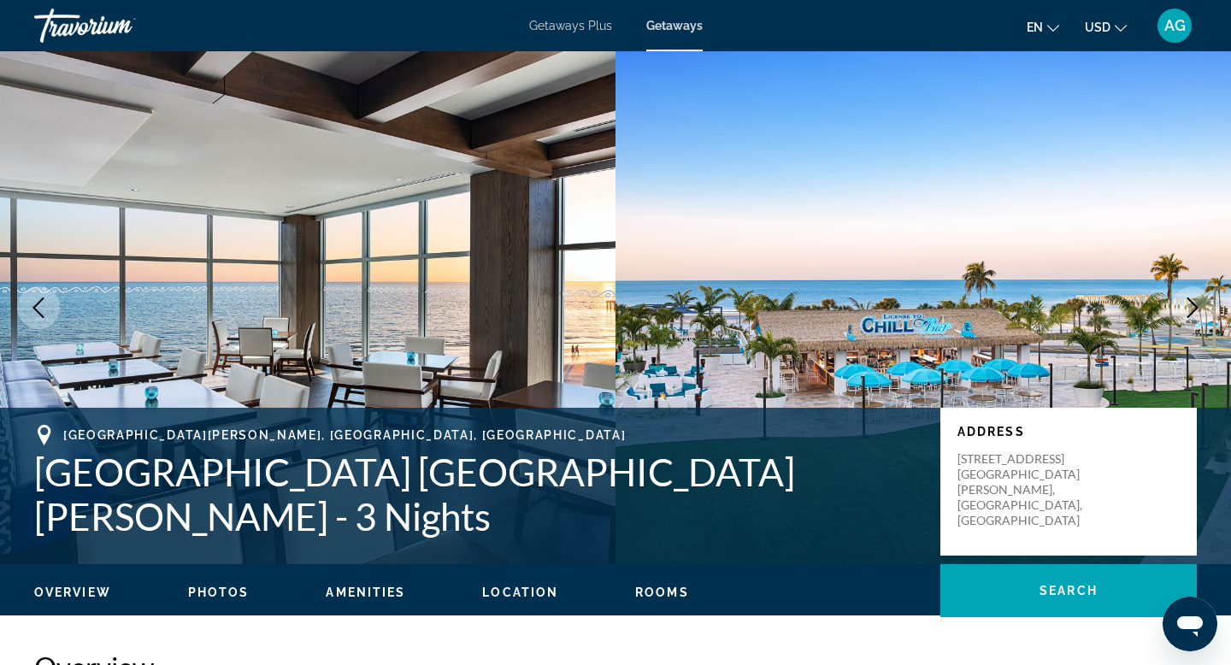
click at [22, 305] on button "Previous image" at bounding box center [38, 307] width 43 height 43
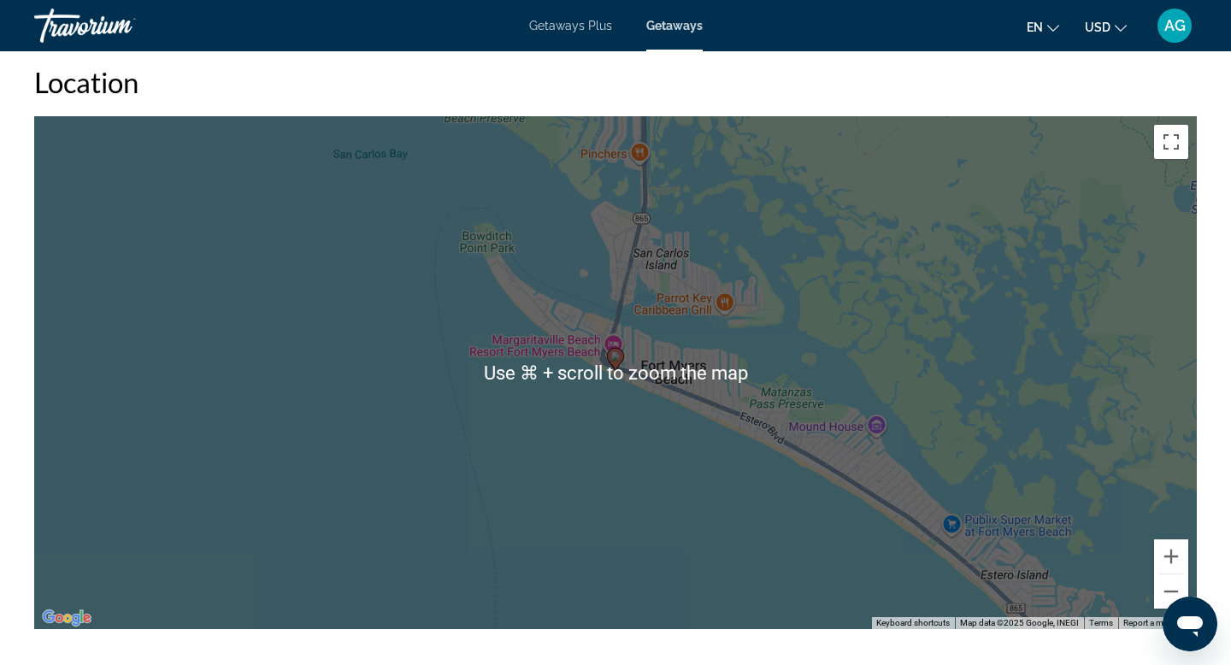
scroll to position [1999, 0]
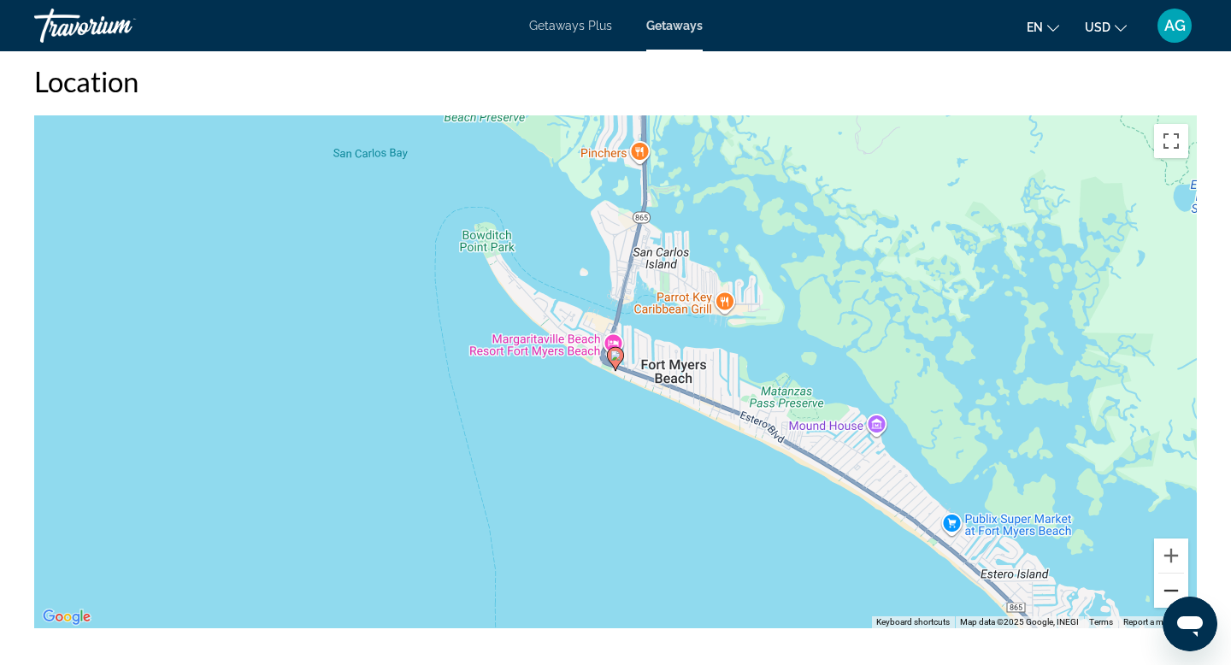
click at [1167, 591] on button "Zoom out" at bounding box center [1171, 590] width 34 height 34
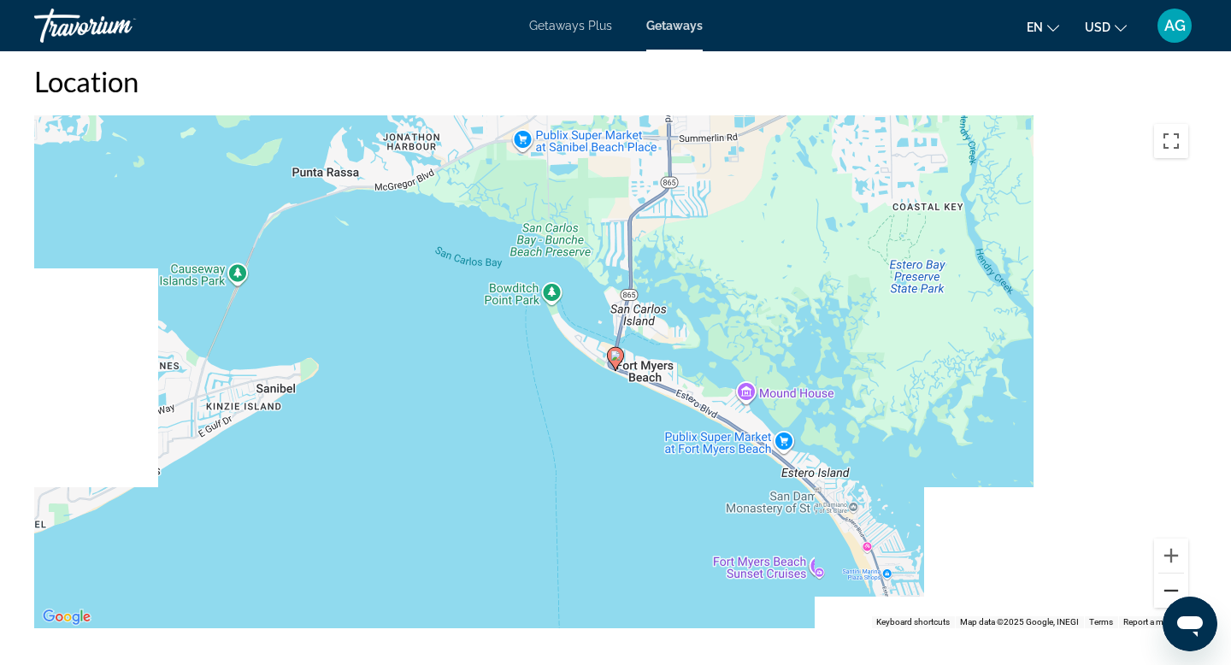
click at [1167, 591] on button "Zoom out" at bounding box center [1171, 590] width 34 height 34
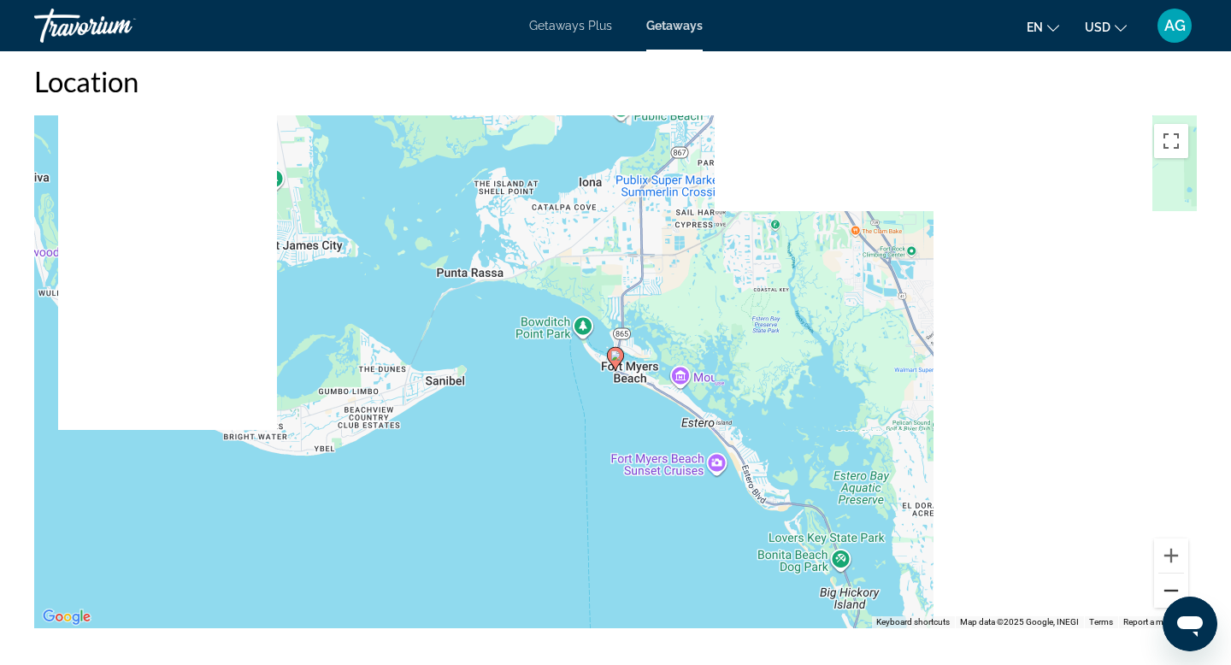
click at [1167, 591] on button "Zoom out" at bounding box center [1171, 590] width 34 height 34
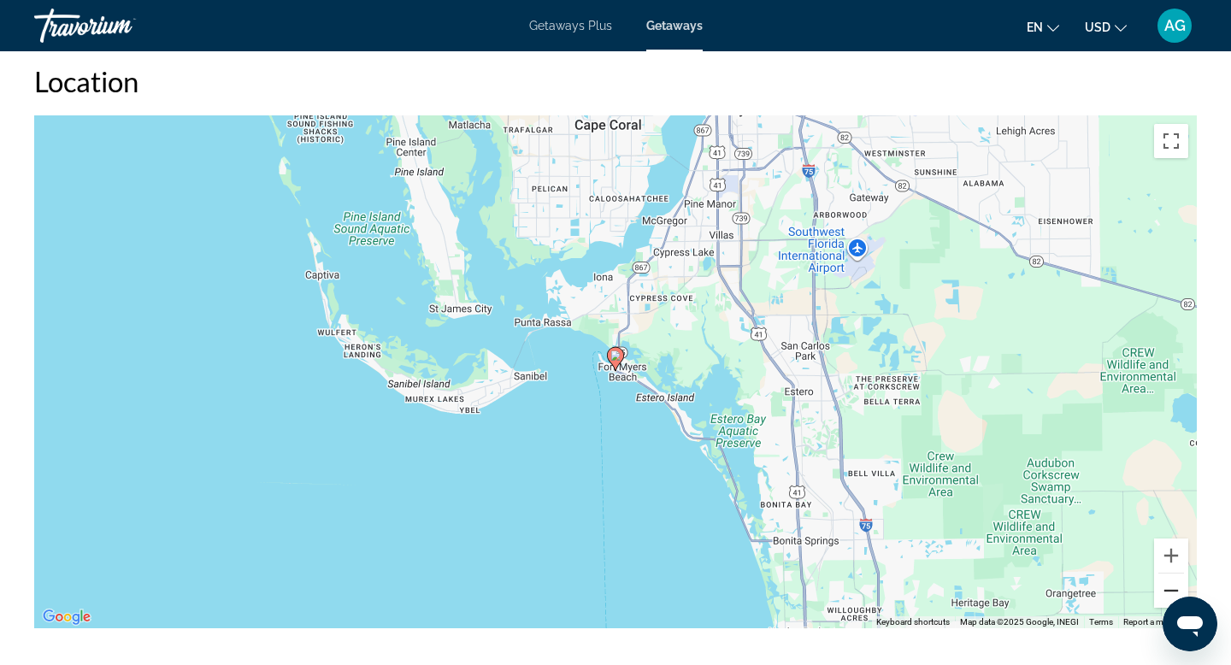
click at [1167, 591] on button "Zoom out" at bounding box center [1171, 590] width 34 height 34
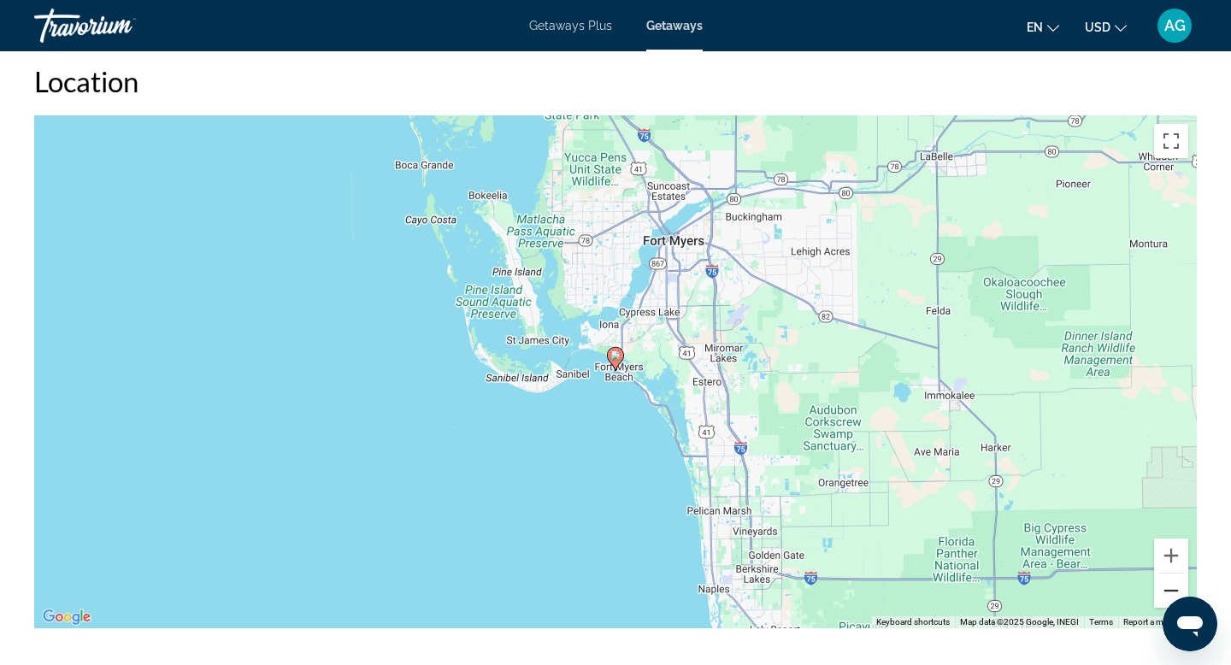
click at [1167, 591] on button "Zoom out" at bounding box center [1171, 590] width 34 height 34
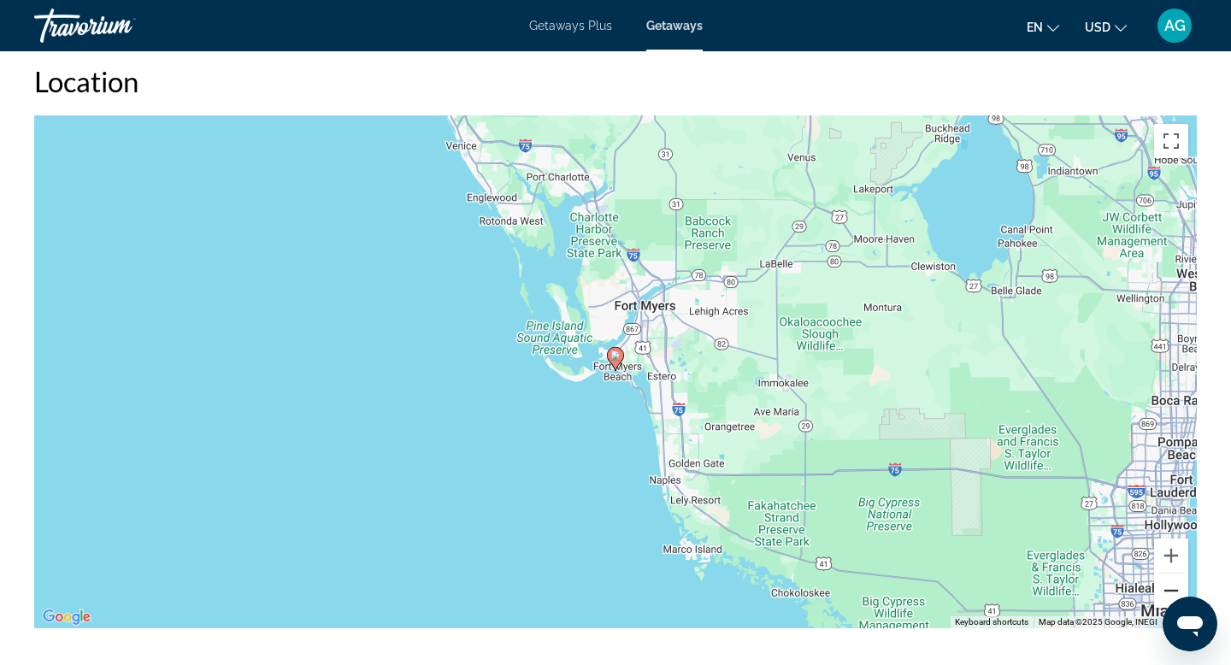
click at [1167, 591] on button "Zoom out" at bounding box center [1171, 590] width 34 height 34
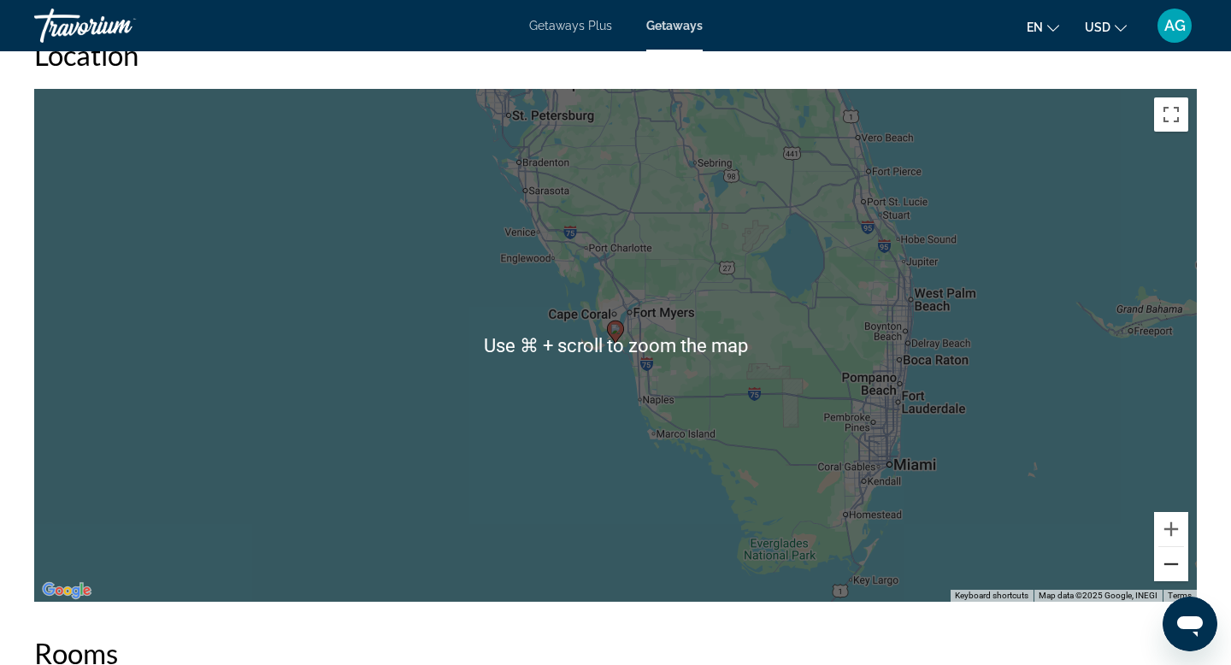
scroll to position [2027, 0]
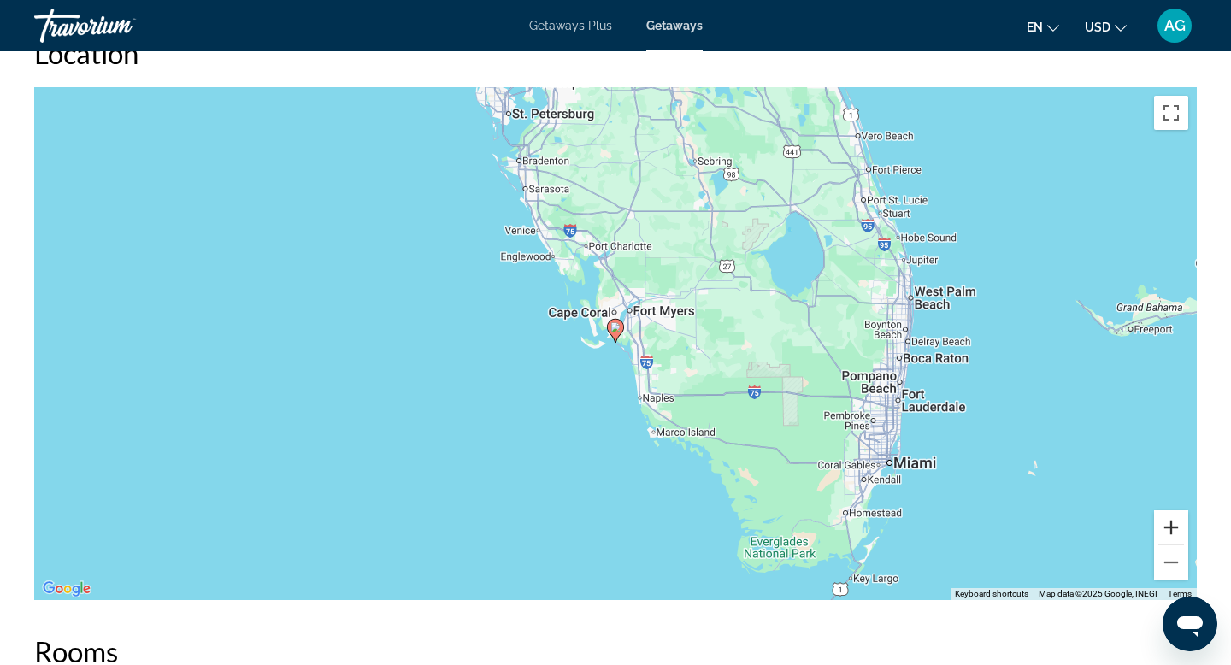
click at [1173, 521] on button "Zoom in" at bounding box center [1171, 527] width 34 height 34
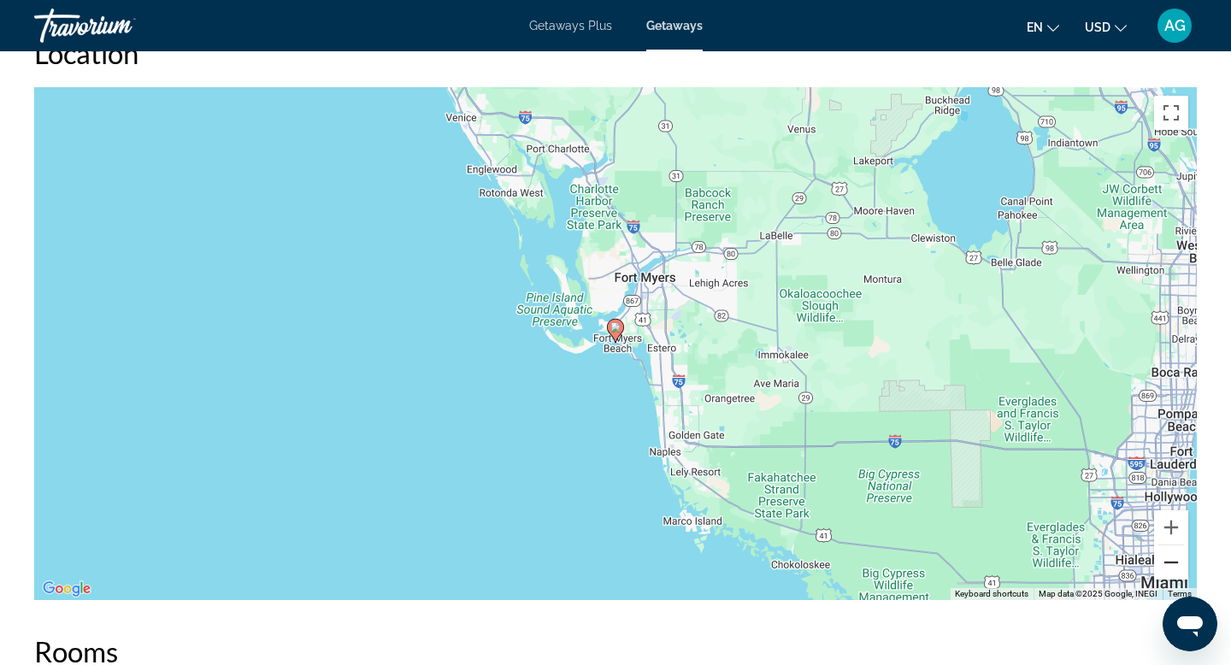
click at [1166, 550] on button "Zoom out" at bounding box center [1171, 562] width 34 height 34
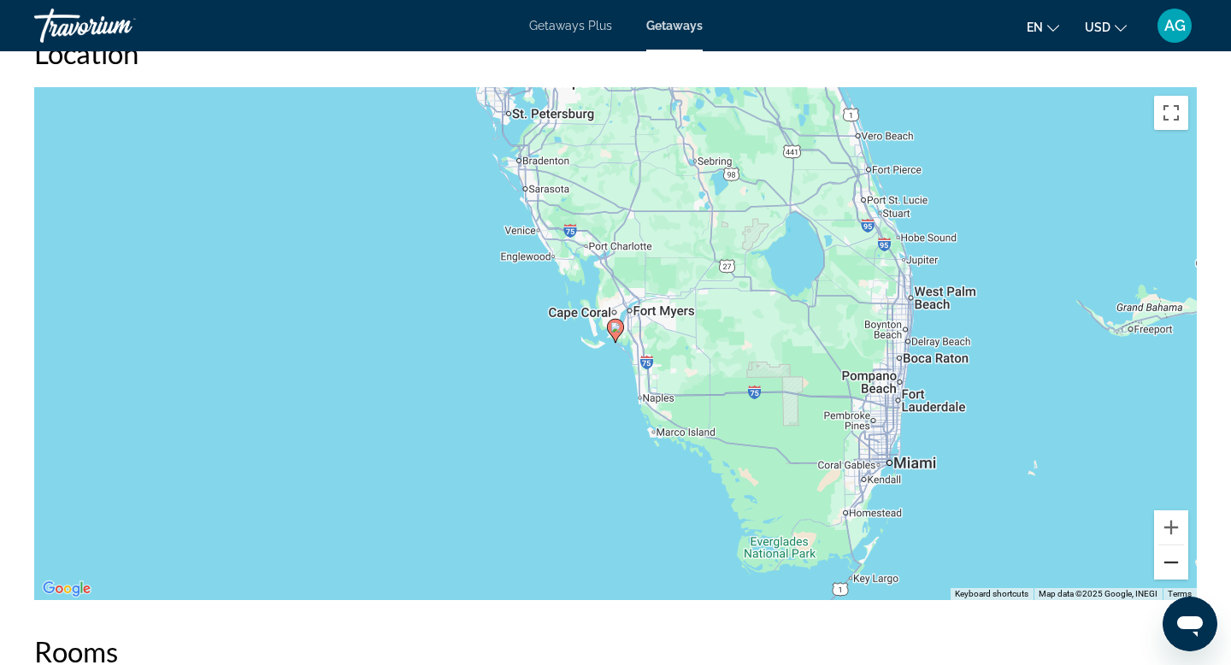
click at [1166, 550] on button "Zoom out" at bounding box center [1171, 562] width 34 height 34
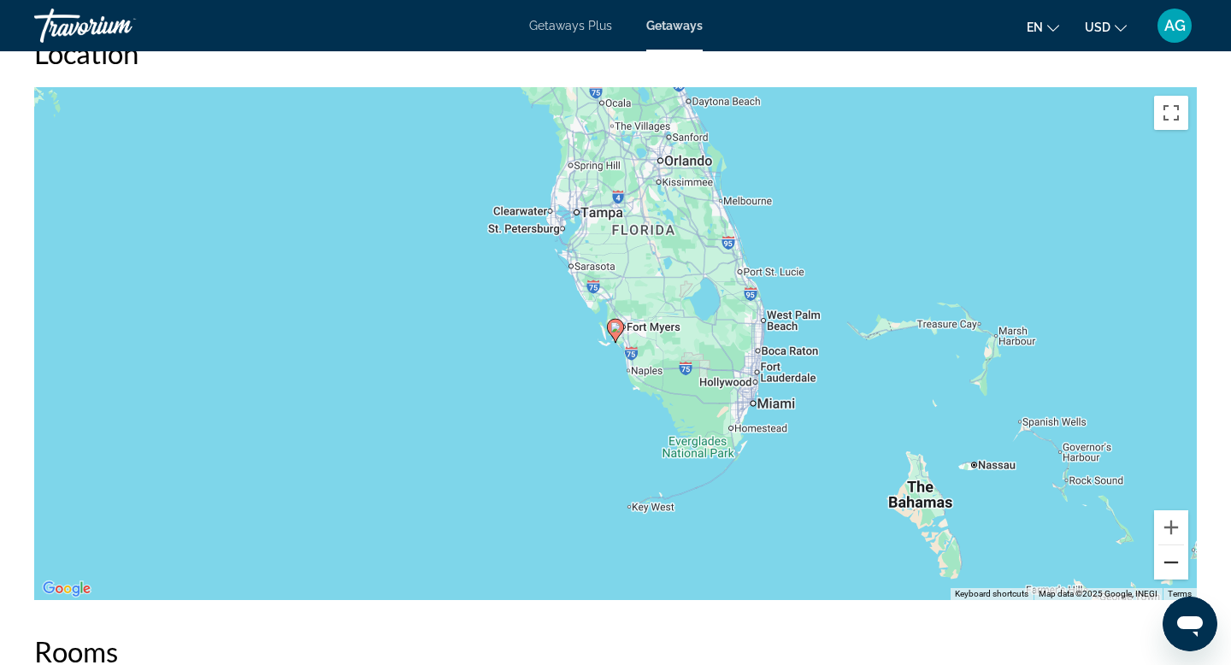
click at [1159, 560] on button "Zoom out" at bounding box center [1171, 562] width 34 height 34
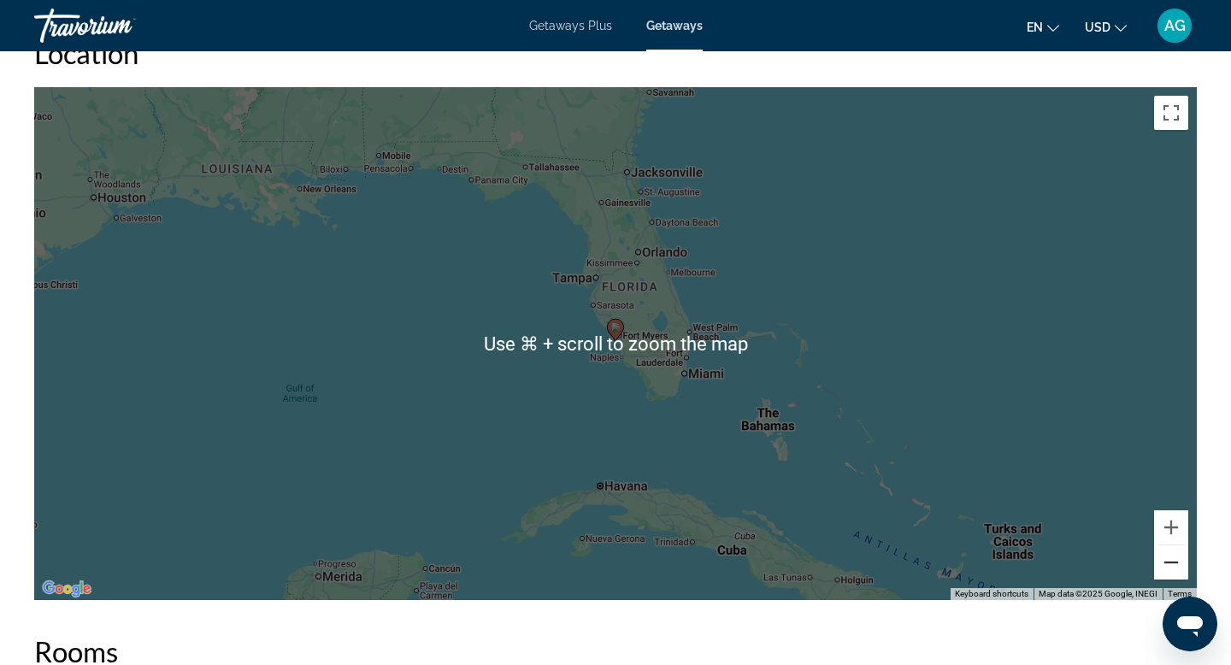
scroll to position [2060, 0]
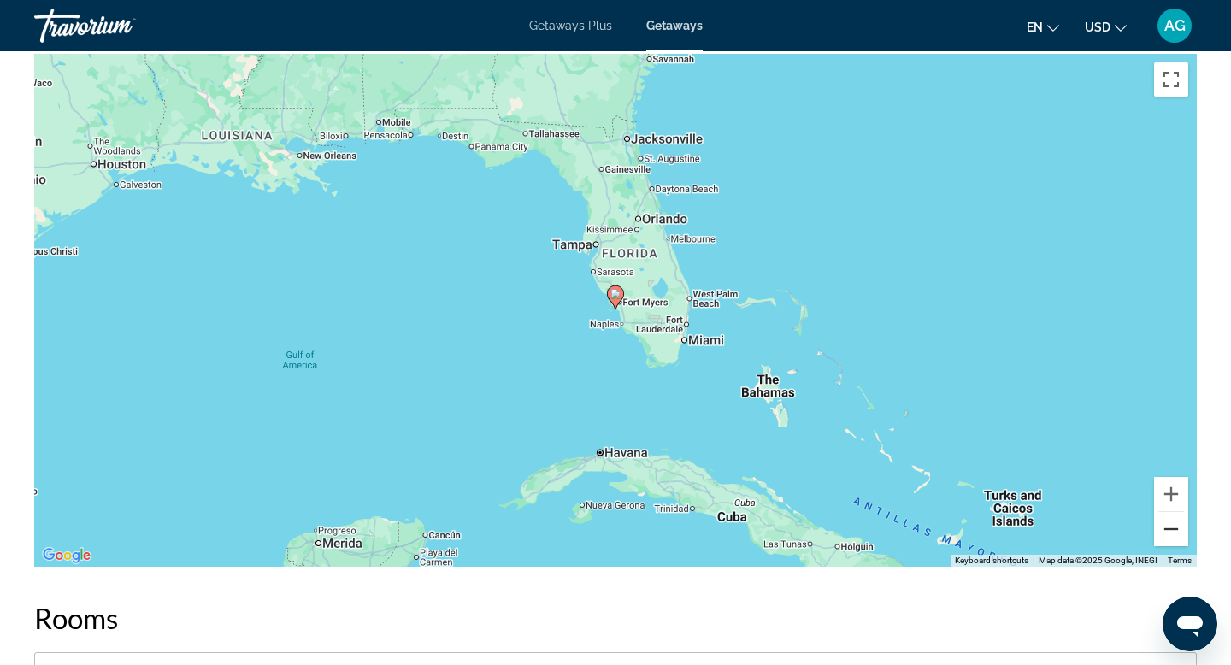
click at [1161, 535] on button "Zoom out" at bounding box center [1171, 529] width 34 height 34
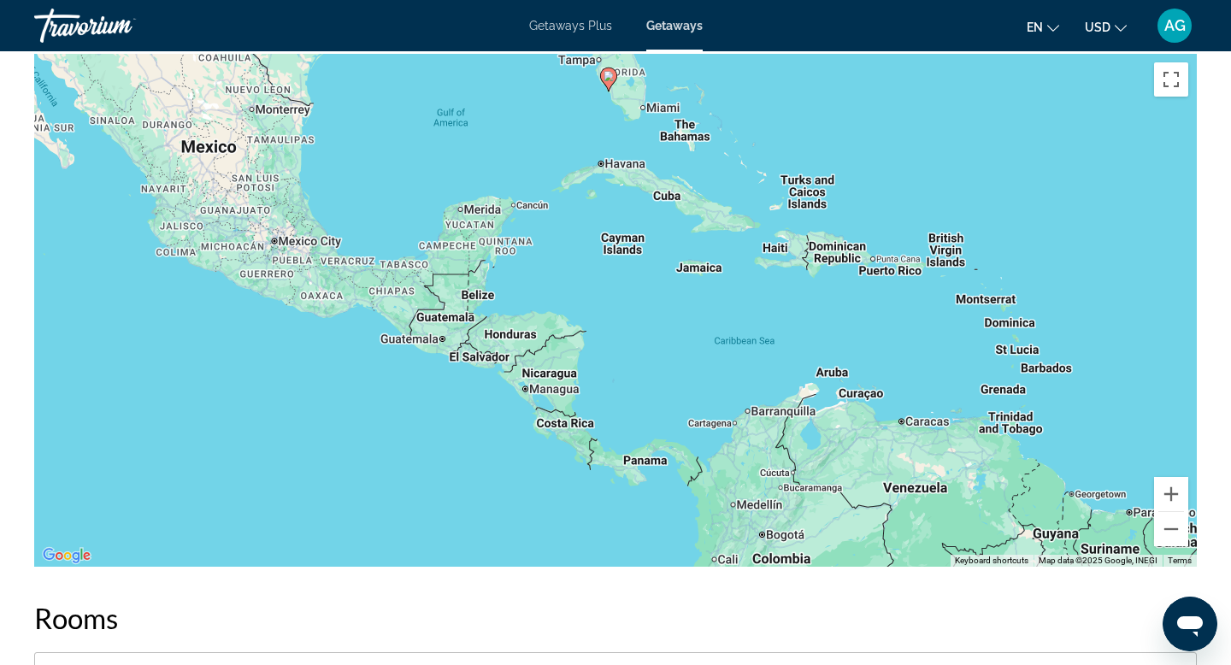
drag, startPoint x: 1072, startPoint y: 502, endPoint x: 1066, endPoint y: 279, distance: 222.3
click at [1066, 279] on div "To activate drag with keyboard, press Alt + Enter. Once in keyboard drag state,…" at bounding box center [615, 310] width 1162 height 513
click at [1172, 494] on button "Zoom in" at bounding box center [1171, 494] width 34 height 34
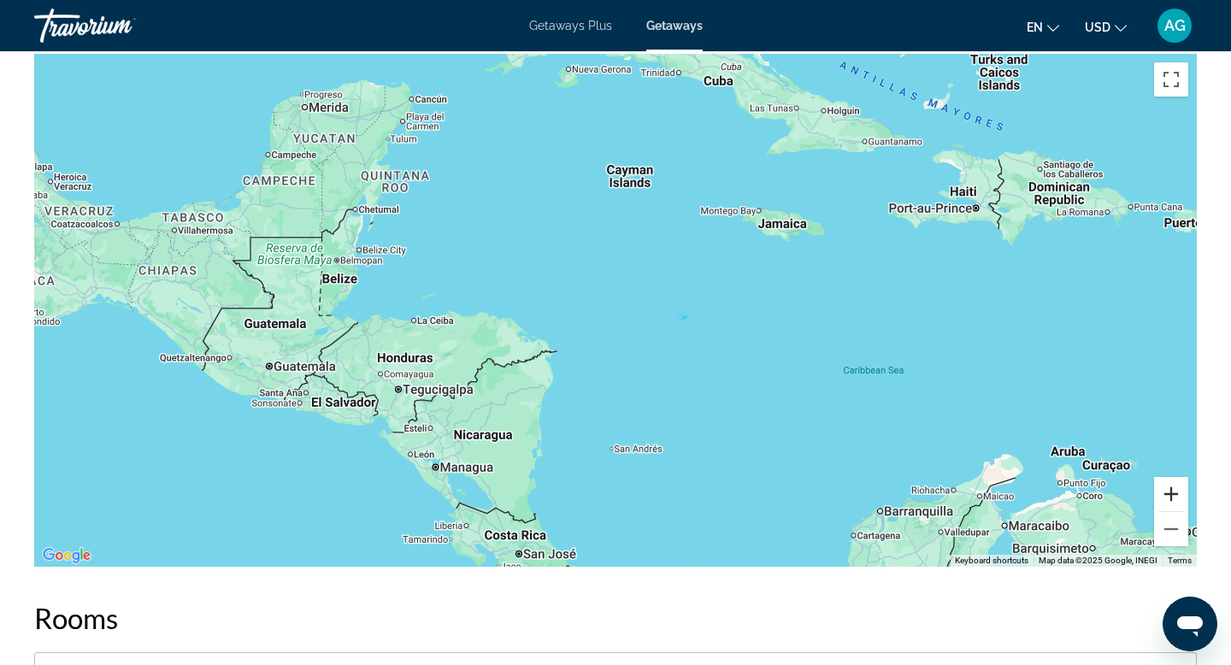
click at [1172, 494] on button "Zoom in" at bounding box center [1171, 494] width 34 height 34
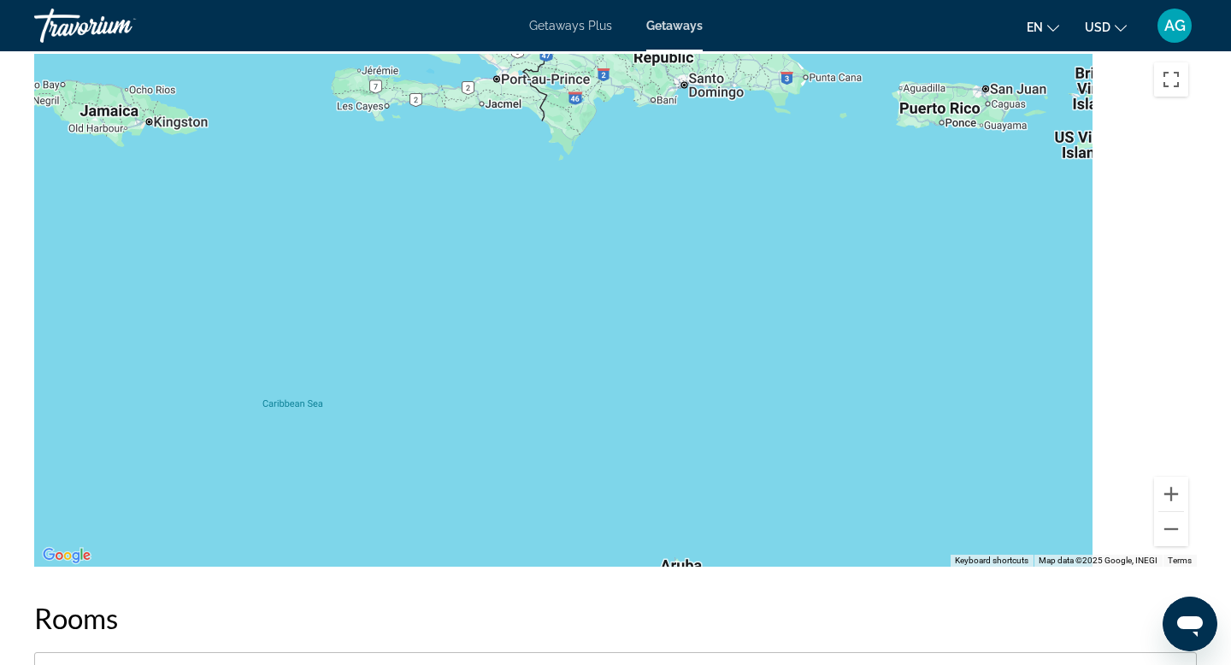
drag, startPoint x: 1043, startPoint y: 361, endPoint x: 147, endPoint y: 367, distance: 895.6
click at [147, 367] on div "Main content" at bounding box center [615, 310] width 1162 height 513
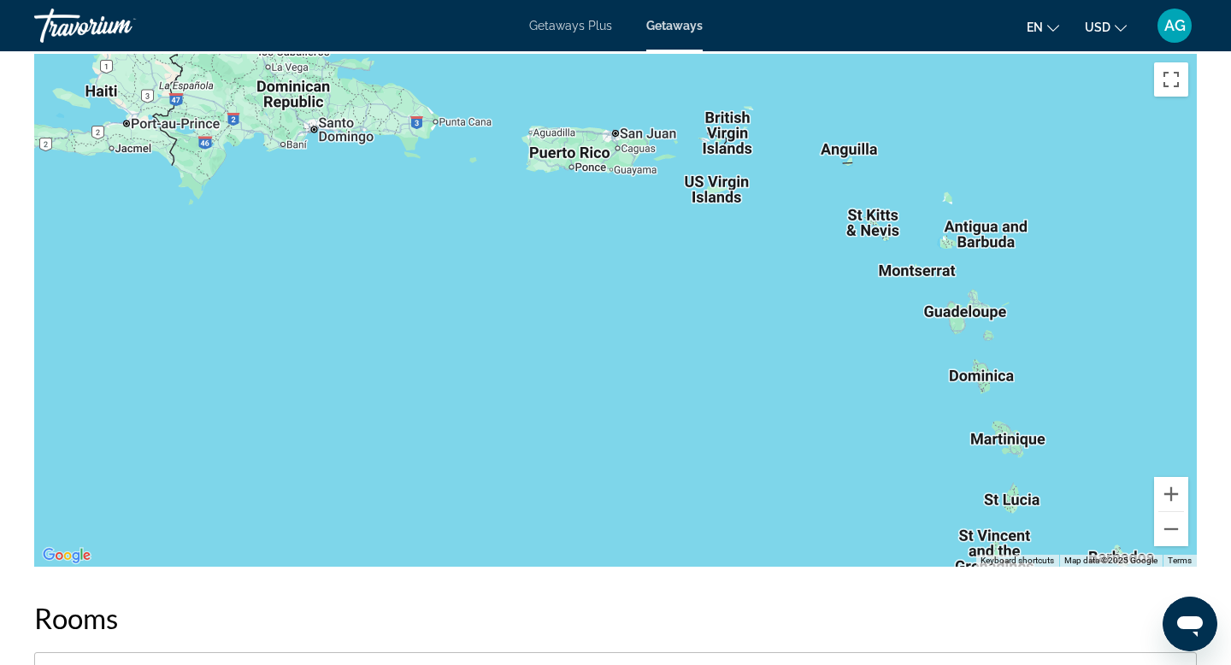
drag, startPoint x: 507, startPoint y: 247, endPoint x: 197, endPoint y: 254, distance: 310.3
click at [197, 254] on div "Main content" at bounding box center [615, 310] width 1162 height 513
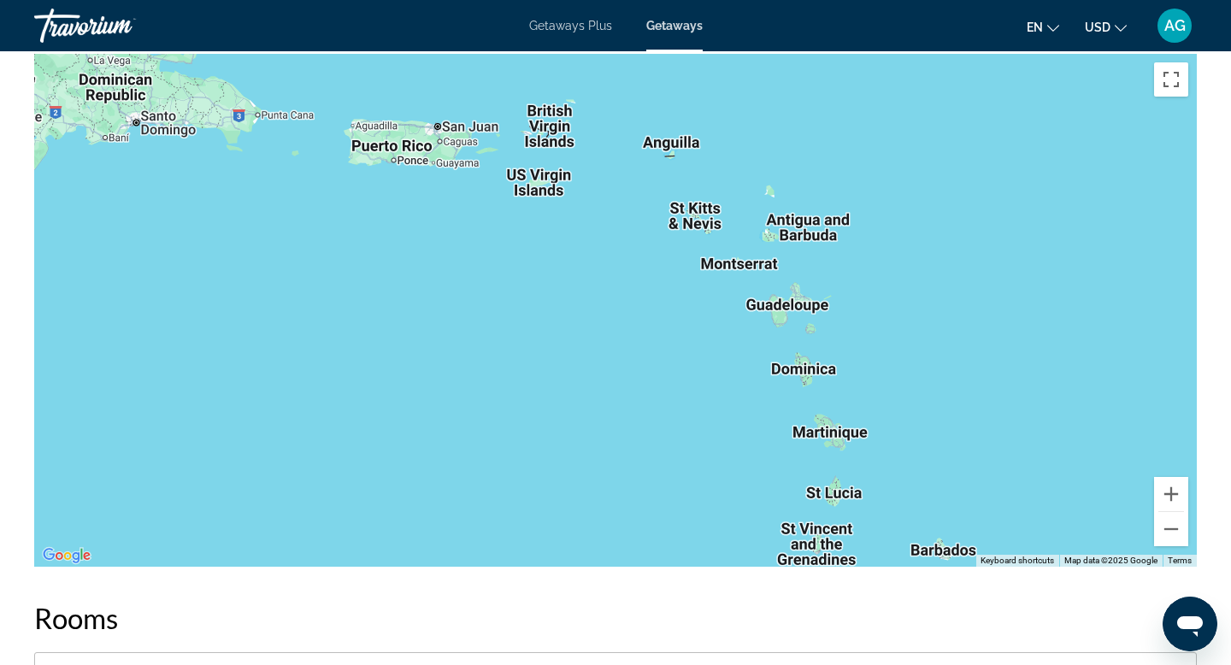
drag, startPoint x: 748, startPoint y: 392, endPoint x: 579, endPoint y: 385, distance: 169.3
click at [579, 385] on div "Main content" at bounding box center [615, 310] width 1162 height 513
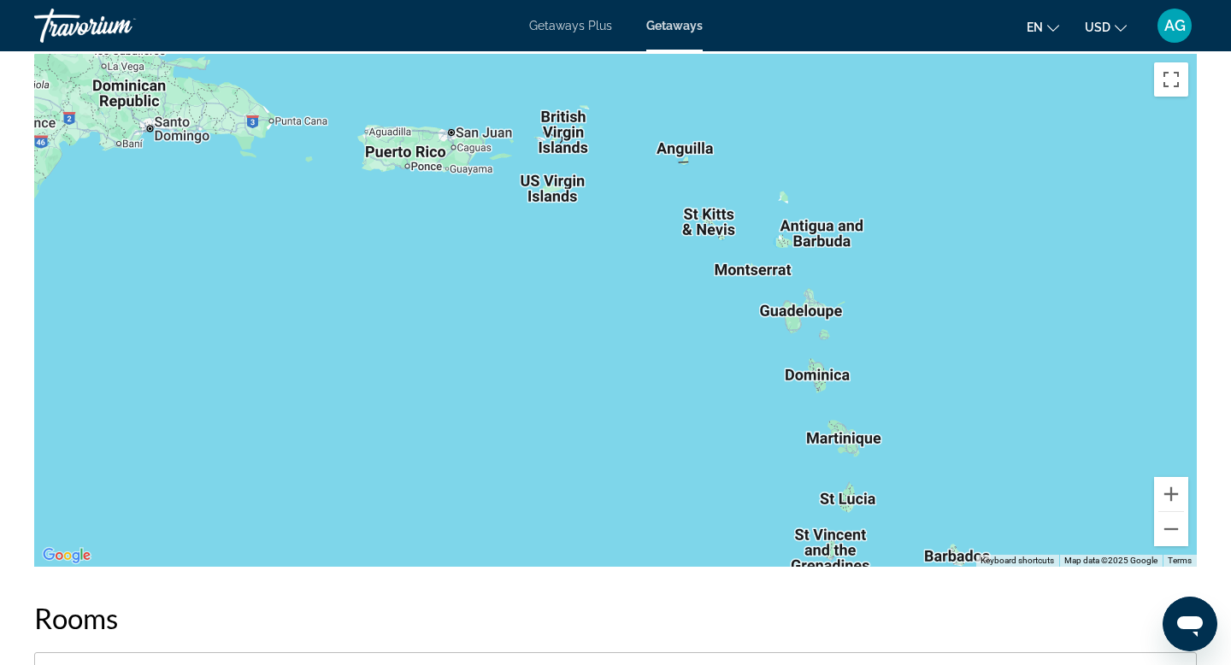
drag, startPoint x: 1050, startPoint y: 396, endPoint x: 1064, endPoint y: 400, distance: 14.3
click at [1064, 400] on div "Main content" at bounding box center [615, 310] width 1162 height 513
click at [1167, 492] on button "Zoom in" at bounding box center [1171, 494] width 34 height 34
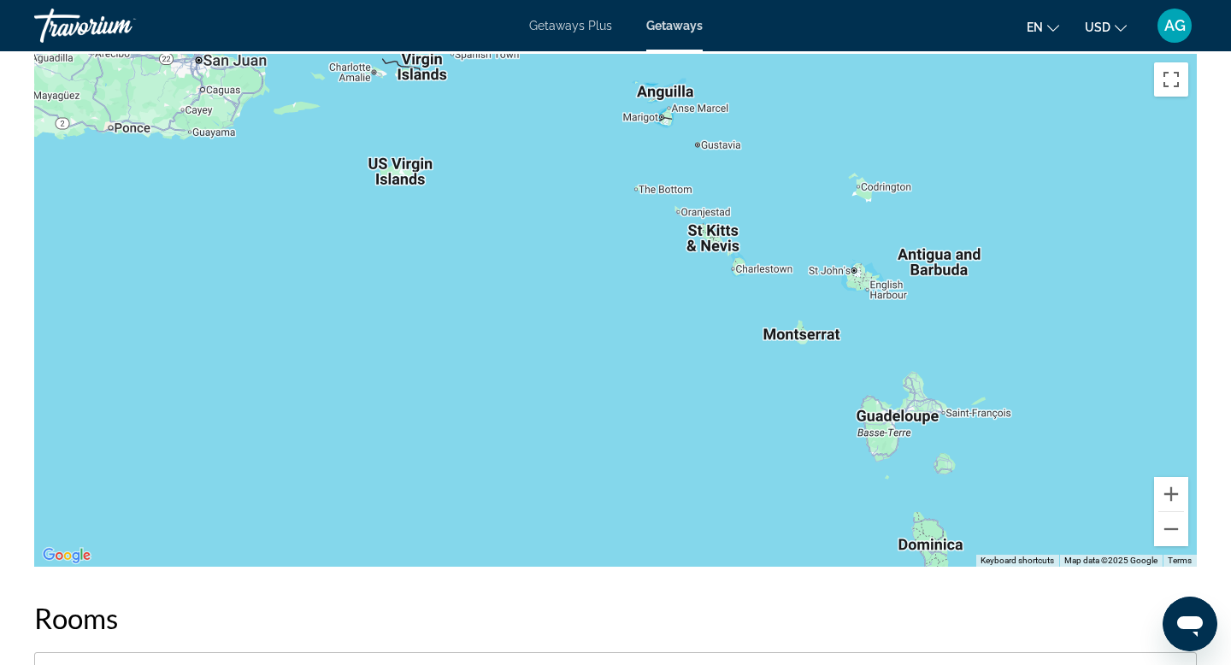
drag, startPoint x: 755, startPoint y: 305, endPoint x: 665, endPoint y: 410, distance: 138.2
click at [665, 410] on div "Main content" at bounding box center [615, 310] width 1162 height 513
click at [1167, 491] on button "Zoom in" at bounding box center [1171, 494] width 34 height 34
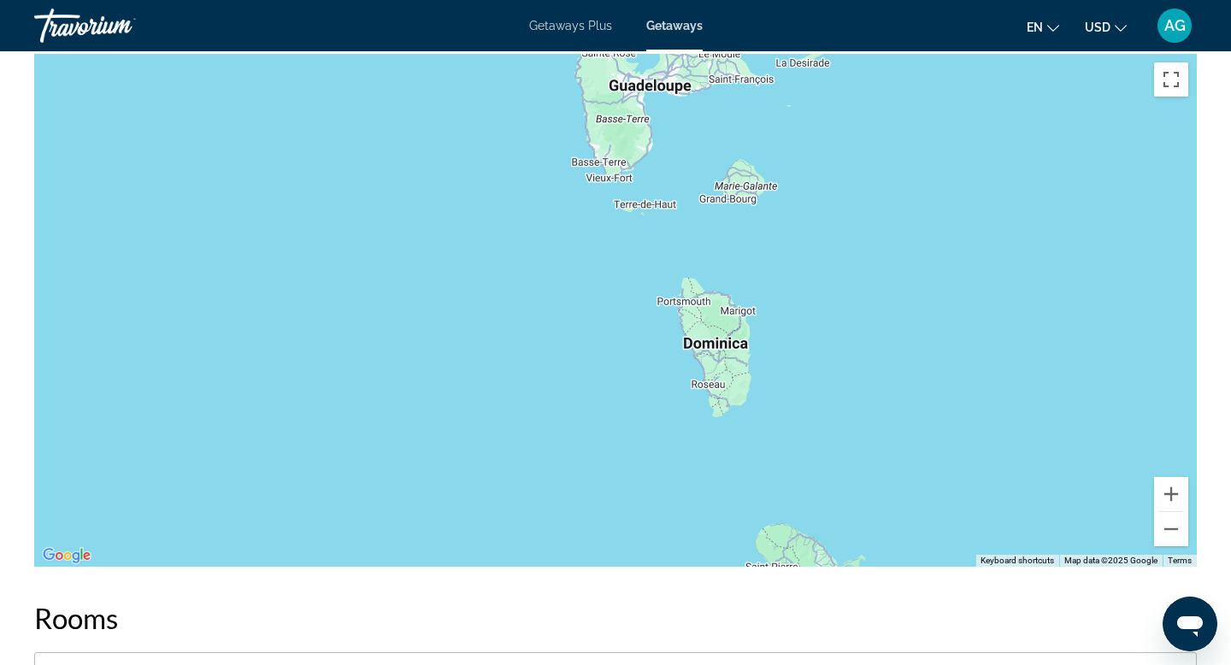
drag, startPoint x: 931, startPoint y: 331, endPoint x: 398, endPoint y: -104, distance: 688.1
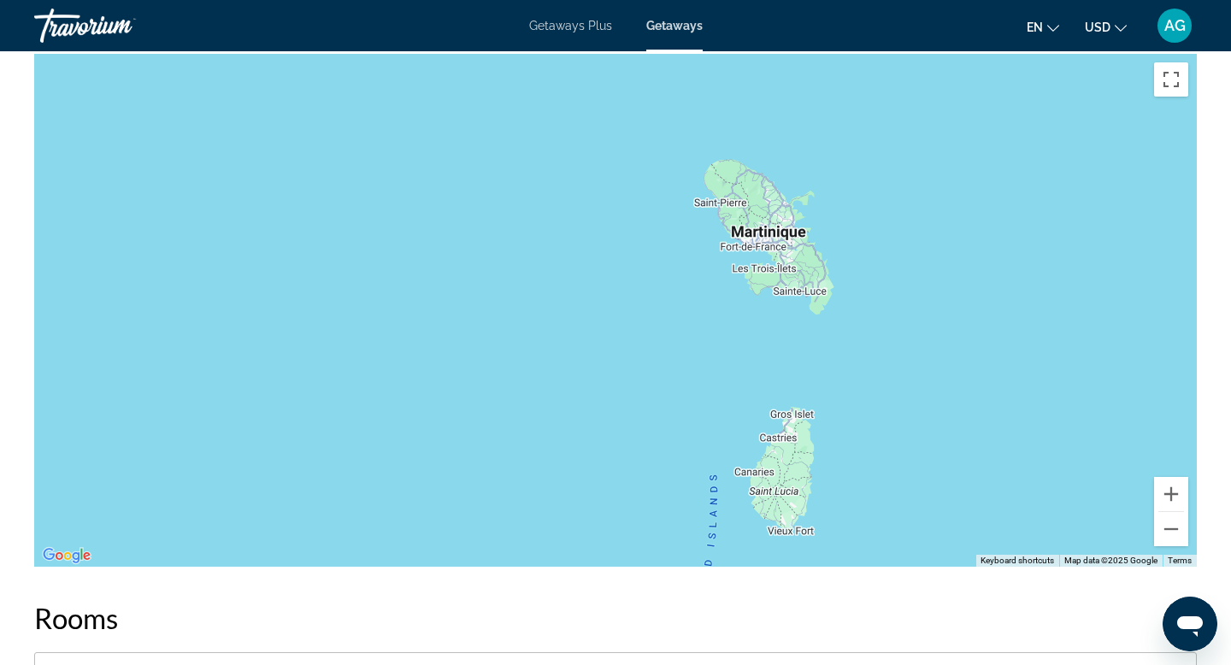
drag, startPoint x: 834, startPoint y: 267, endPoint x: 783, endPoint y: -104, distance: 375.3
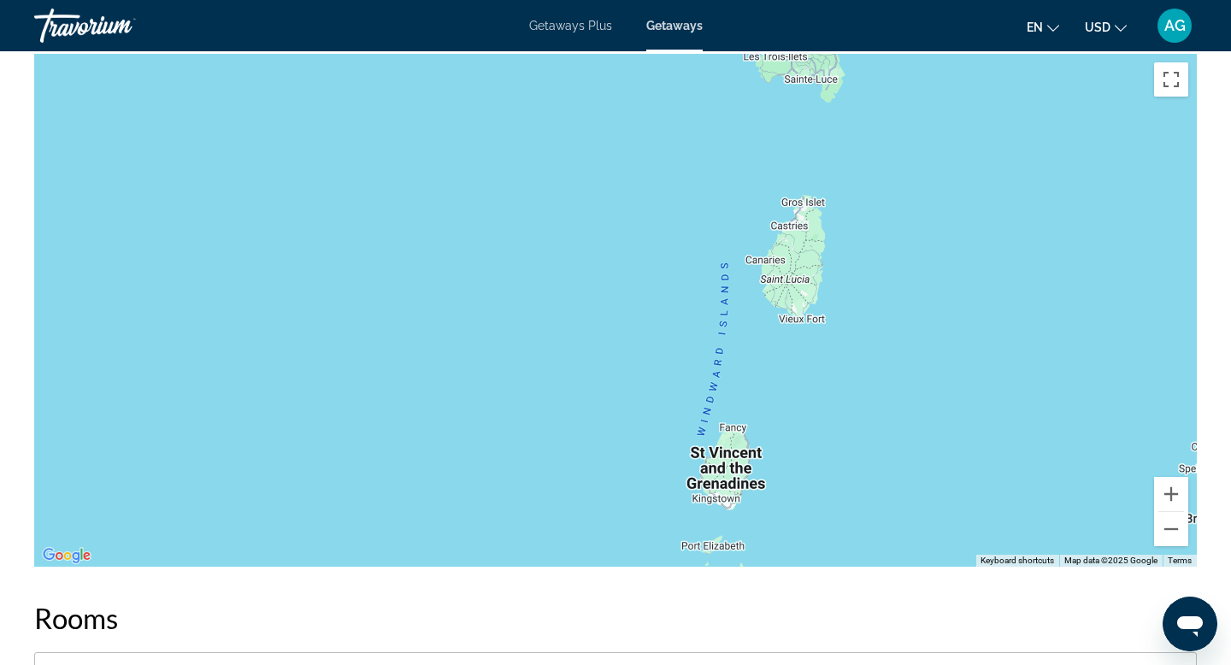
drag, startPoint x: 883, startPoint y: 104, endPoint x: 886, endPoint y: -104, distance: 208.5
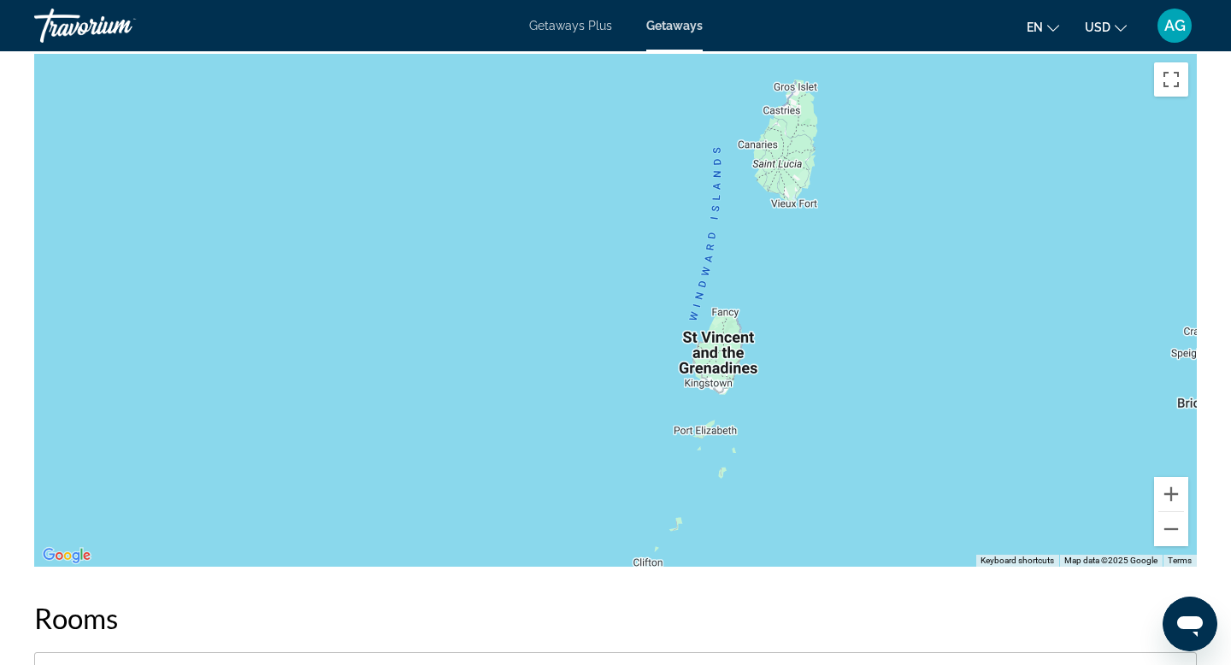
drag, startPoint x: 914, startPoint y: 144, endPoint x: 921, endPoint y: -104, distance: 248.8
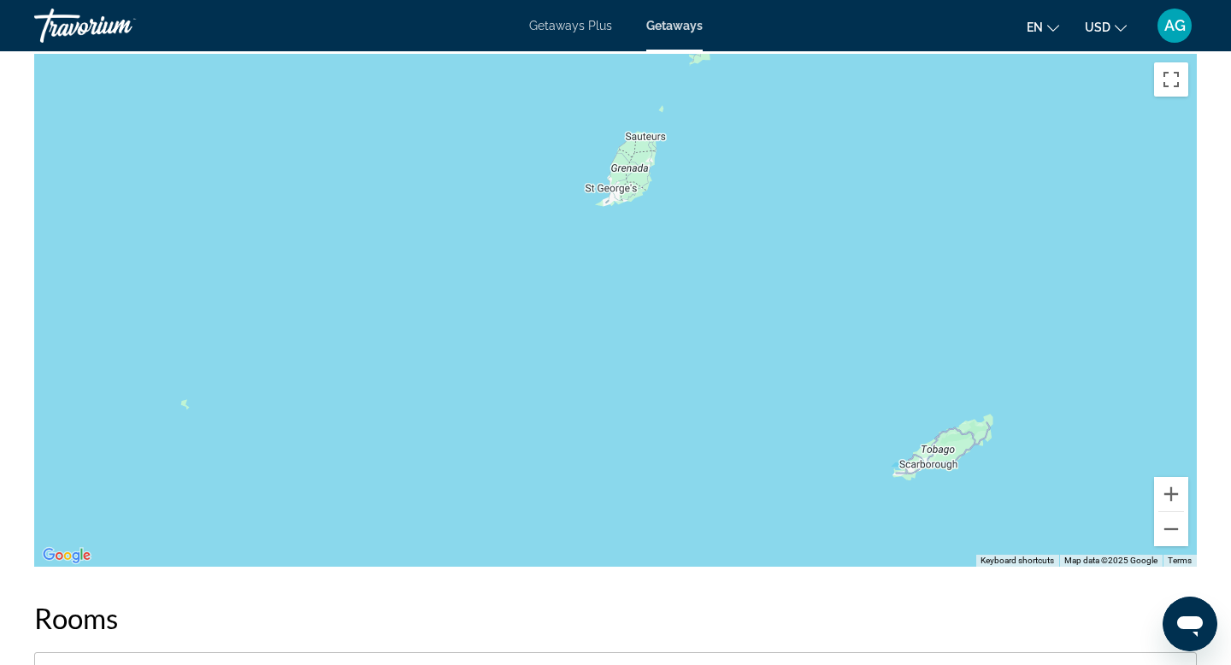
drag, startPoint x: 1060, startPoint y: 399, endPoint x: 1113, endPoint y: -18, distance: 420.4
click at [1166, 533] on button "Zoom out" at bounding box center [1171, 529] width 34 height 34
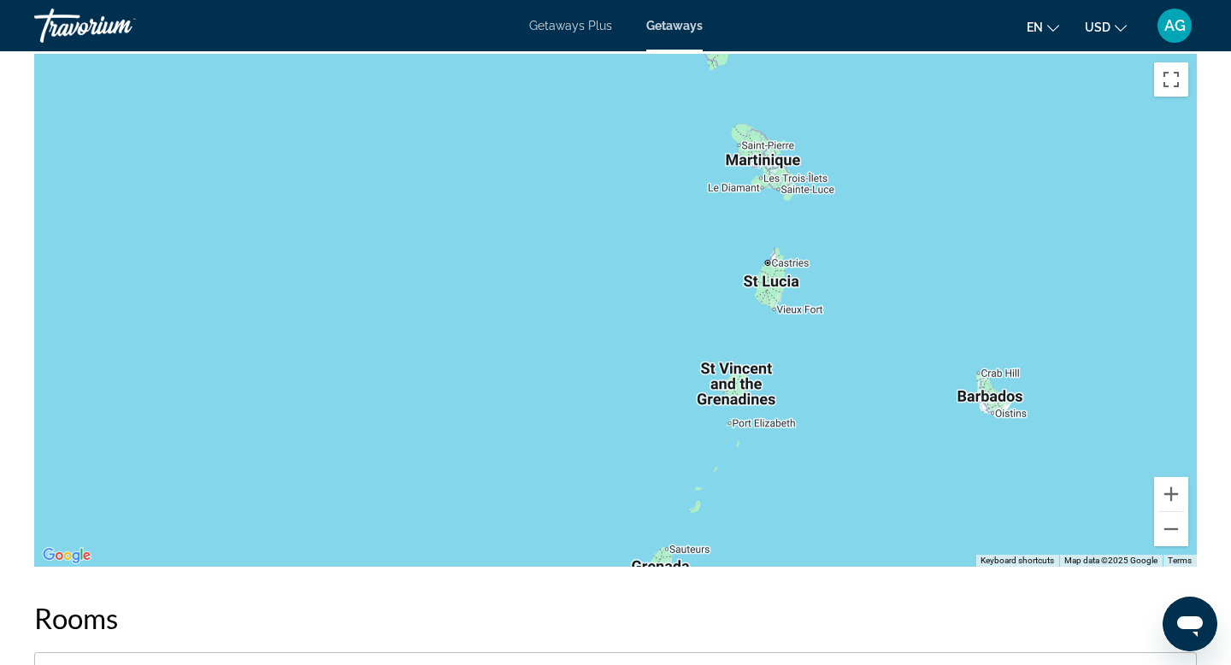
drag, startPoint x: 884, startPoint y: 335, endPoint x: 920, endPoint y: 664, distance: 331.0
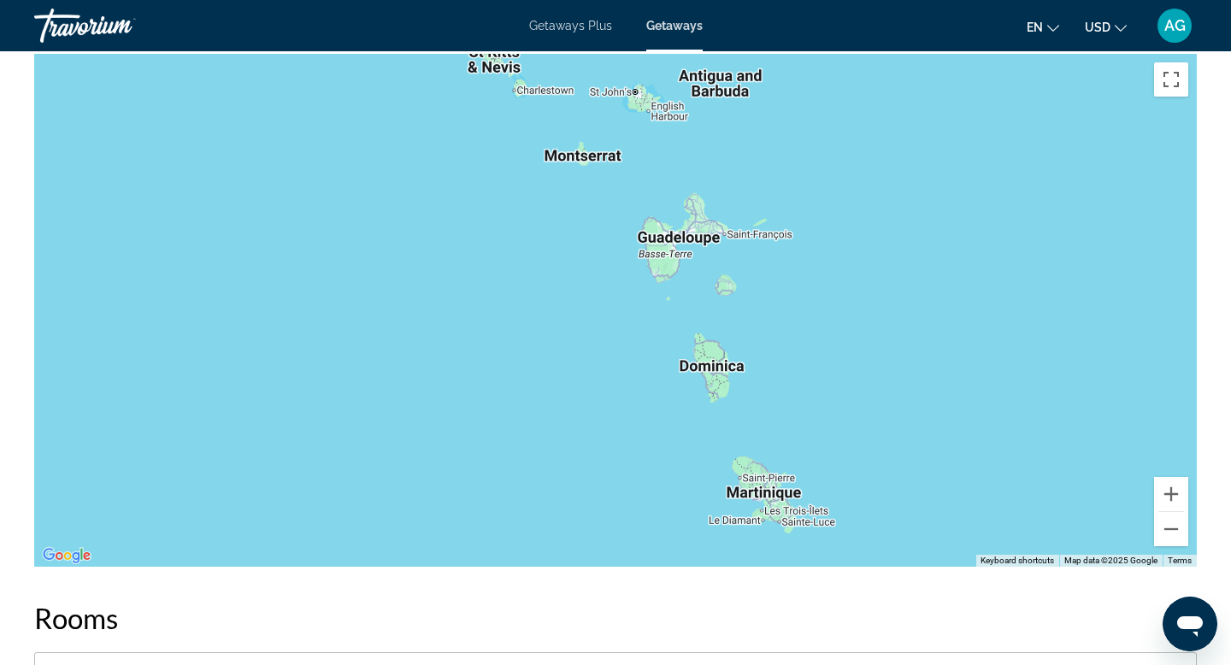
drag, startPoint x: 903, startPoint y: 327, endPoint x: 906, endPoint y: 664, distance: 336.7
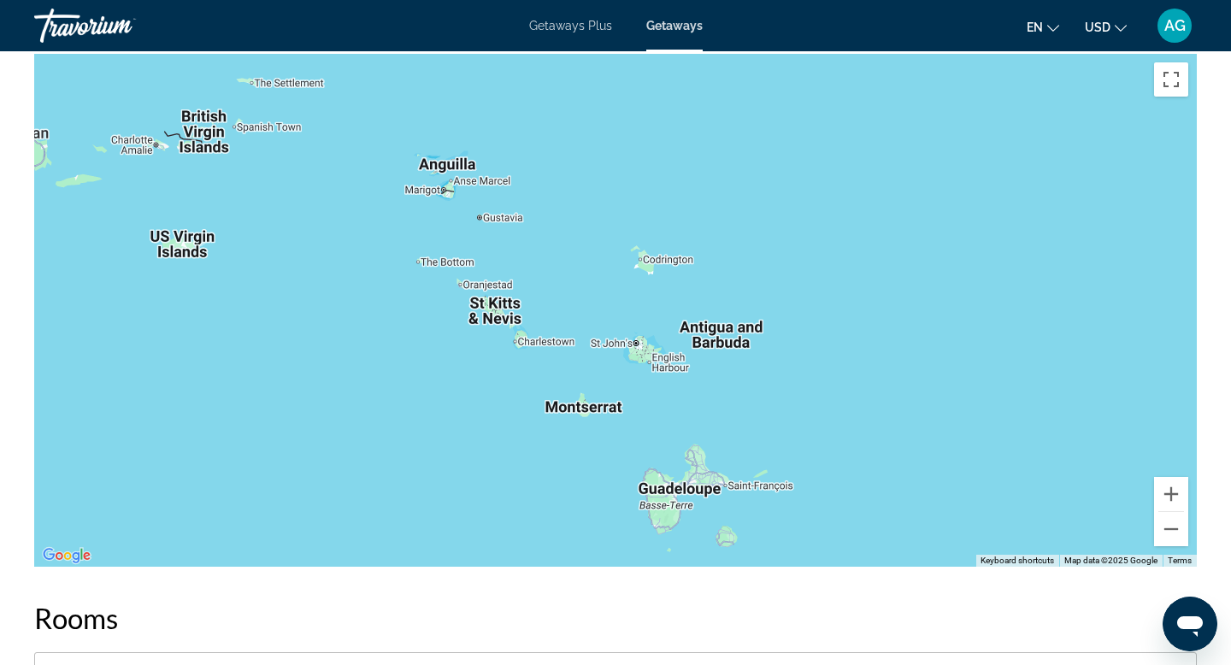
drag, startPoint x: 976, startPoint y: 395, endPoint x: 977, endPoint y: 651, distance: 256.4
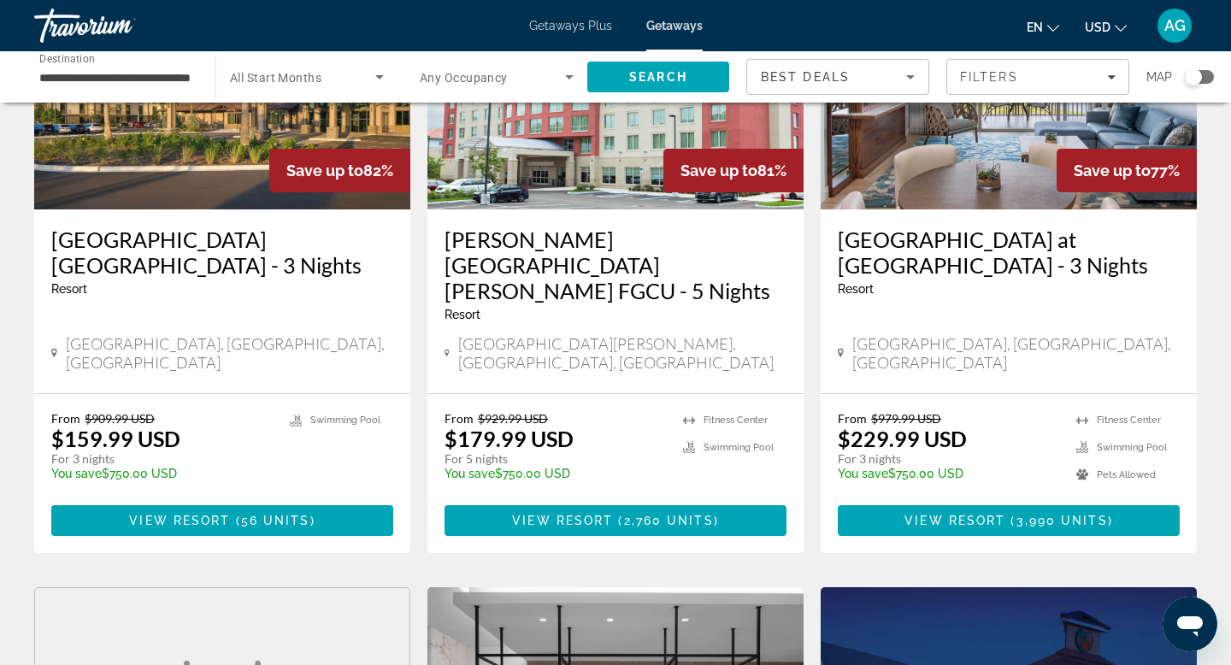
scroll to position [42, 0]
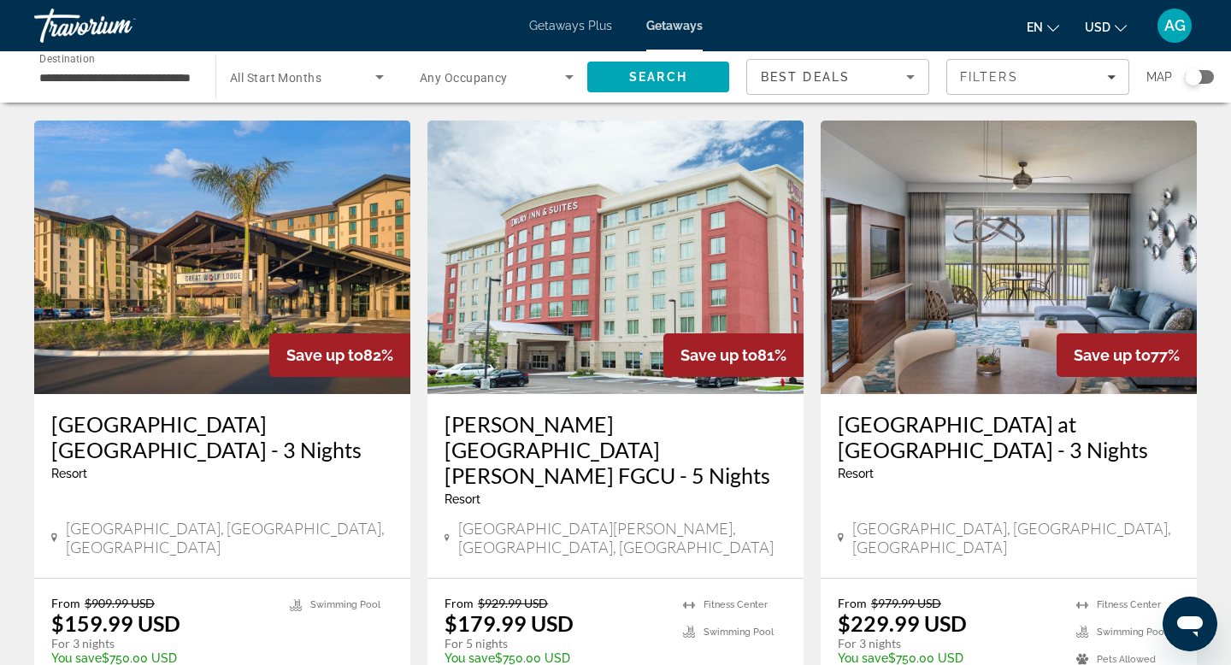
click at [986, 323] on img "Main content" at bounding box center [1008, 256] width 376 height 273
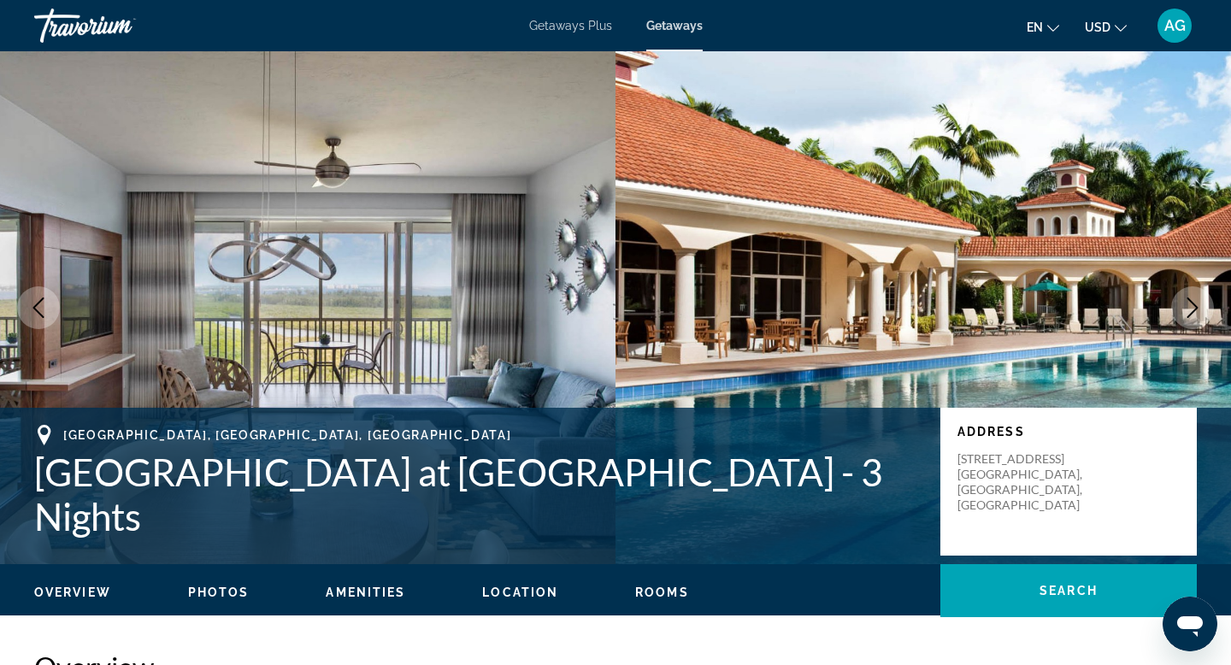
click at [1196, 303] on icon "Next image" at bounding box center [1192, 307] width 21 height 21
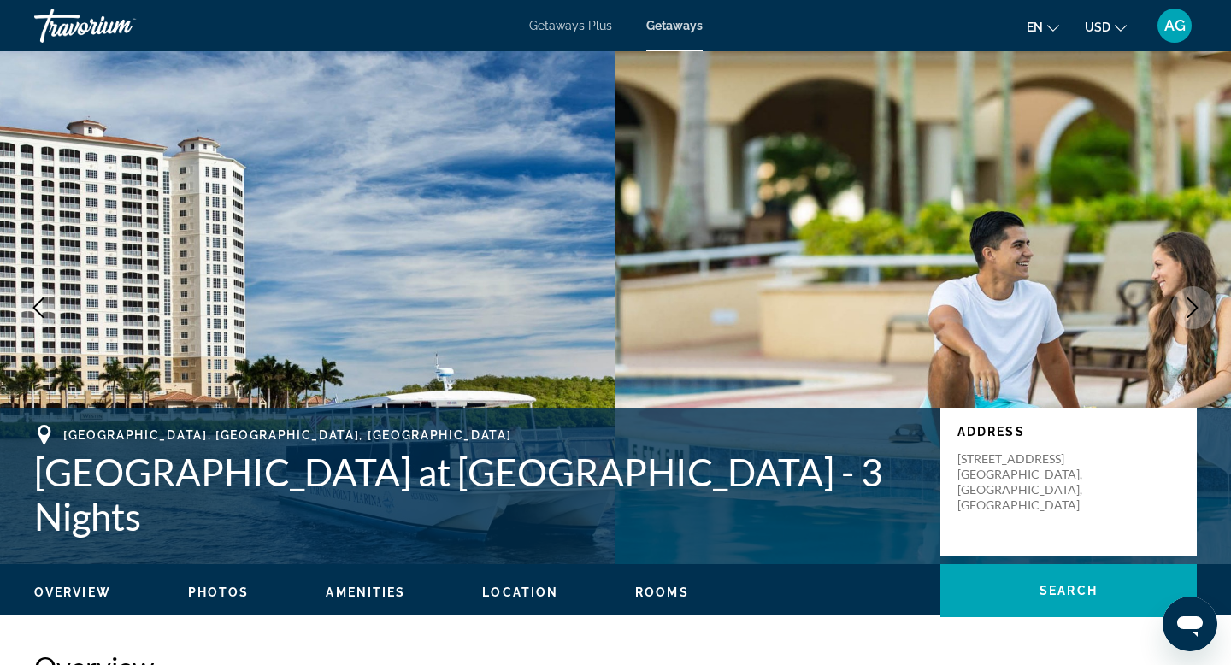
click at [1196, 303] on icon "Next image" at bounding box center [1192, 307] width 21 height 21
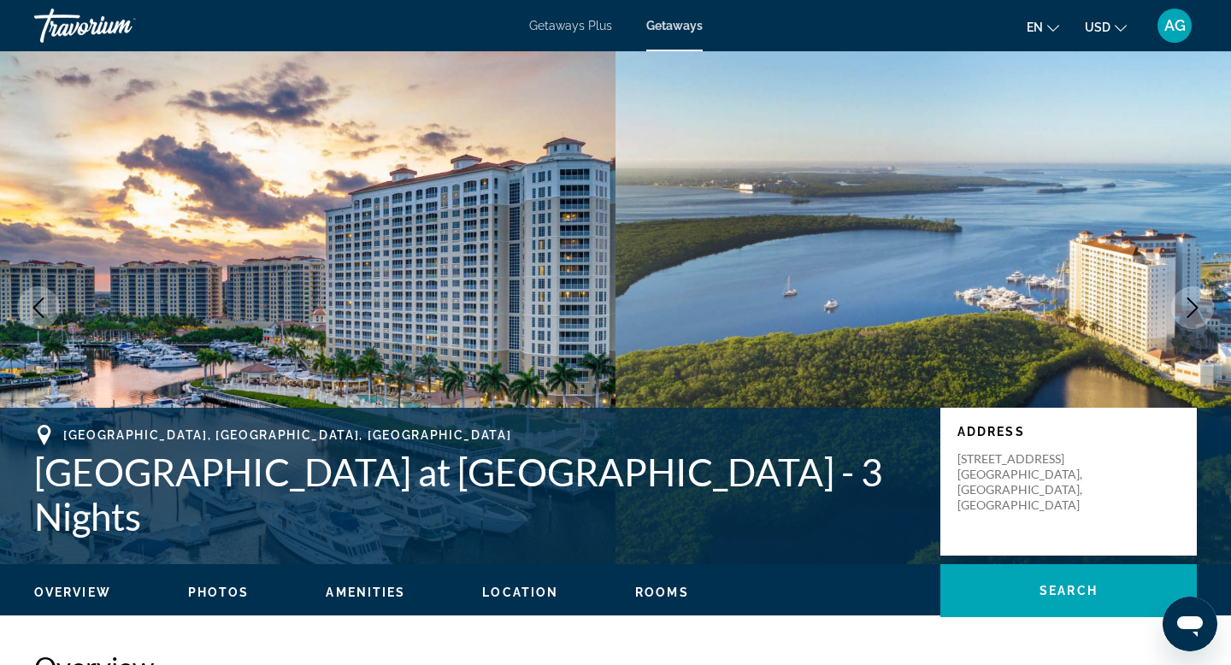
click at [1196, 303] on icon "Next image" at bounding box center [1192, 307] width 21 height 21
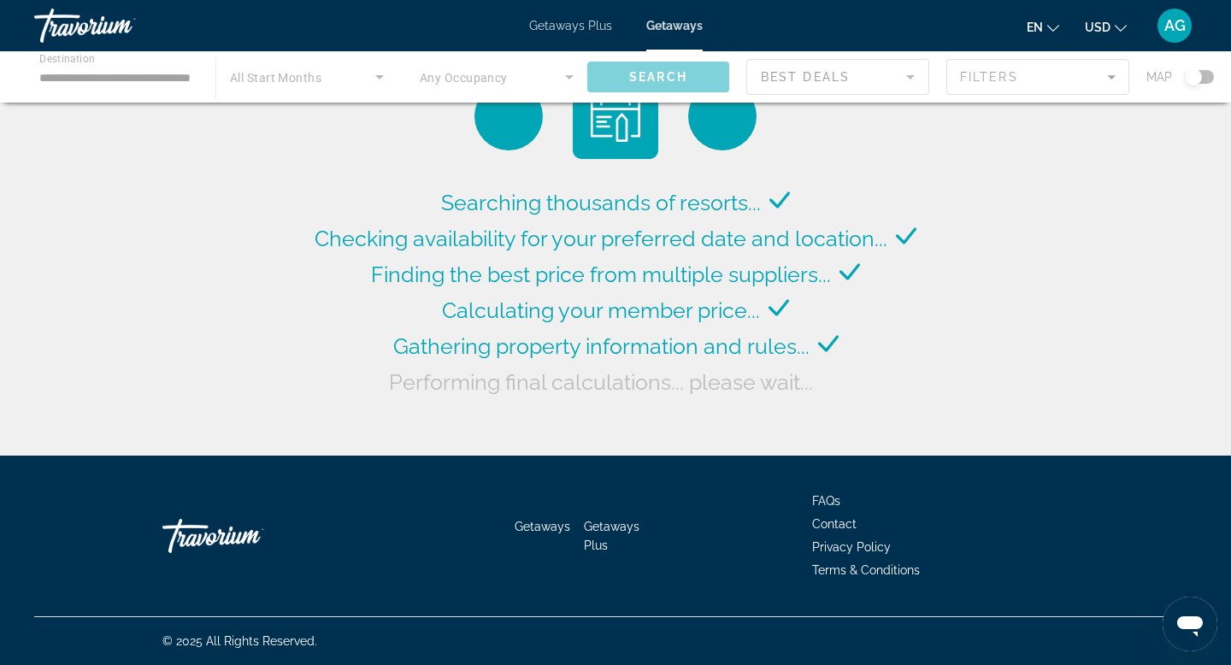
click at [1112, 78] on div "Main content" at bounding box center [615, 76] width 1231 height 51
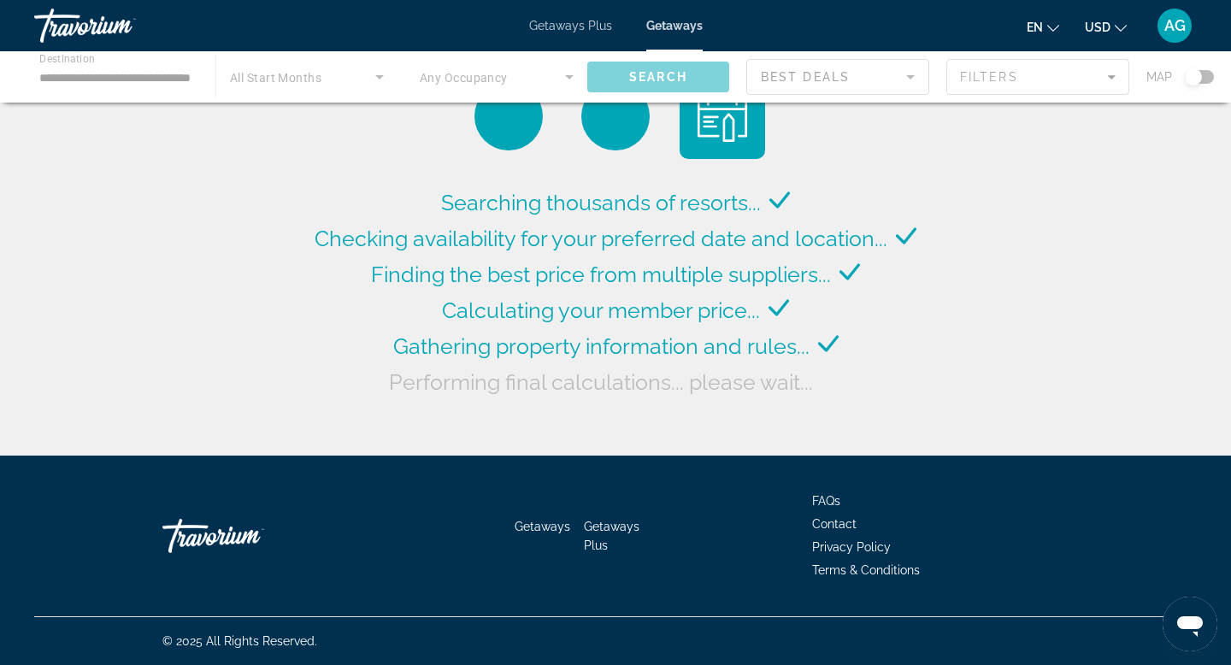
click at [1112, 78] on div "Main content" at bounding box center [615, 76] width 1231 height 51
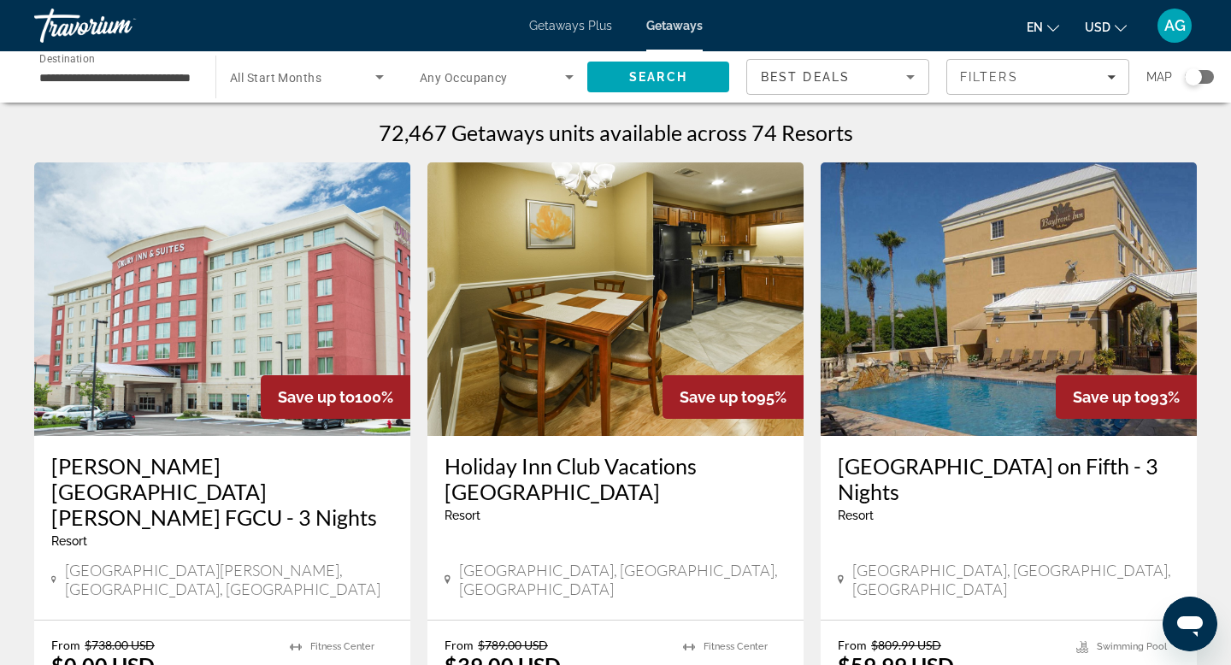
click at [1112, 78] on icon "Filters" at bounding box center [1111, 77] width 9 height 9
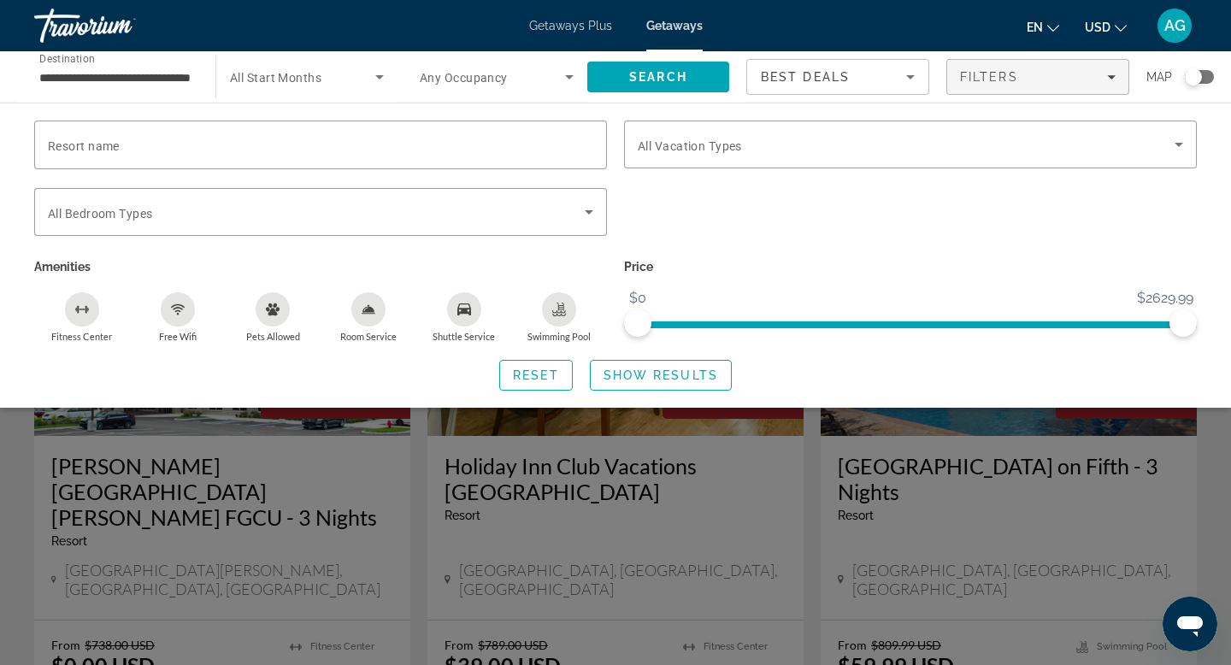
click at [1112, 78] on icon "Filters" at bounding box center [1111, 77] width 9 height 9
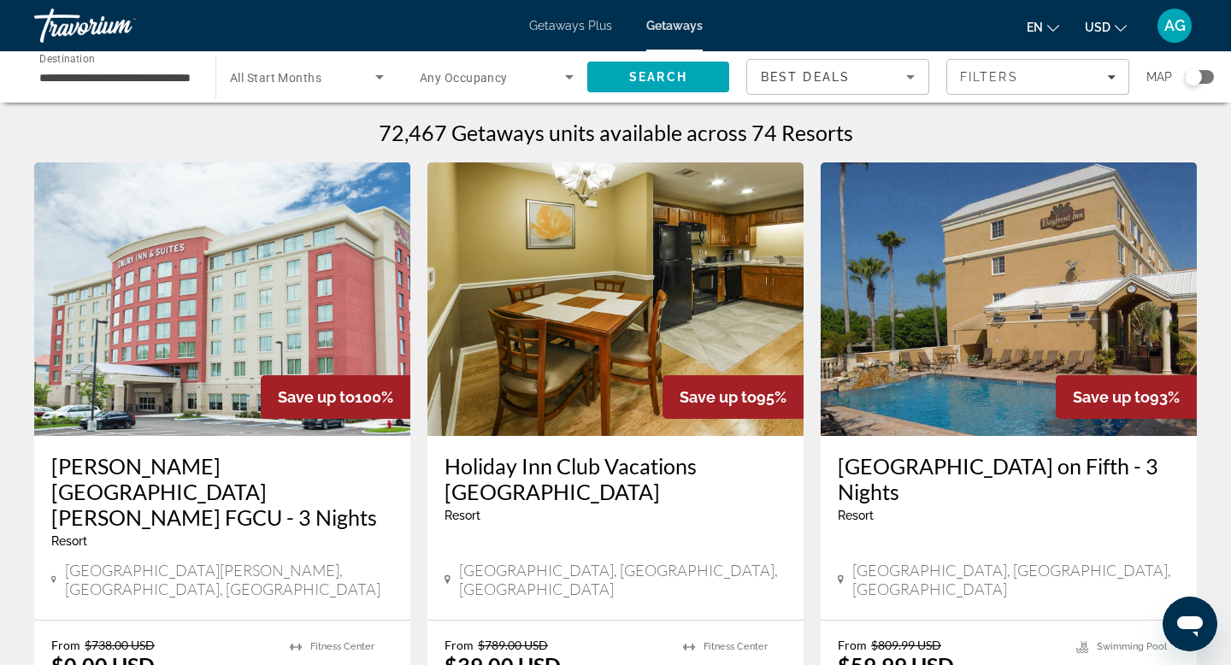
click at [1112, 78] on icon "Filters" at bounding box center [1111, 77] width 9 height 9
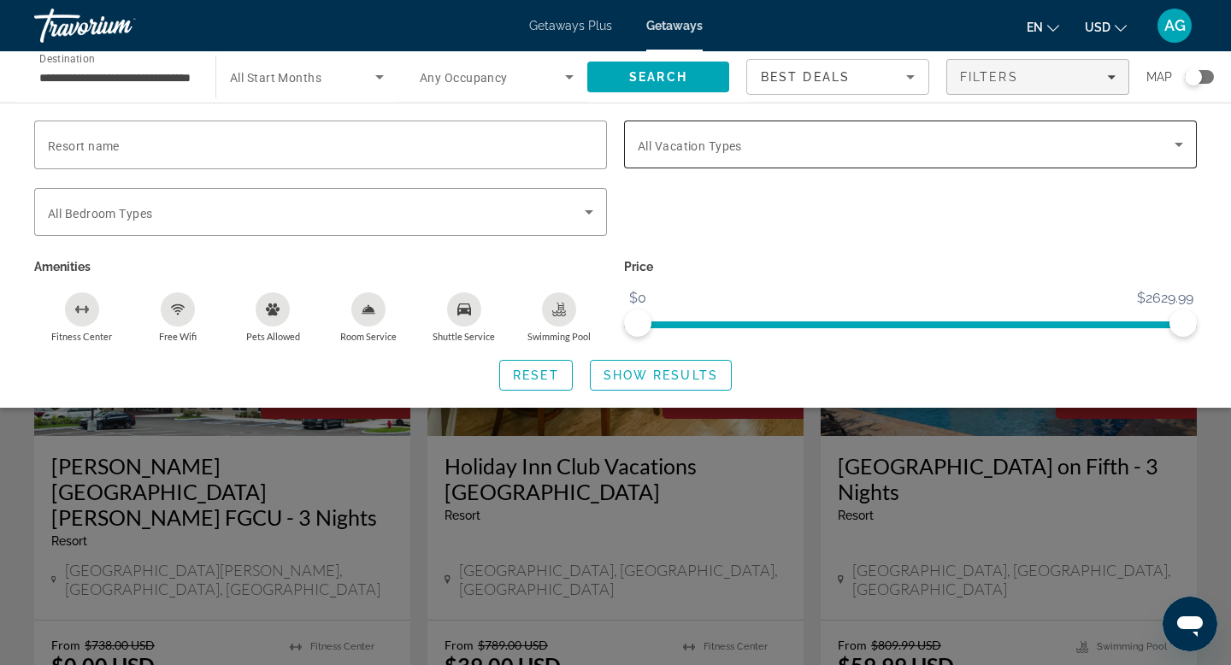
click at [781, 151] on span "Search widget" at bounding box center [905, 144] width 537 height 21
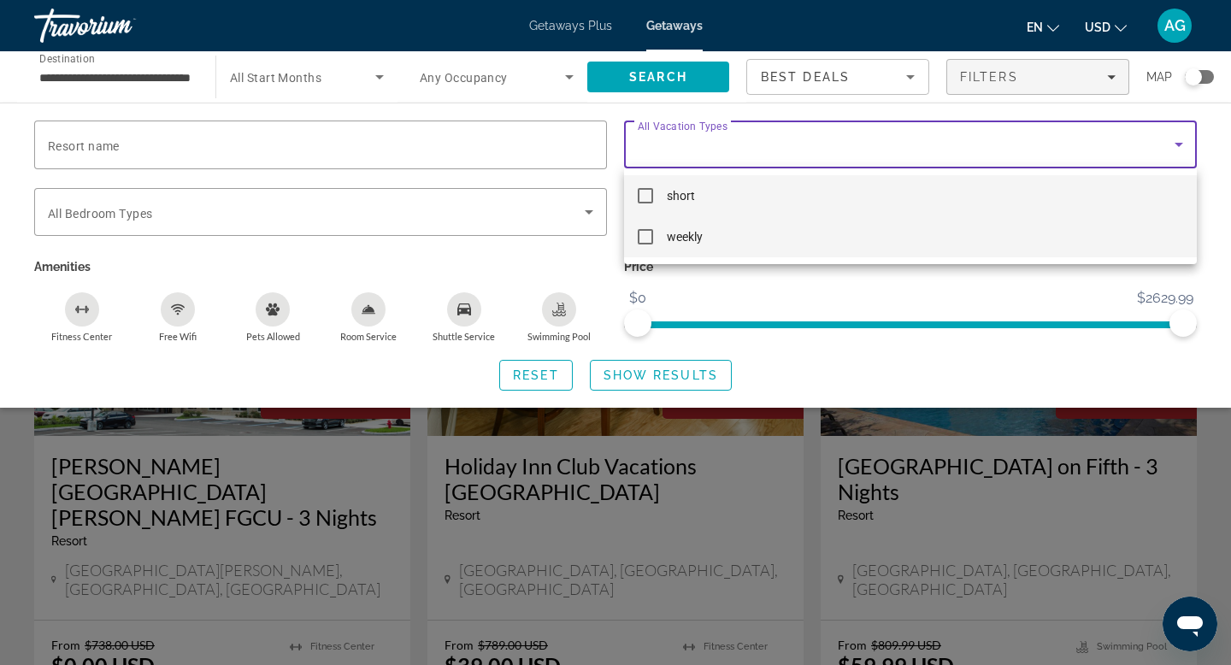
click at [643, 243] on mat-pseudo-checkbox at bounding box center [644, 236] width 15 height 15
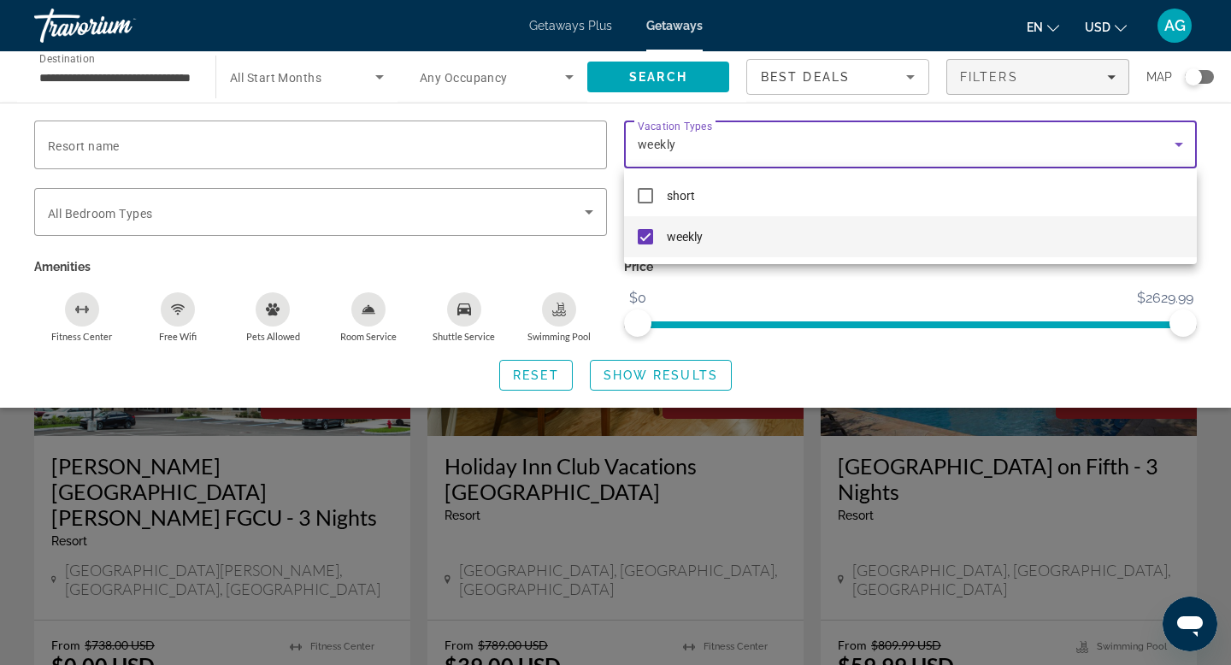
click at [656, 367] on div at bounding box center [615, 332] width 1231 height 665
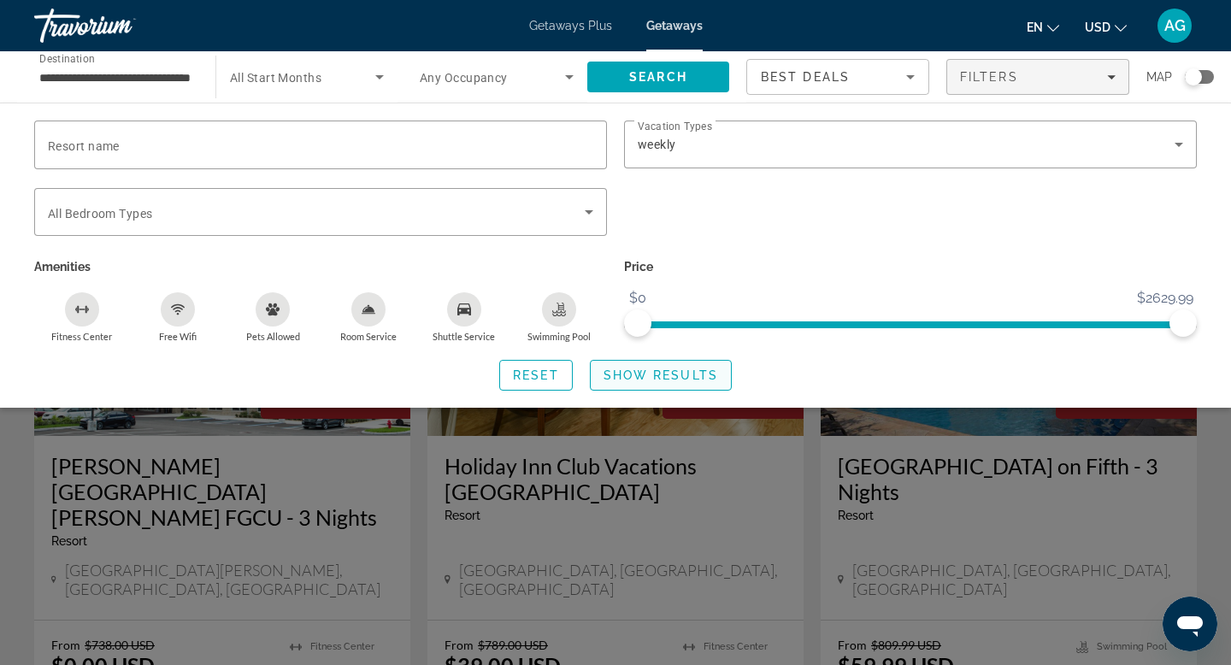
click at [660, 380] on span "Show Results" at bounding box center [660, 375] width 115 height 14
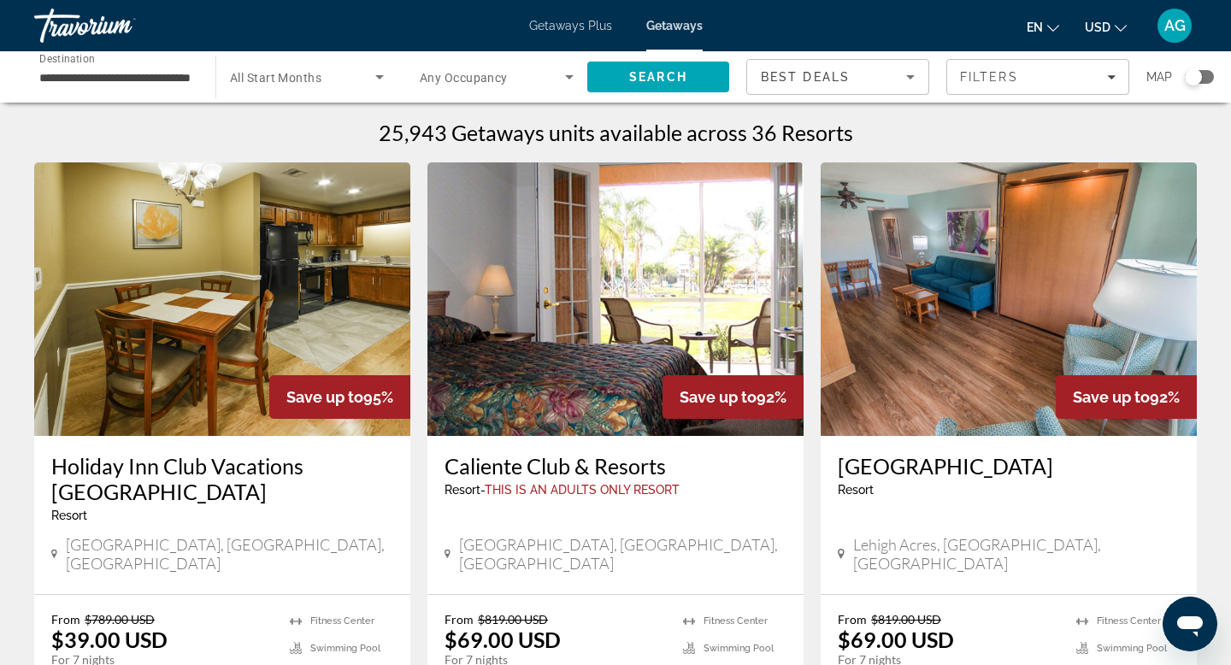
click at [120, 78] on input "**********" at bounding box center [116, 78] width 154 height 21
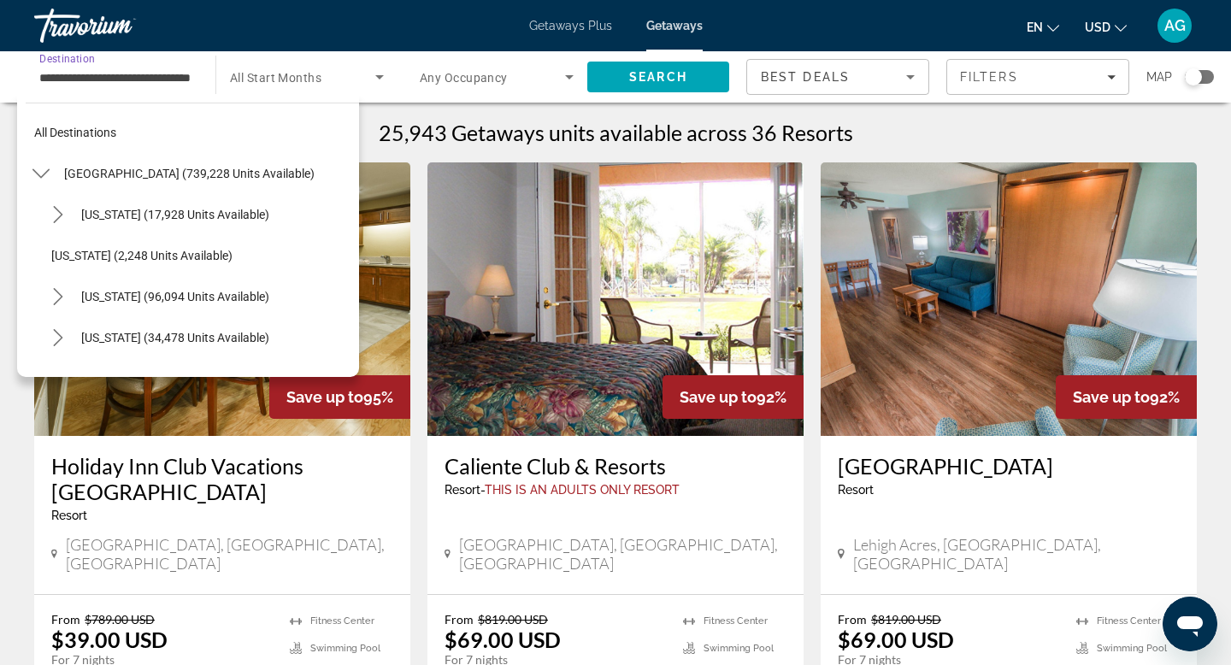
scroll to position [348, 0]
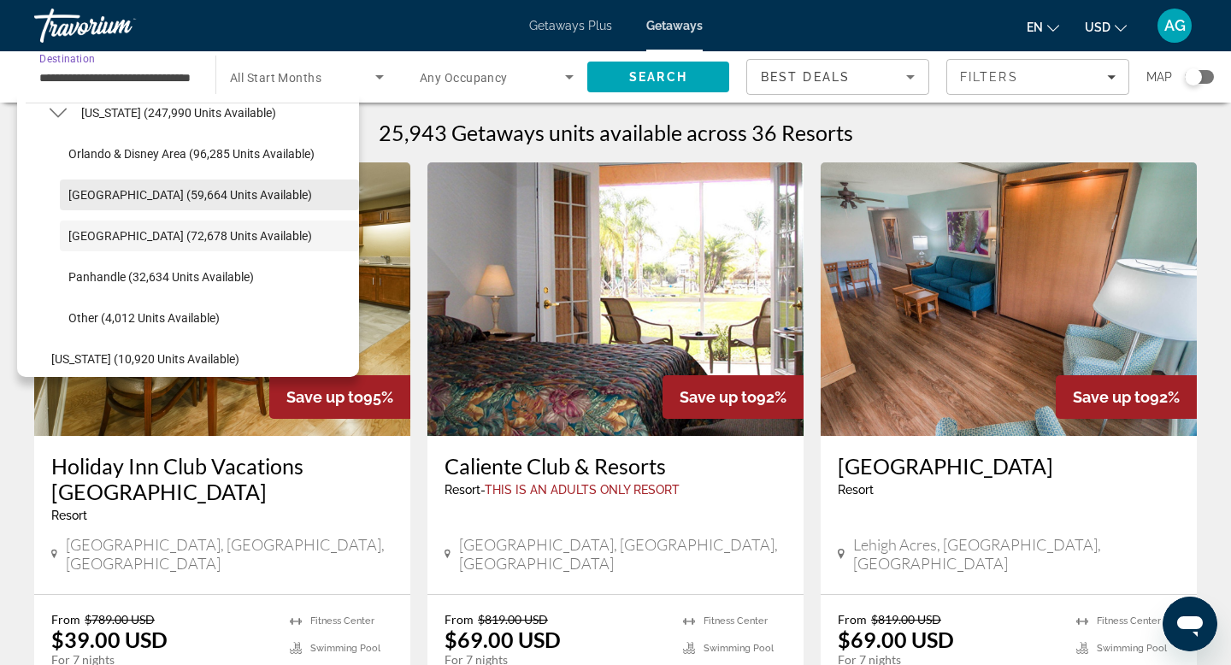
click at [124, 194] on span "East Coast (59,664 units available)" at bounding box center [190, 195] width 244 height 14
type input "**********"
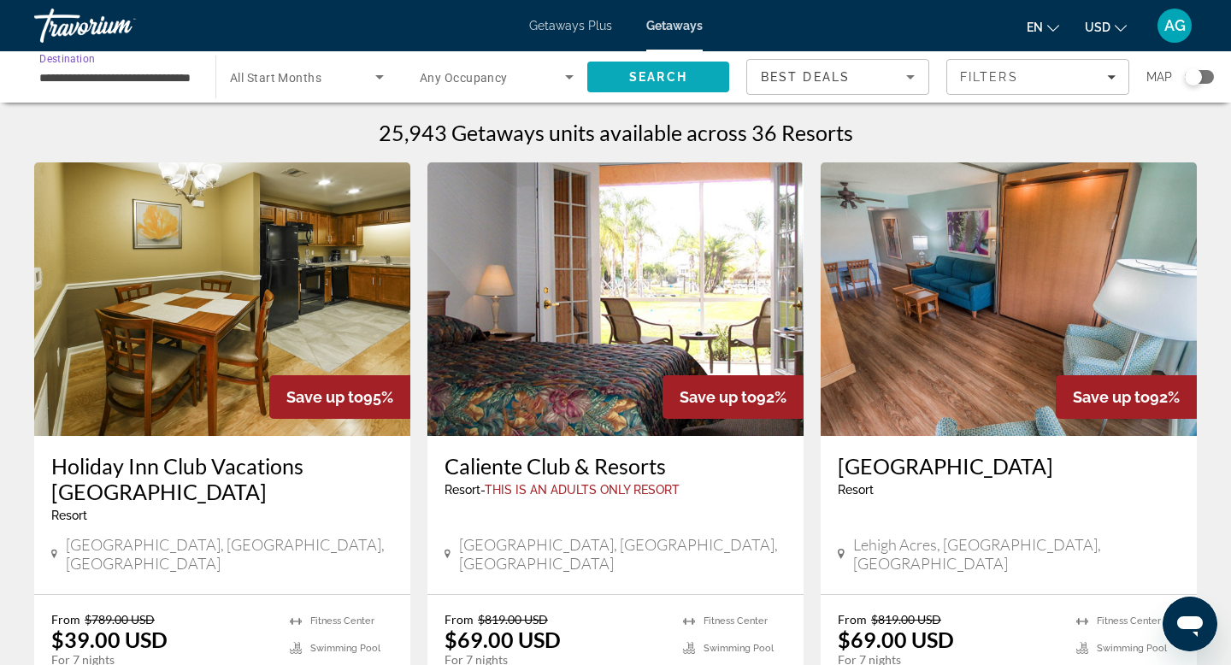
click at [685, 67] on span "Search" at bounding box center [658, 76] width 142 height 41
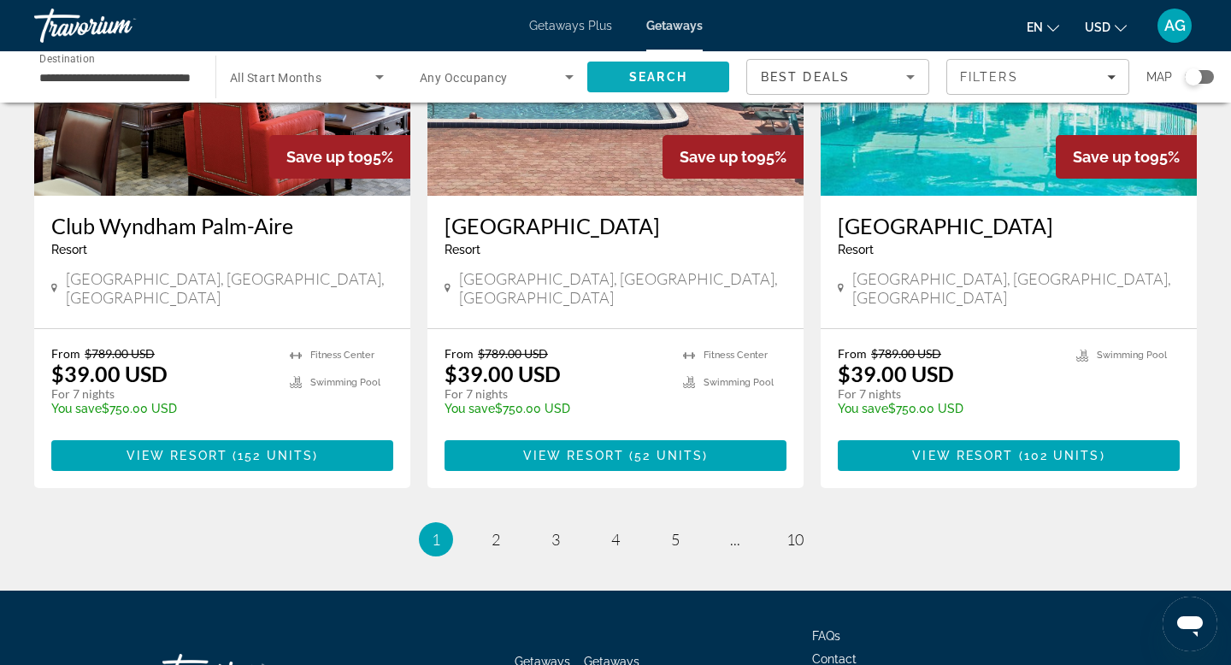
scroll to position [2042, 0]
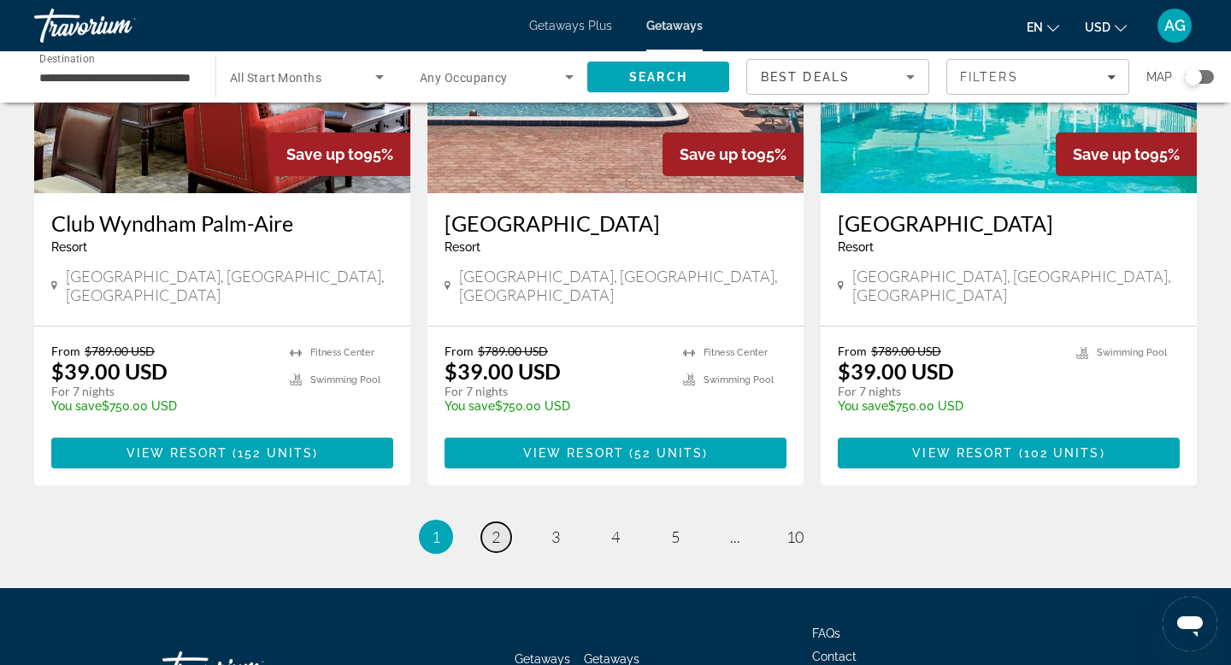
click at [495, 527] on span "2" at bounding box center [495, 536] width 9 height 19
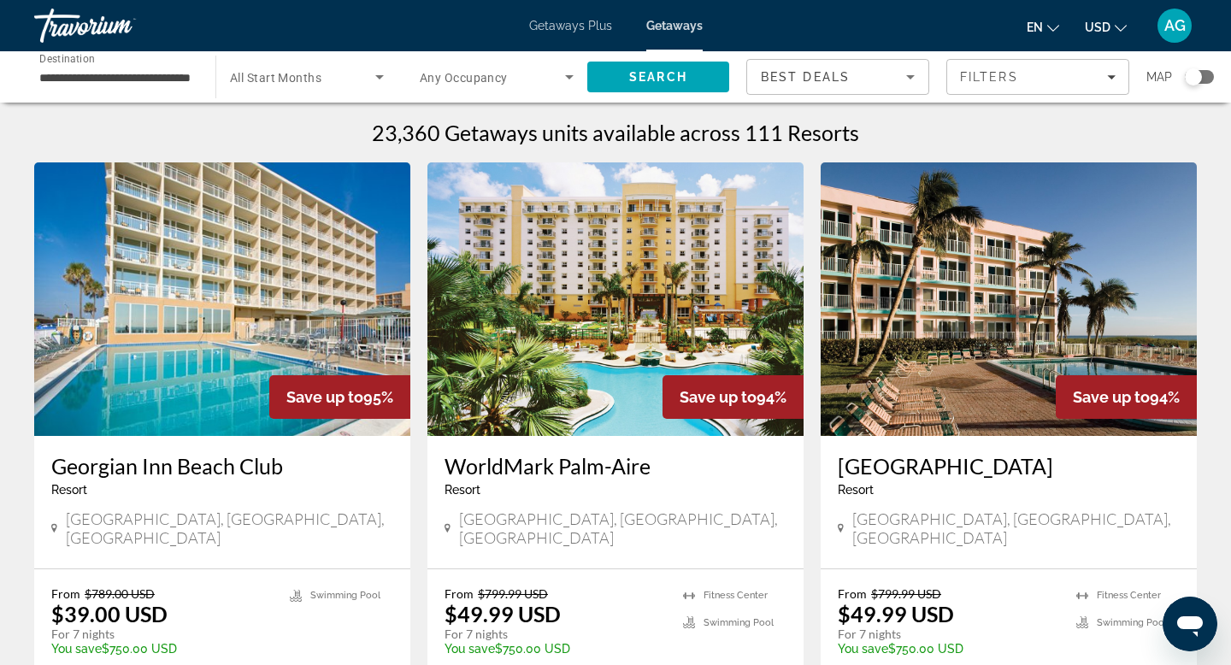
click at [612, 340] on img "Main content" at bounding box center [615, 298] width 376 height 273
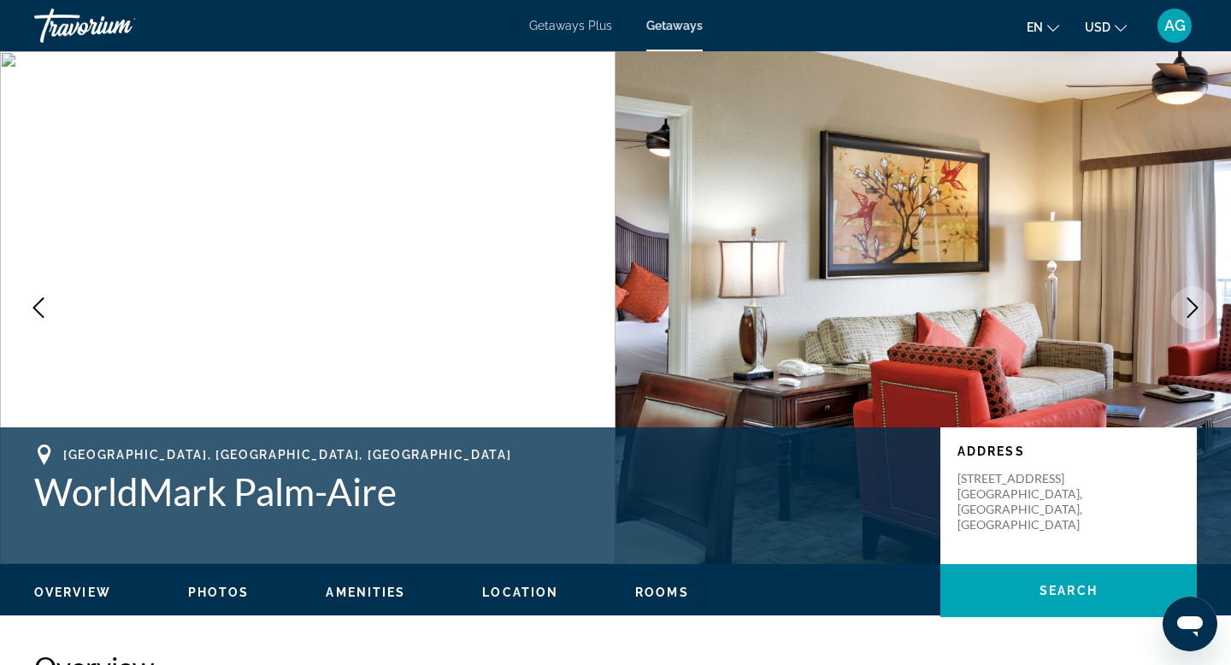
click at [1190, 304] on icon "Next image" at bounding box center [1192, 307] width 21 height 21
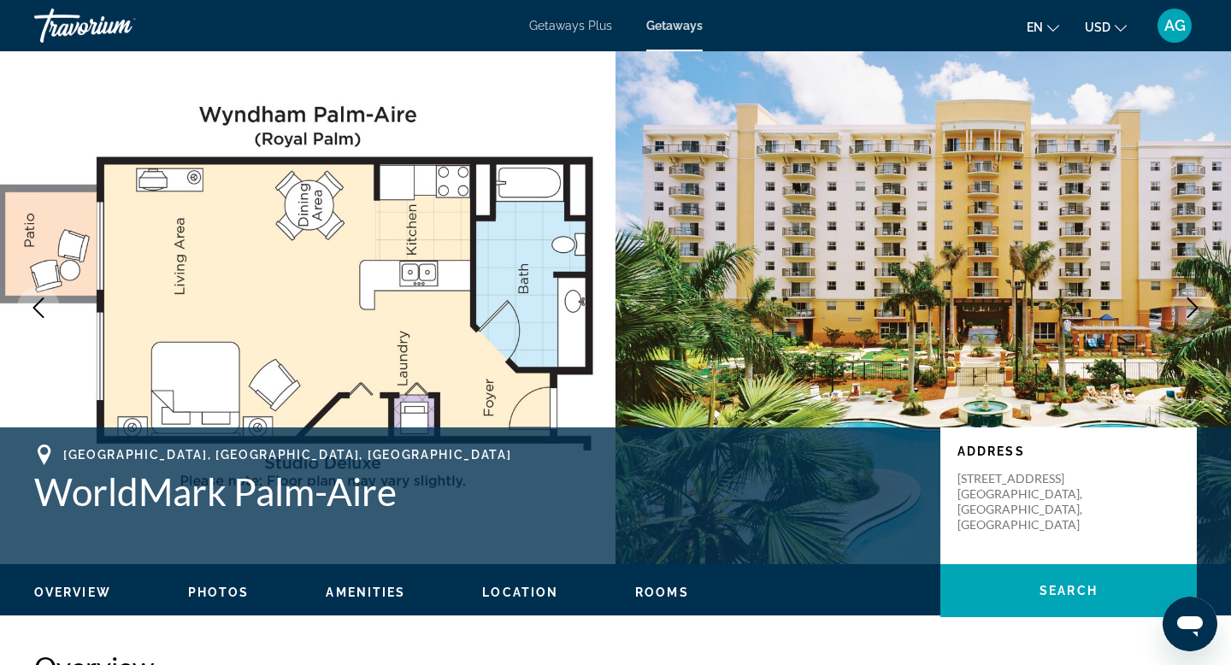
click at [1190, 304] on icon "Next image" at bounding box center [1192, 307] width 21 height 21
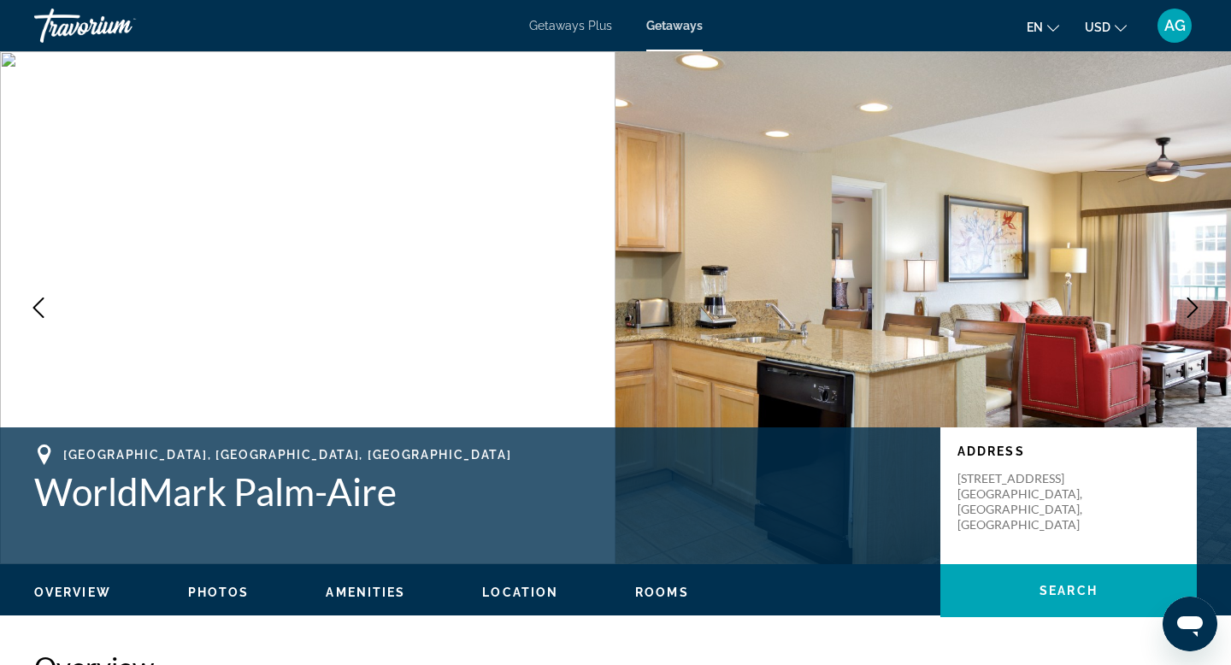
click at [1190, 304] on icon "Next image" at bounding box center [1192, 307] width 21 height 21
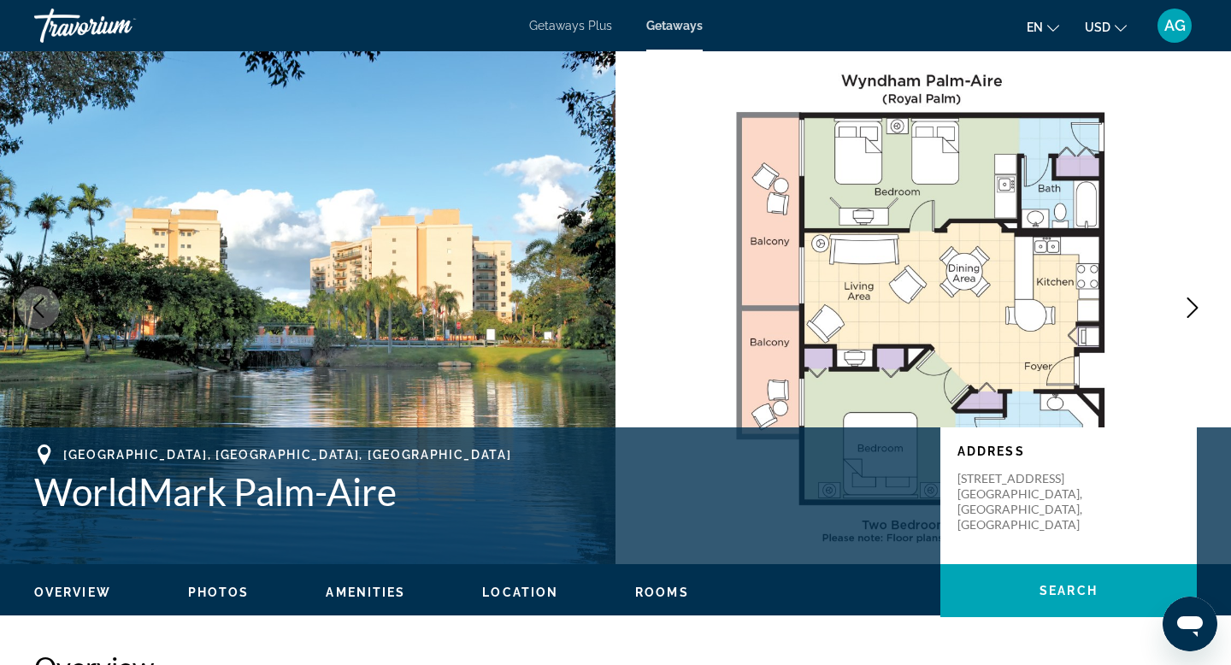
click at [1190, 304] on icon "Next image" at bounding box center [1192, 307] width 21 height 21
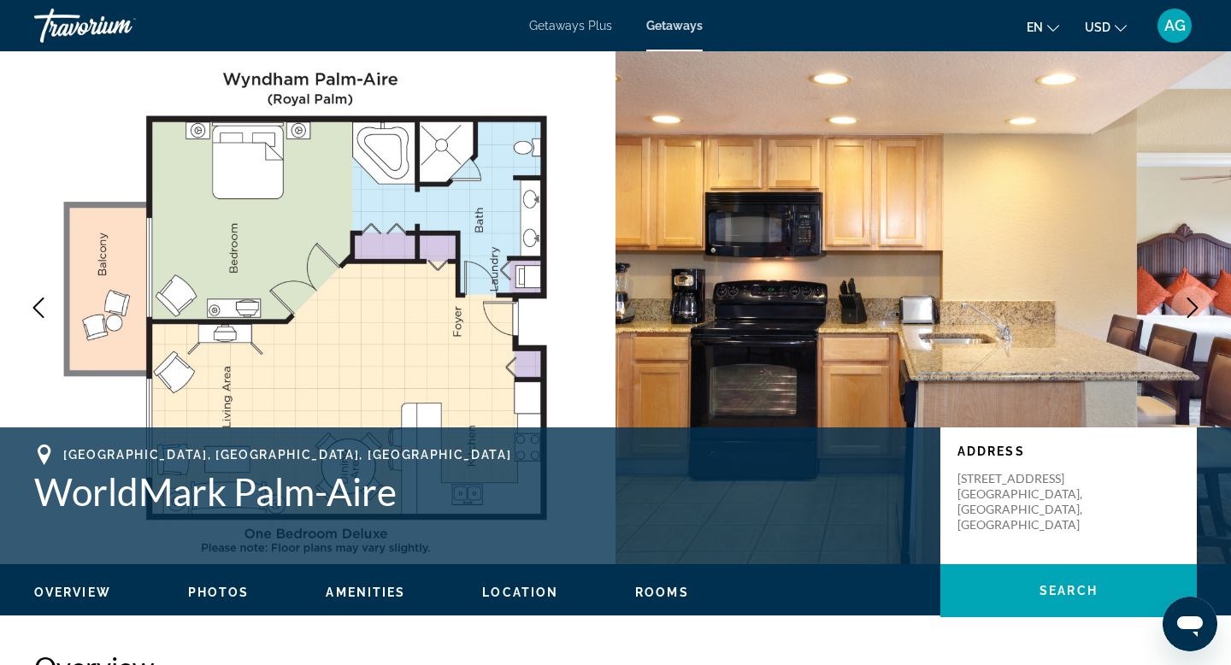
click at [1190, 304] on icon "Next image" at bounding box center [1192, 307] width 21 height 21
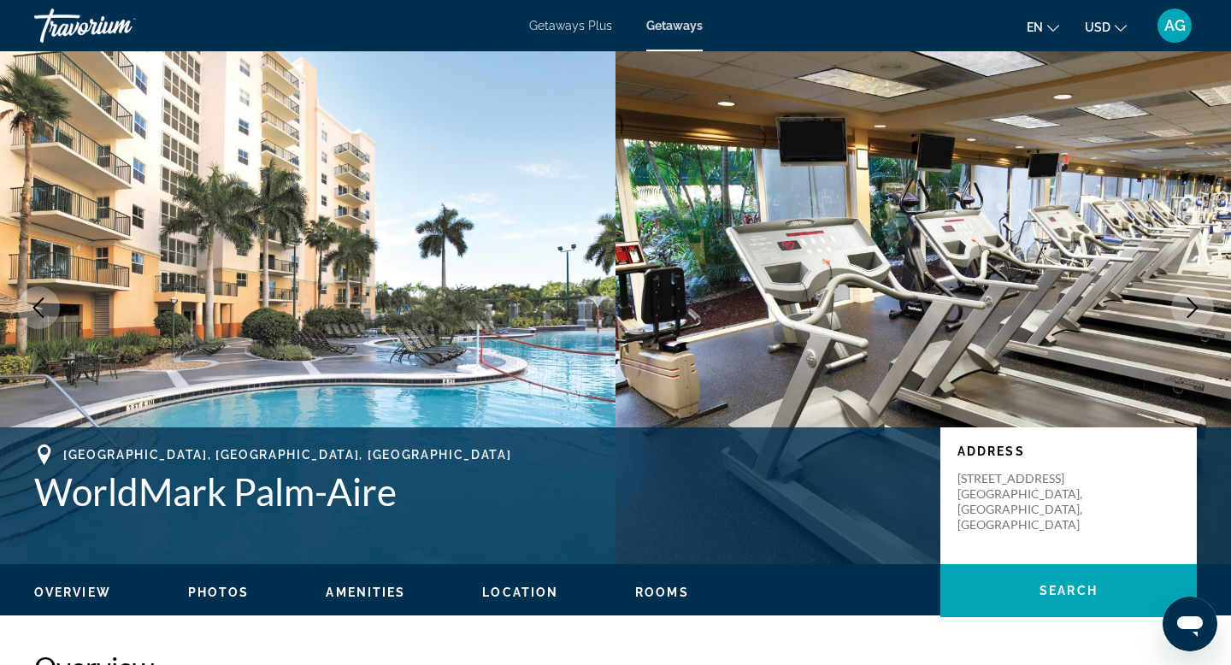
click at [1190, 304] on icon "Next image" at bounding box center [1192, 307] width 21 height 21
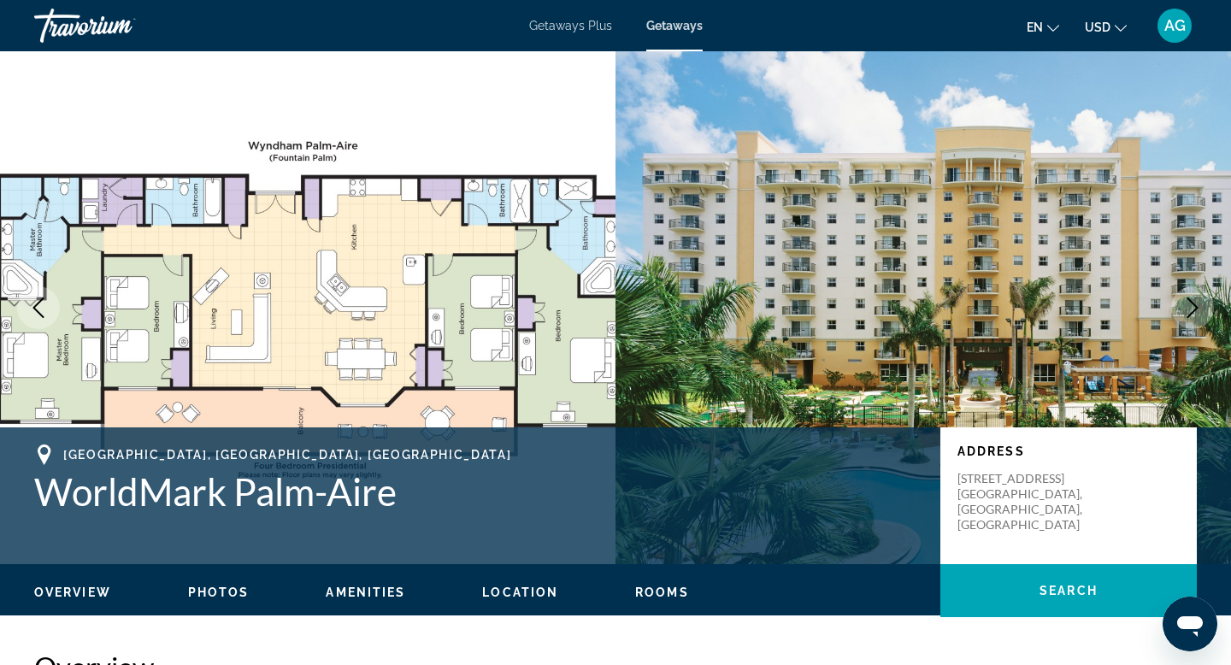
click at [1190, 304] on icon "Next image" at bounding box center [1192, 307] width 21 height 21
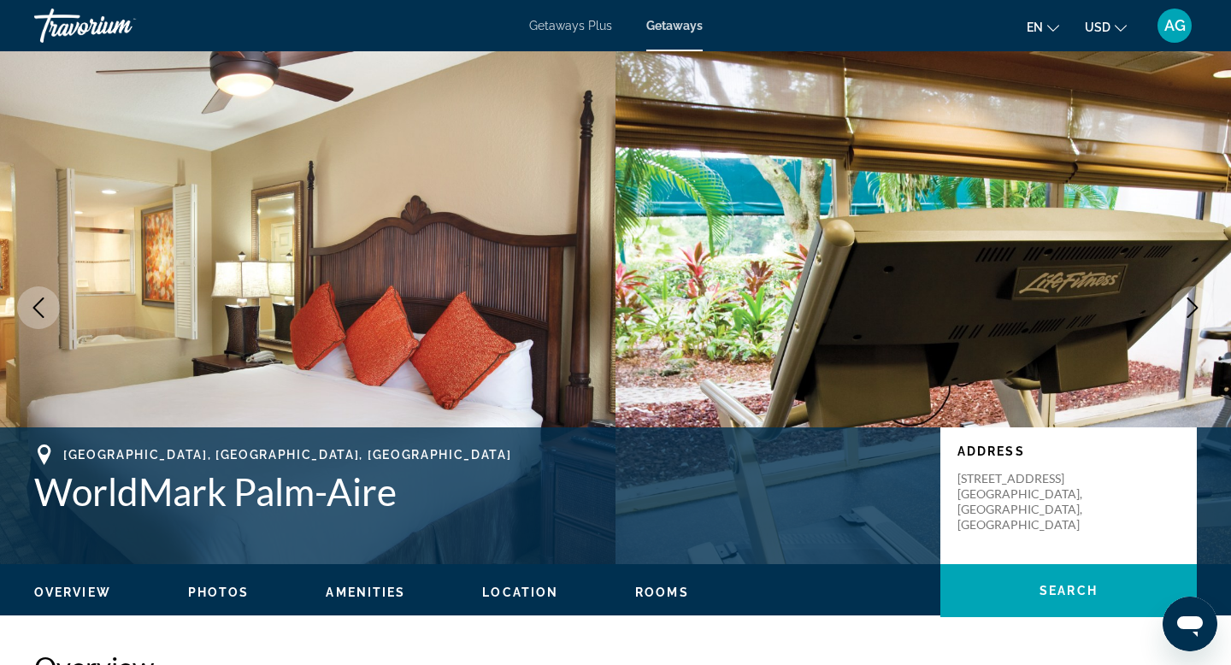
click at [1190, 304] on icon "Next image" at bounding box center [1192, 307] width 21 height 21
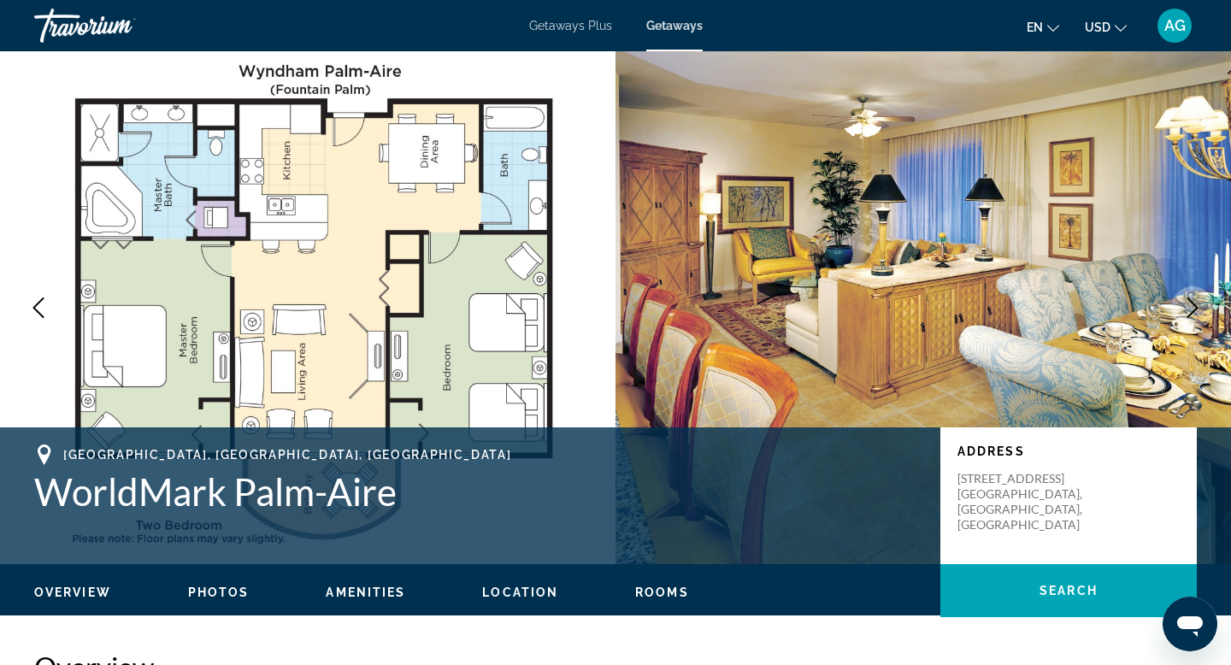
click at [1190, 304] on icon "Next image" at bounding box center [1192, 307] width 21 height 21
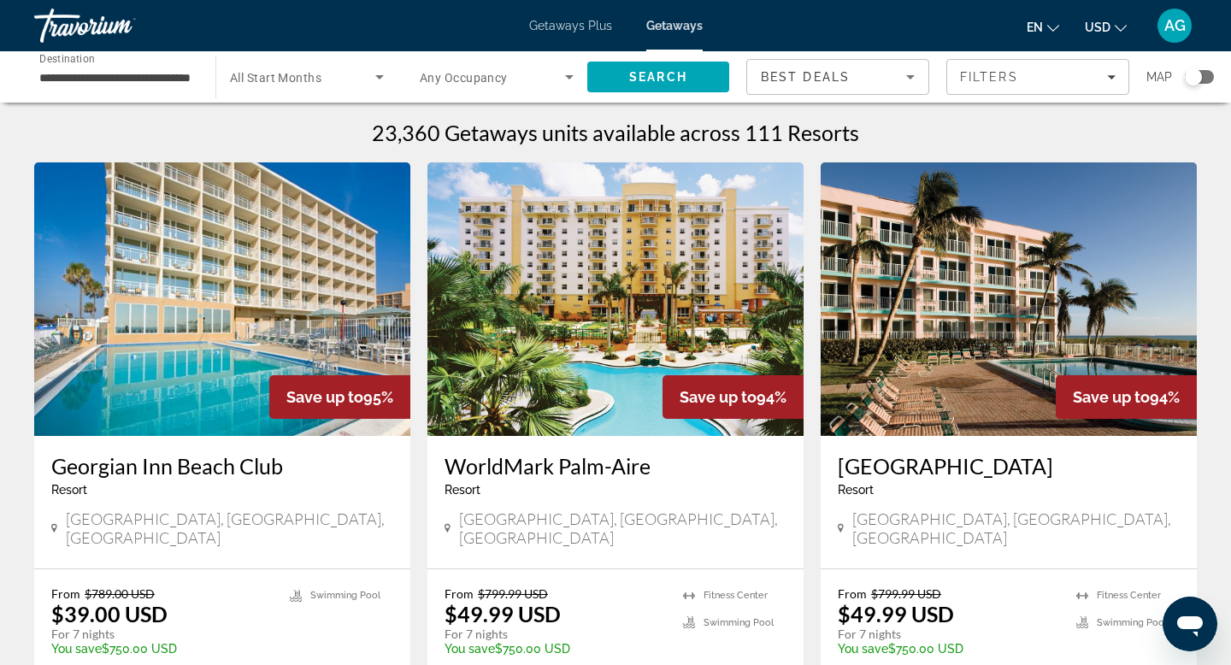
click at [961, 317] on img "Main content" at bounding box center [1008, 298] width 376 height 273
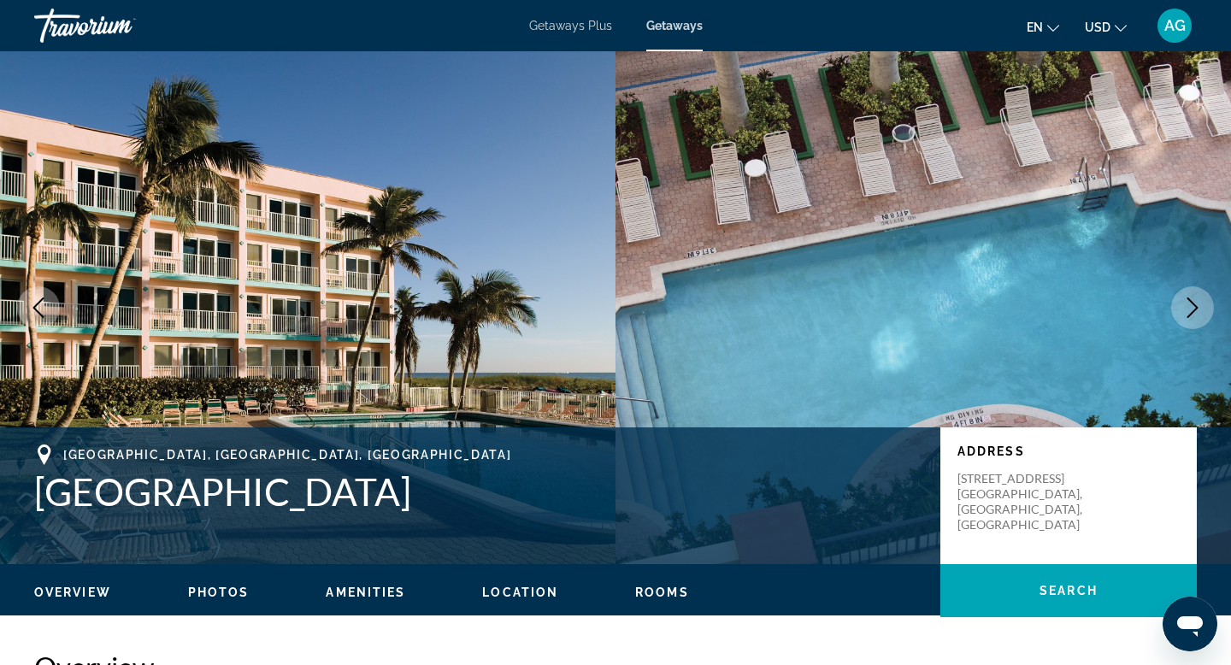
click at [1192, 310] on icon "Next image" at bounding box center [1192, 307] width 21 height 21
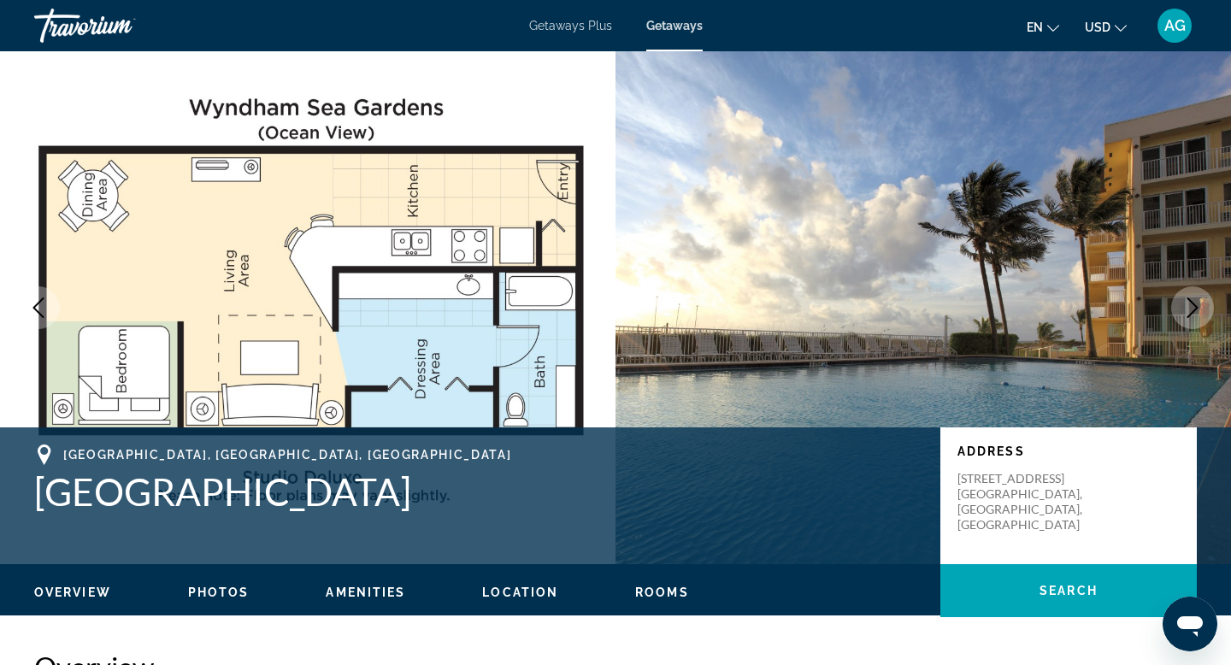
click at [1192, 310] on icon "Next image" at bounding box center [1192, 307] width 21 height 21
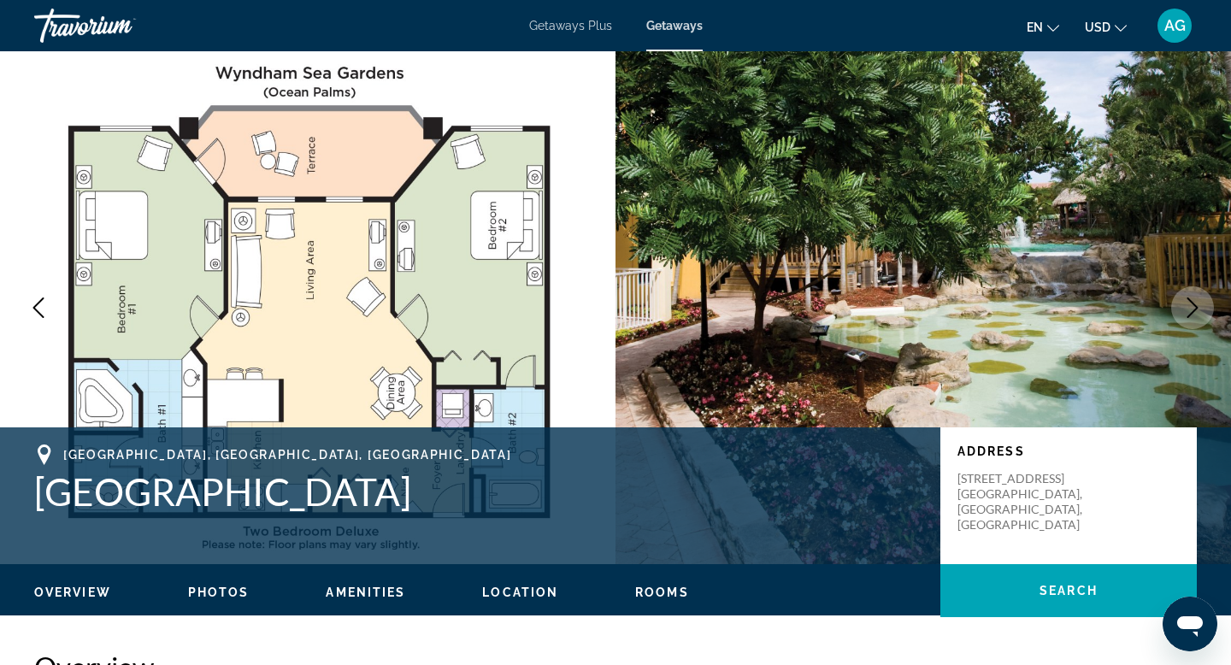
click at [1192, 310] on icon "Next image" at bounding box center [1192, 307] width 21 height 21
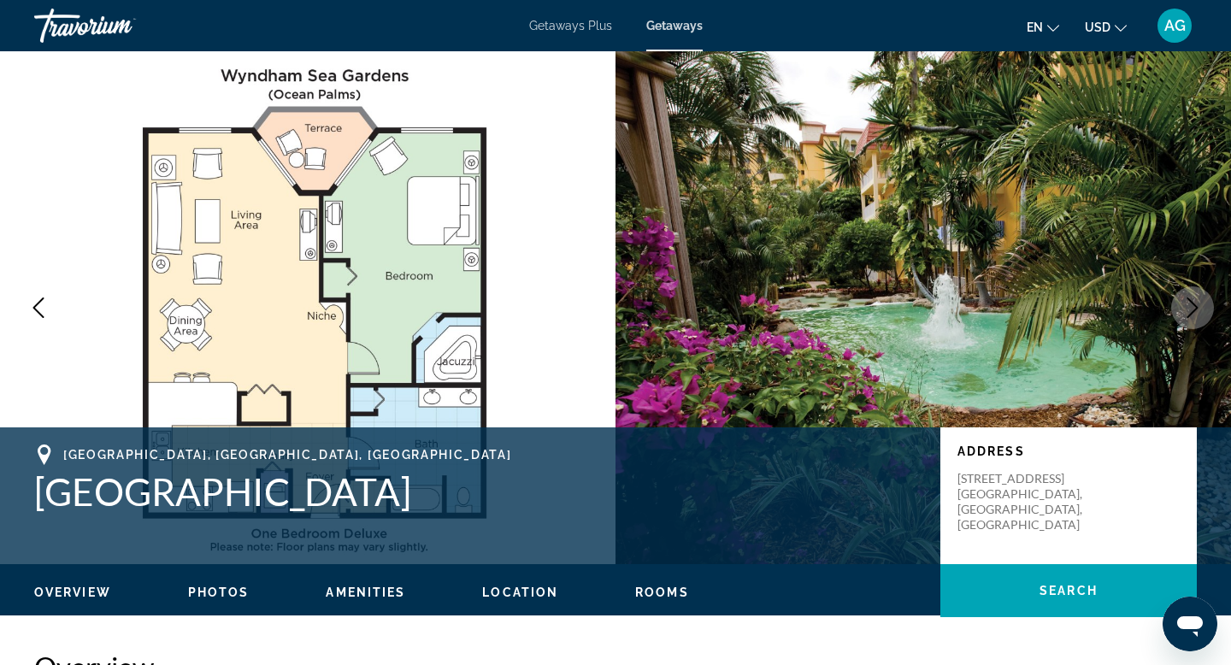
click at [1192, 310] on icon "Next image" at bounding box center [1192, 307] width 21 height 21
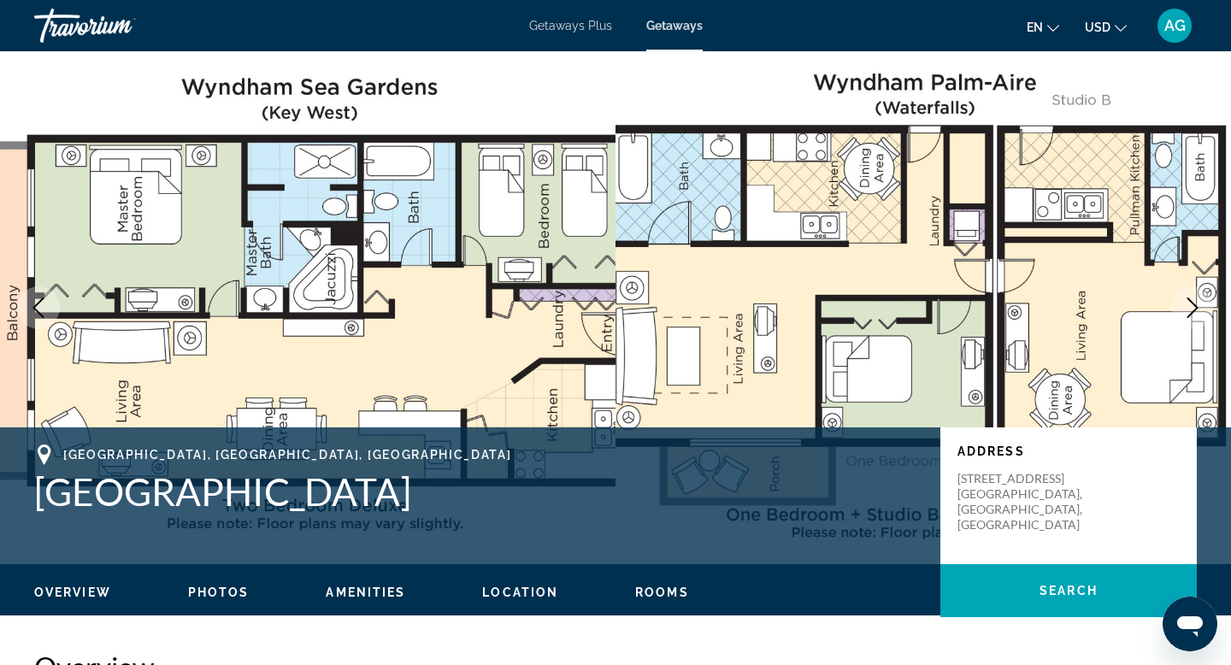
click at [1192, 310] on icon "Next image" at bounding box center [1192, 307] width 21 height 21
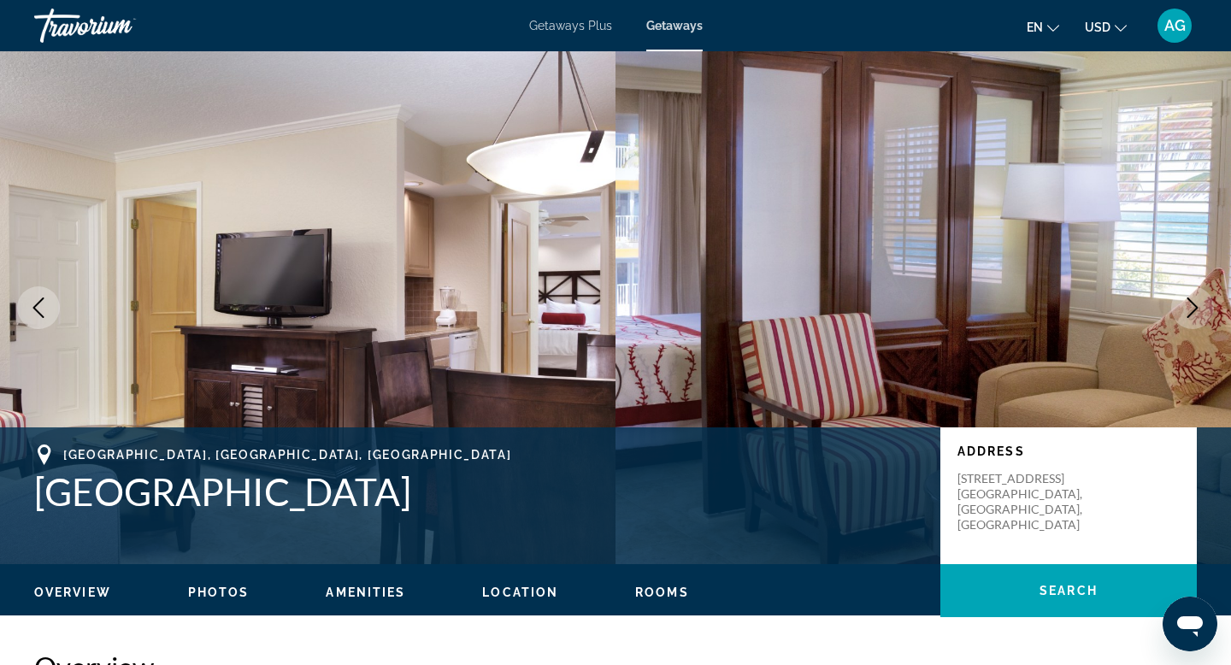
click at [1192, 310] on icon "Next image" at bounding box center [1192, 307] width 21 height 21
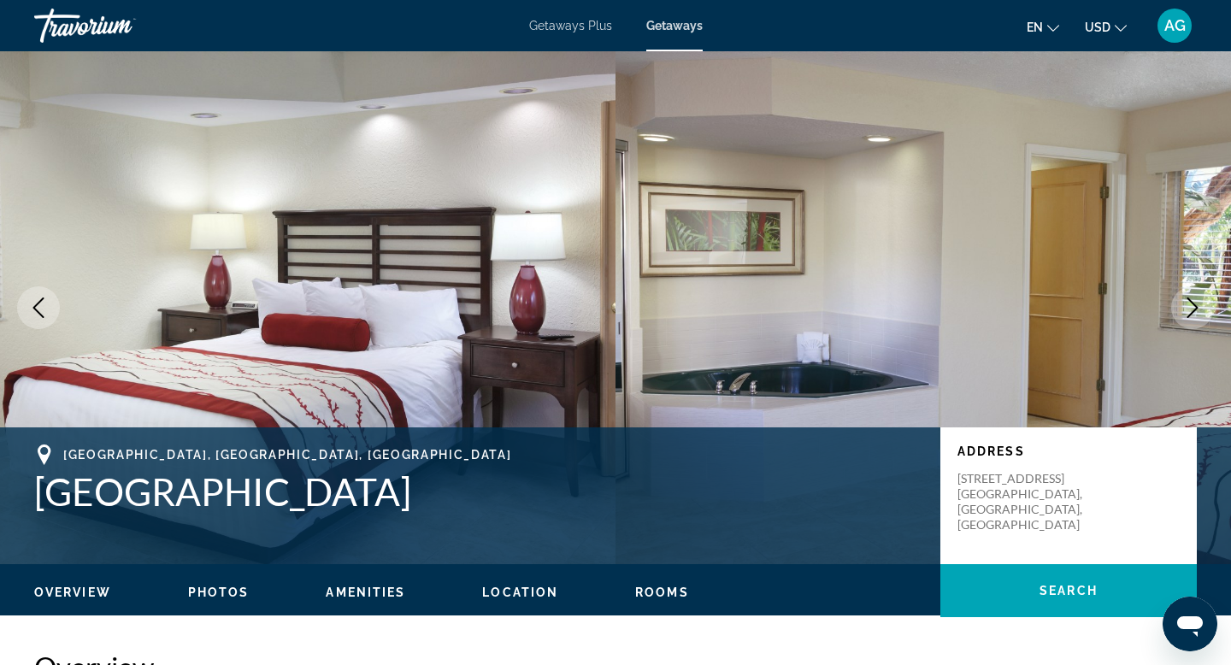
click at [1192, 310] on icon "Next image" at bounding box center [1192, 307] width 21 height 21
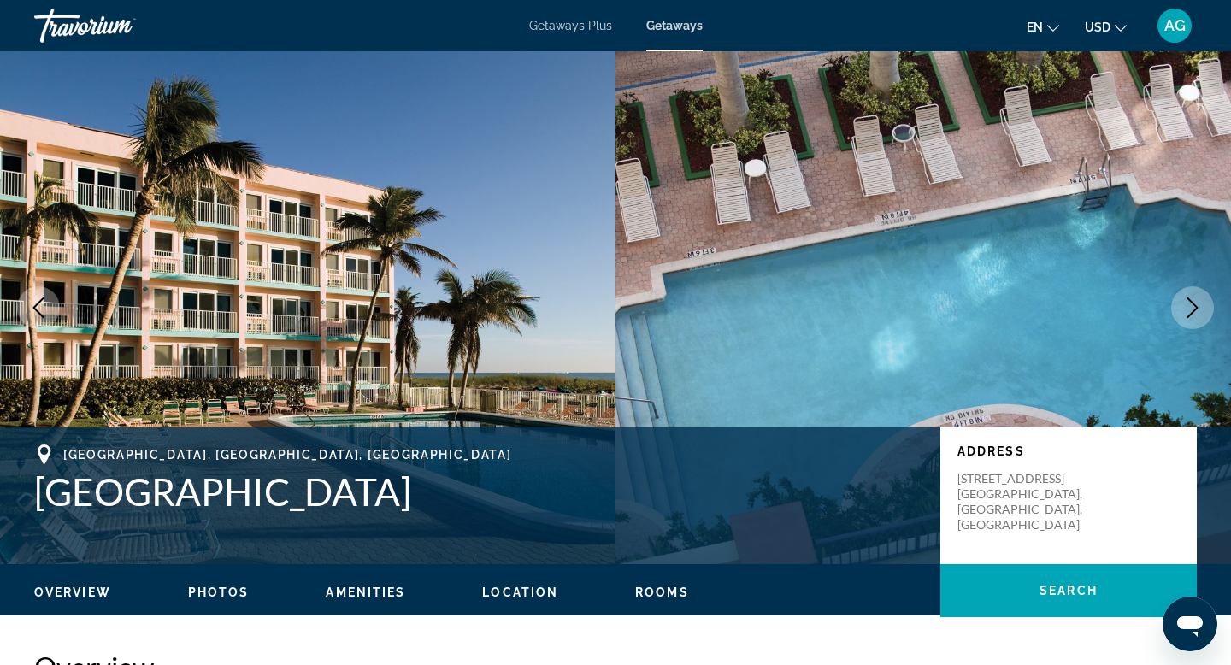
click at [1192, 310] on icon "Next image" at bounding box center [1192, 307] width 21 height 21
